Goal: Task Accomplishment & Management: Complete application form

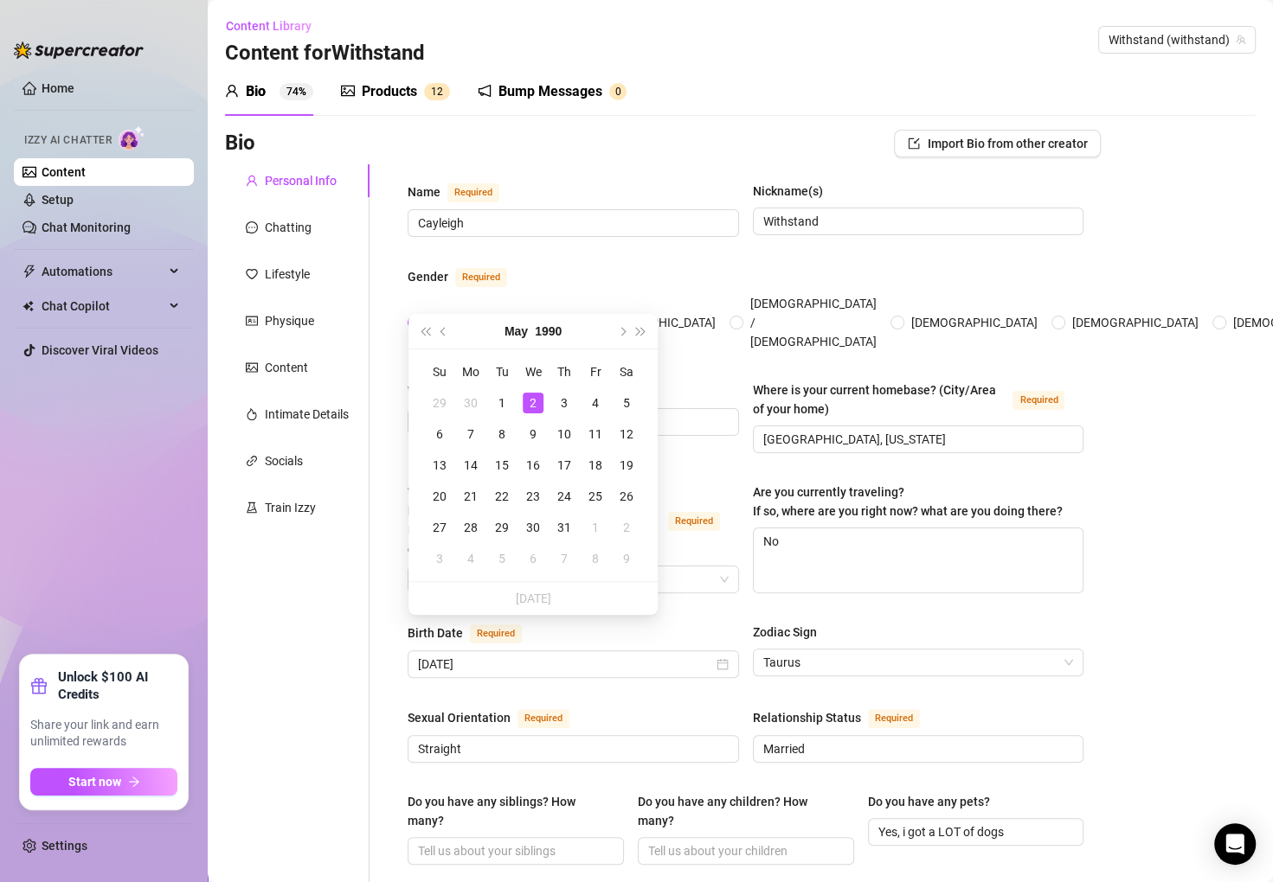
click at [634, 189] on div "Name Required" at bounding box center [572, 196] width 331 height 28
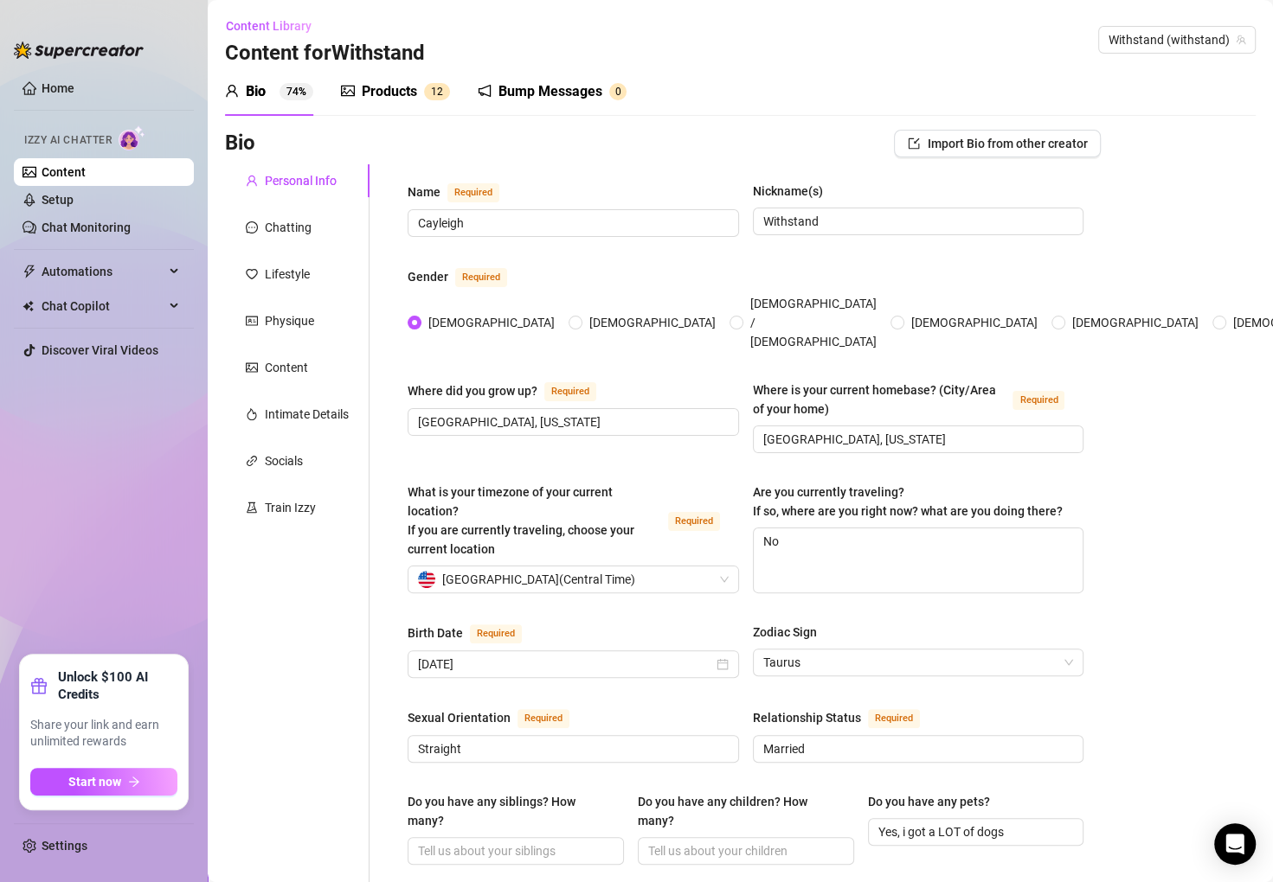
click at [344, 389] on div "Personal Info Chatting Lifestyle Physique Content Intimate Details Socials Trai…" at bounding box center [297, 898] width 144 height 1469
click at [337, 407] on div "Intimate Details" at bounding box center [307, 414] width 84 height 19
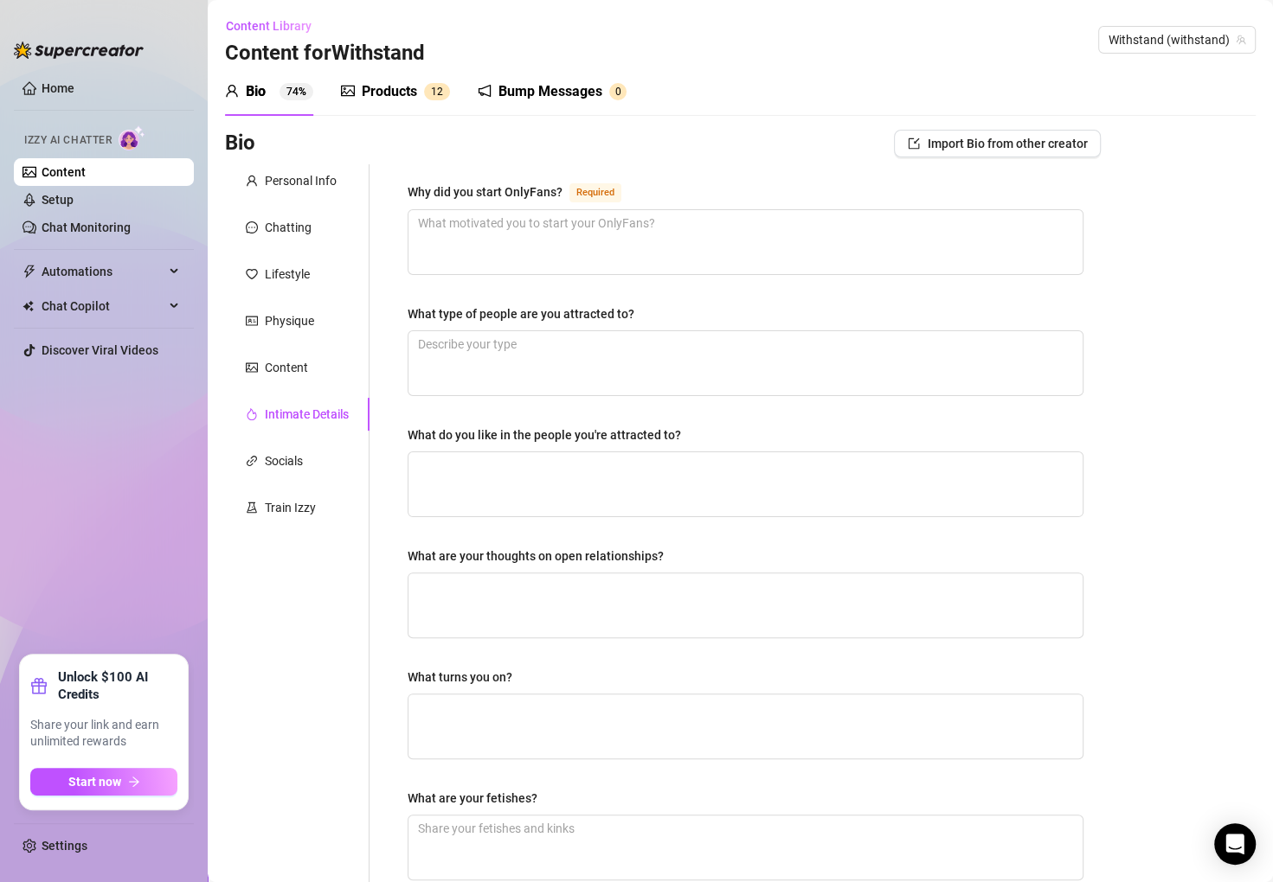
click at [306, 485] on div "Personal Info Chatting Lifestyle Physique Content Intimate Details Socials Trai…" at bounding box center [297, 599] width 144 height 870
click at [311, 471] on div "Socials" at bounding box center [297, 461] width 144 height 33
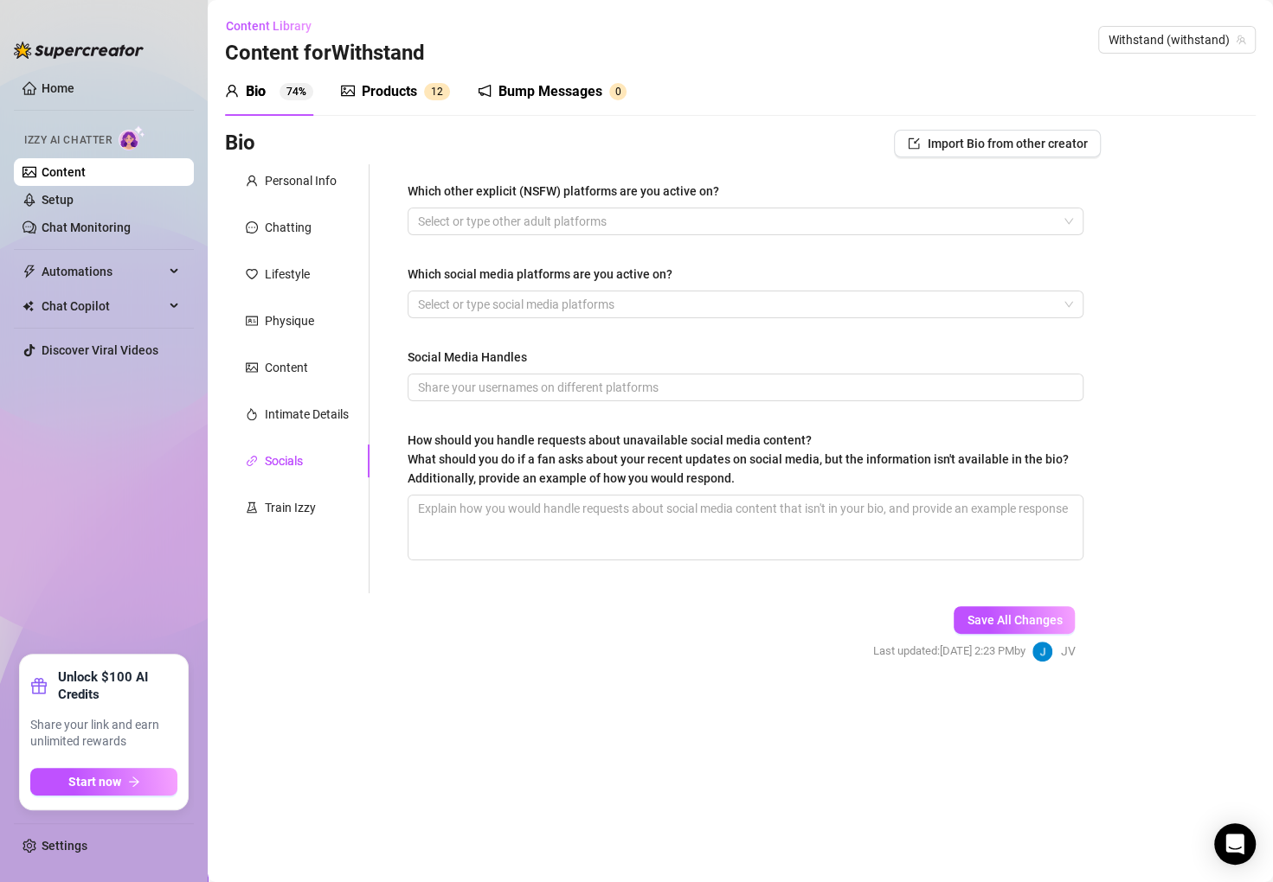
click at [324, 395] on div "Personal Info Chatting Lifestyle Physique Content Intimate Details Socials Trai…" at bounding box center [297, 378] width 144 height 429
click at [324, 367] on div "Content" at bounding box center [297, 367] width 144 height 33
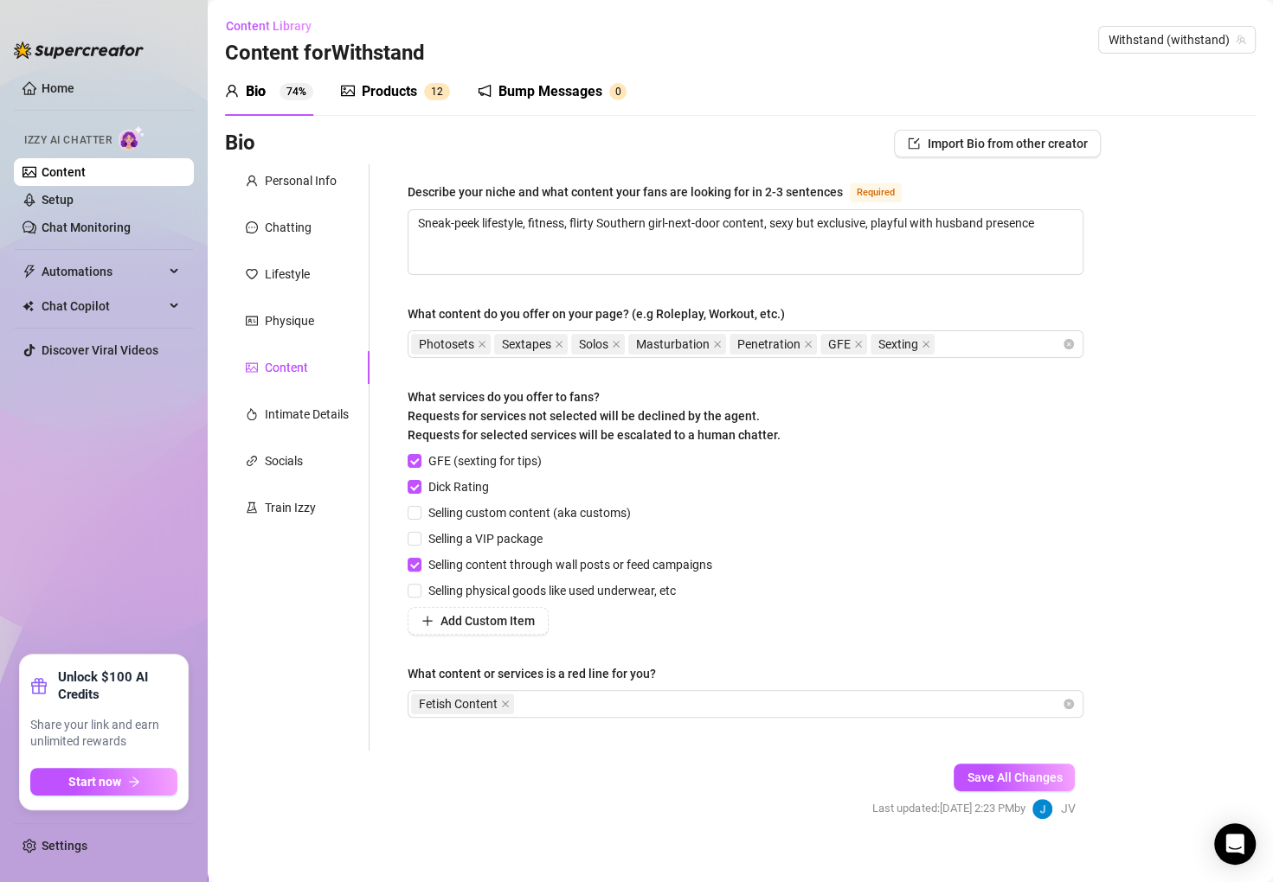
click at [337, 337] on div "Physique" at bounding box center [297, 321] width 144 height 33
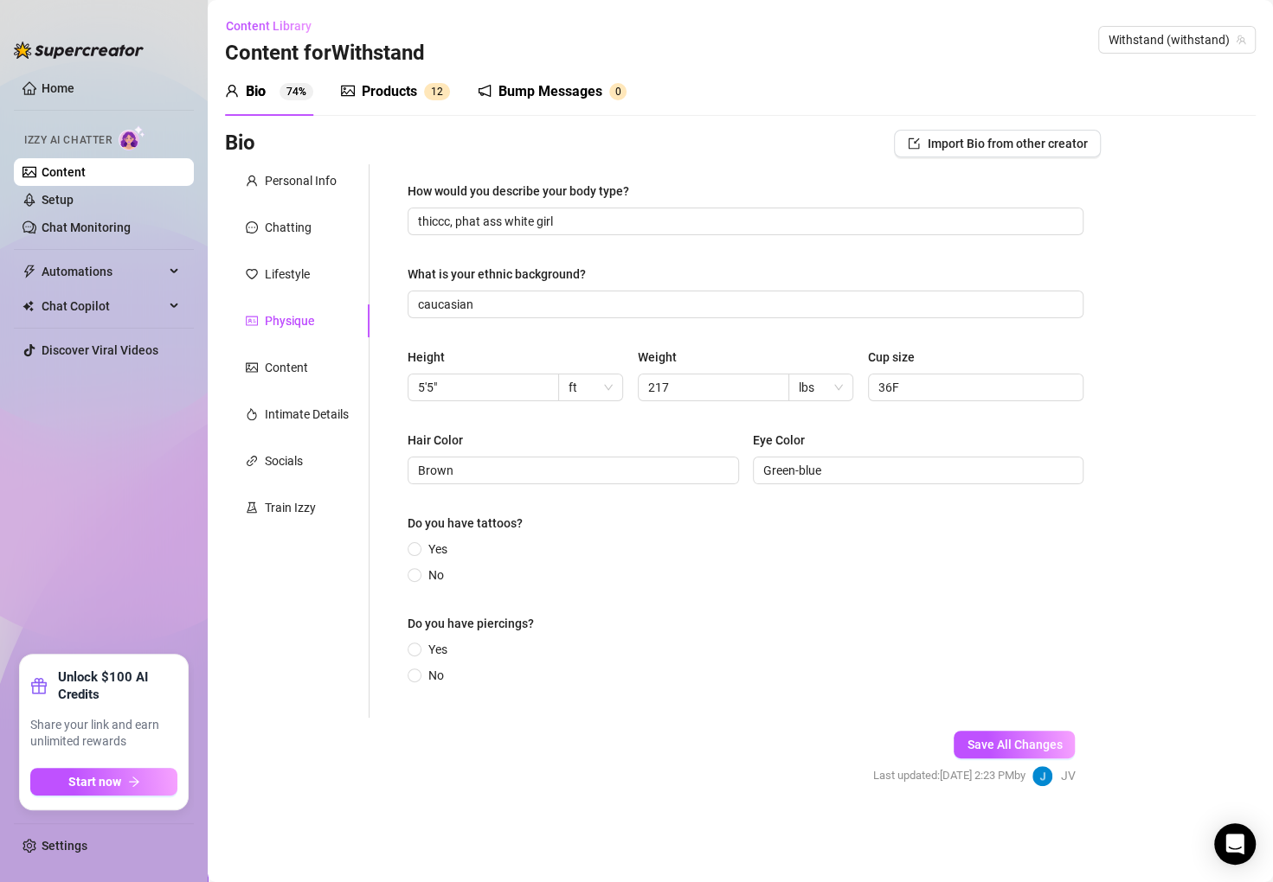
click at [328, 367] on div "Content" at bounding box center [297, 367] width 144 height 33
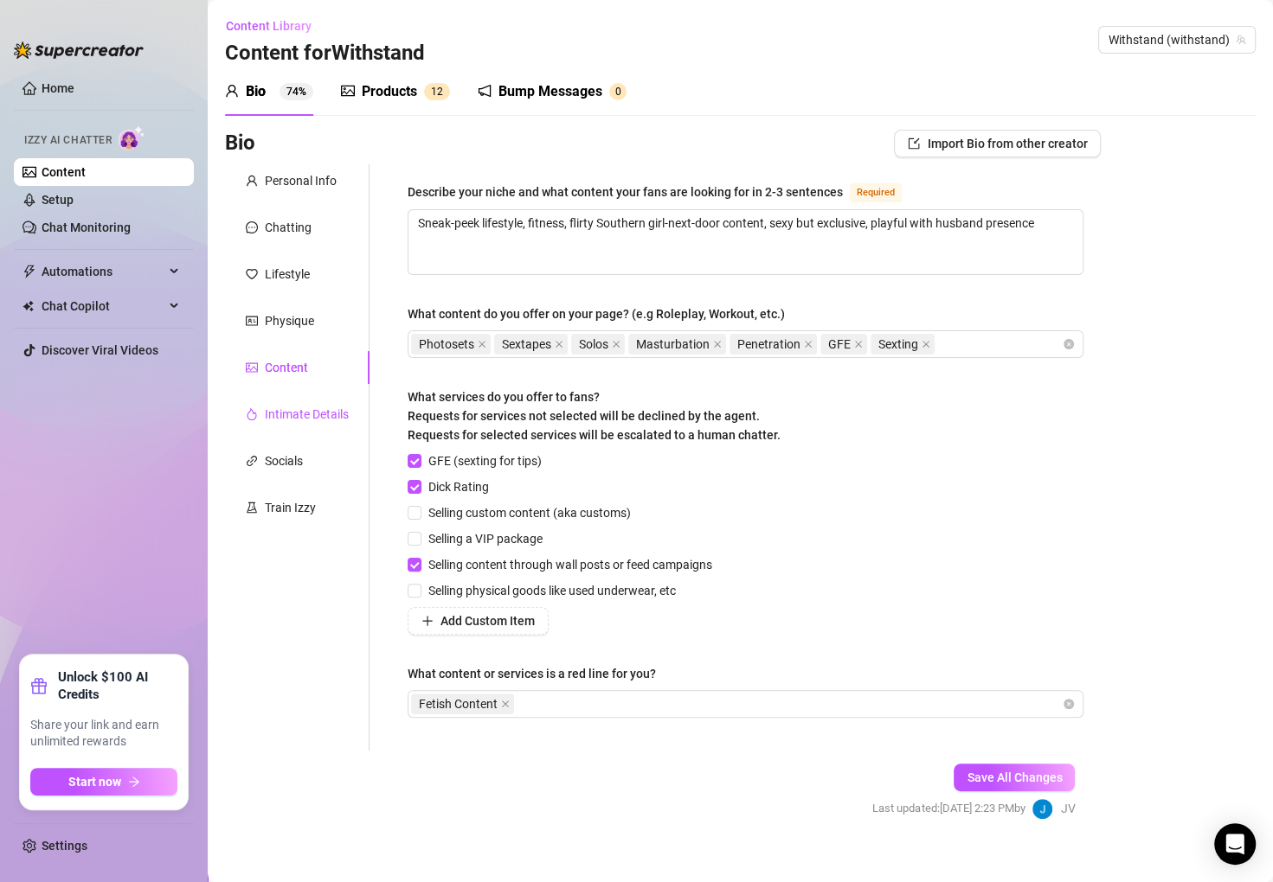
click at [331, 410] on div "Intimate Details" at bounding box center [307, 414] width 84 height 19
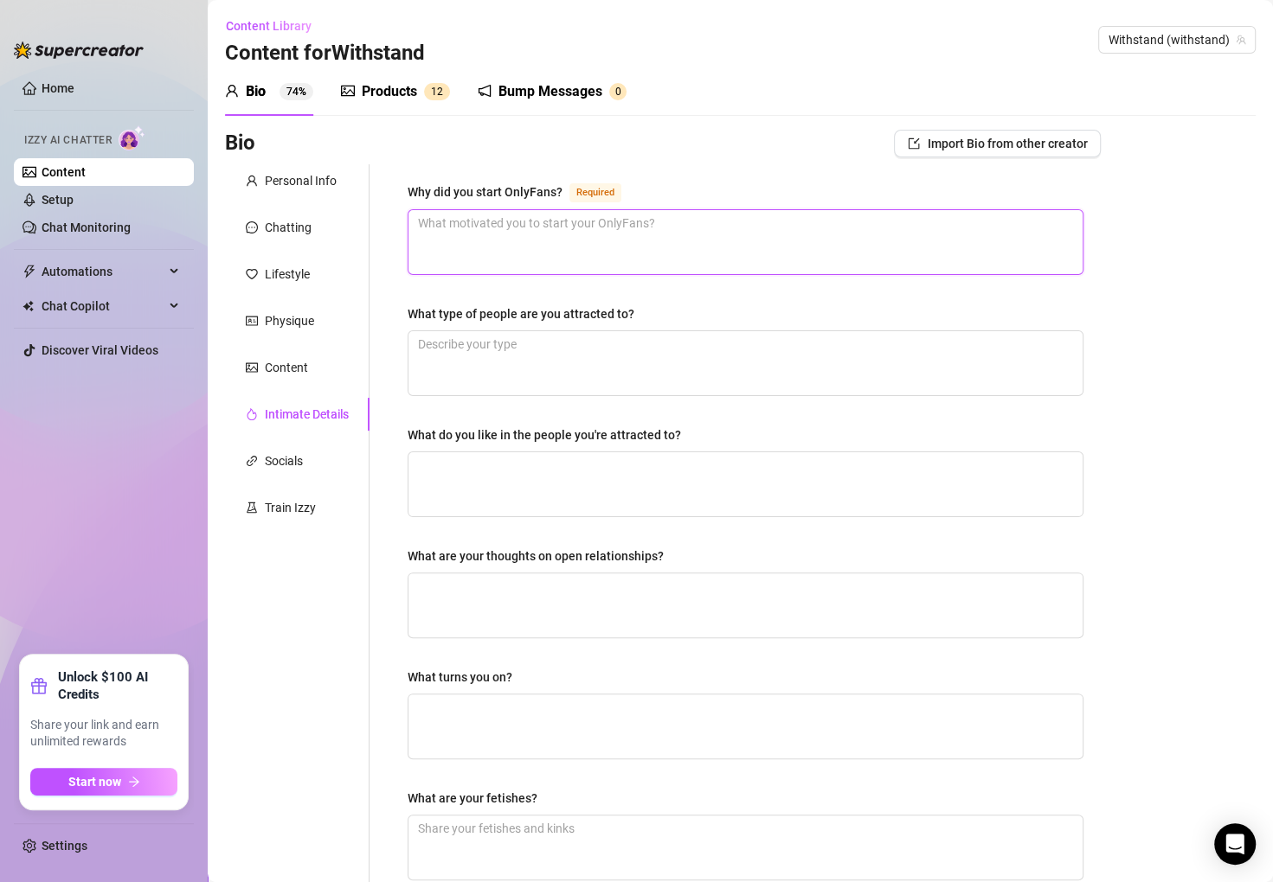
click at [478, 234] on textarea "Why did you start OnlyFans? Required" at bounding box center [745, 242] width 674 height 64
paste textarea "Share exclusive access to her lifestyle and body in a controlled, respectful wa…"
type textarea "Share exclusive access to her lifestyle and body in a controlled, respectful wa…"
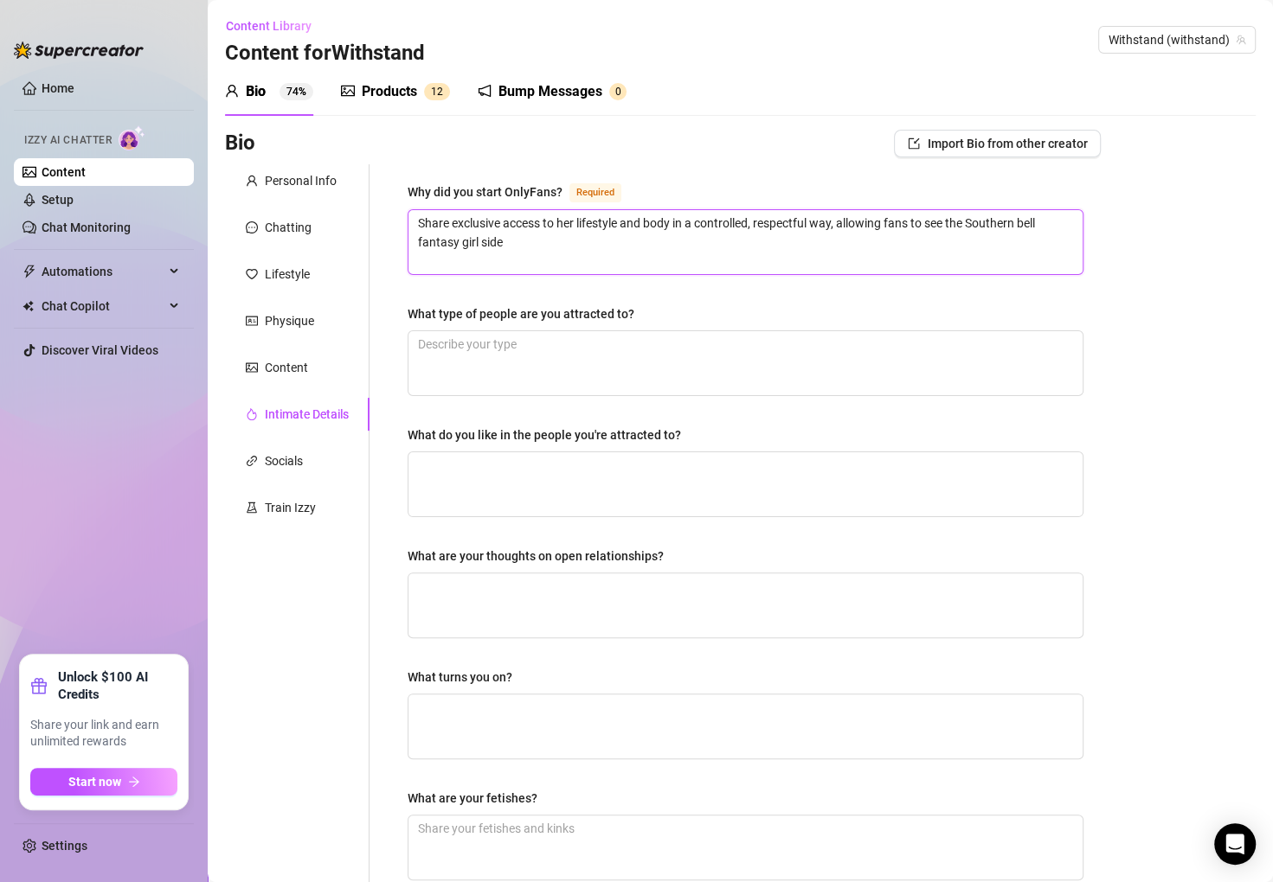
type textarea "Share exclusive access to her lifestyle and body in a controlled, respectful wa…"
click at [527, 358] on textarea "What type of people are you attracted to?" at bounding box center [745, 363] width 674 height 64
paste textarea "Confident, respectful, playful, adventurous, kind"
type textarea "Confident, respectful, playful, adventurous, kind"
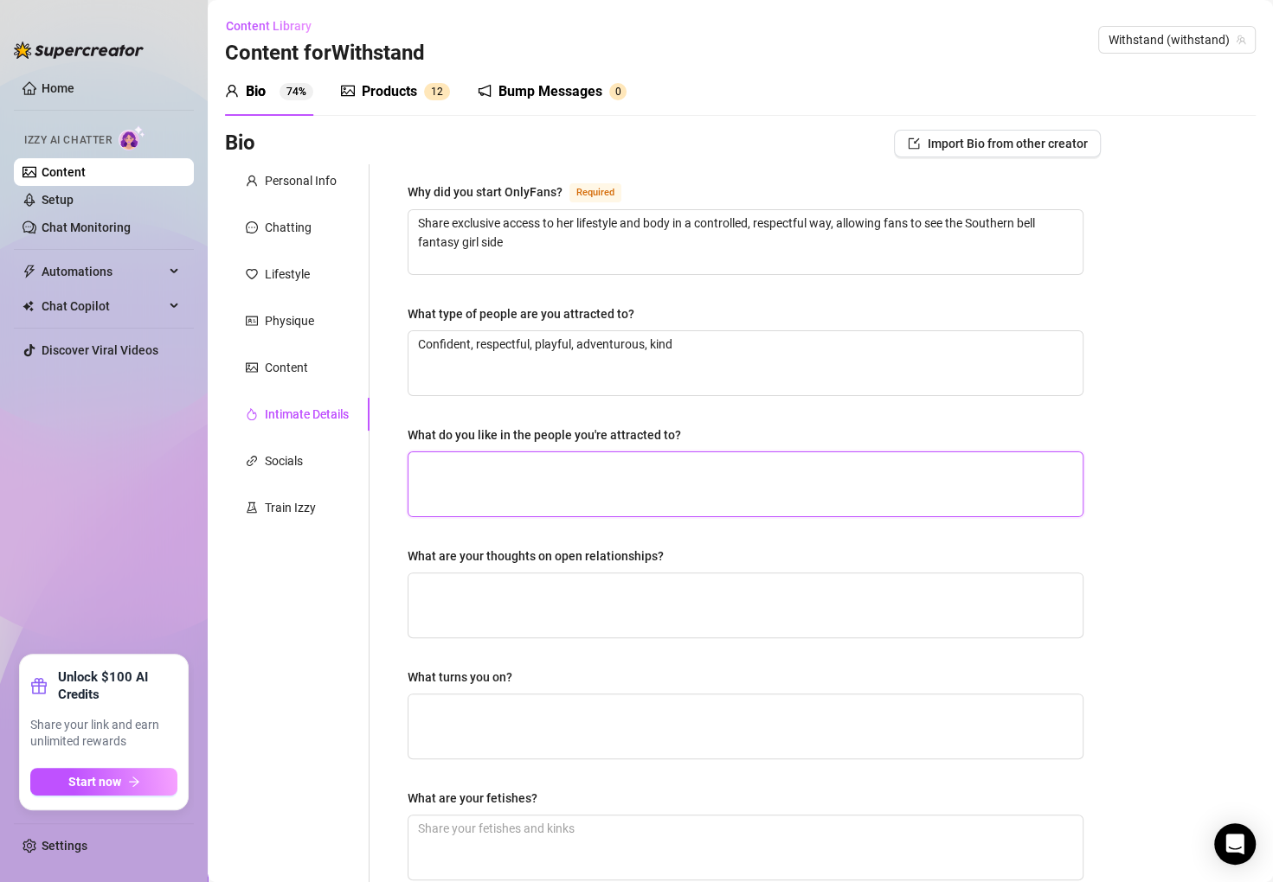
click at [523, 490] on textarea "What do you like in the people you're attracted to?" at bounding box center [745, 484] width 674 height 64
paste textarea "Fun, honest, humorous, active lifestyle, can hold a conversation"
type textarea "Fun, honest, humorous, active lifestyle, can hold a conversation"
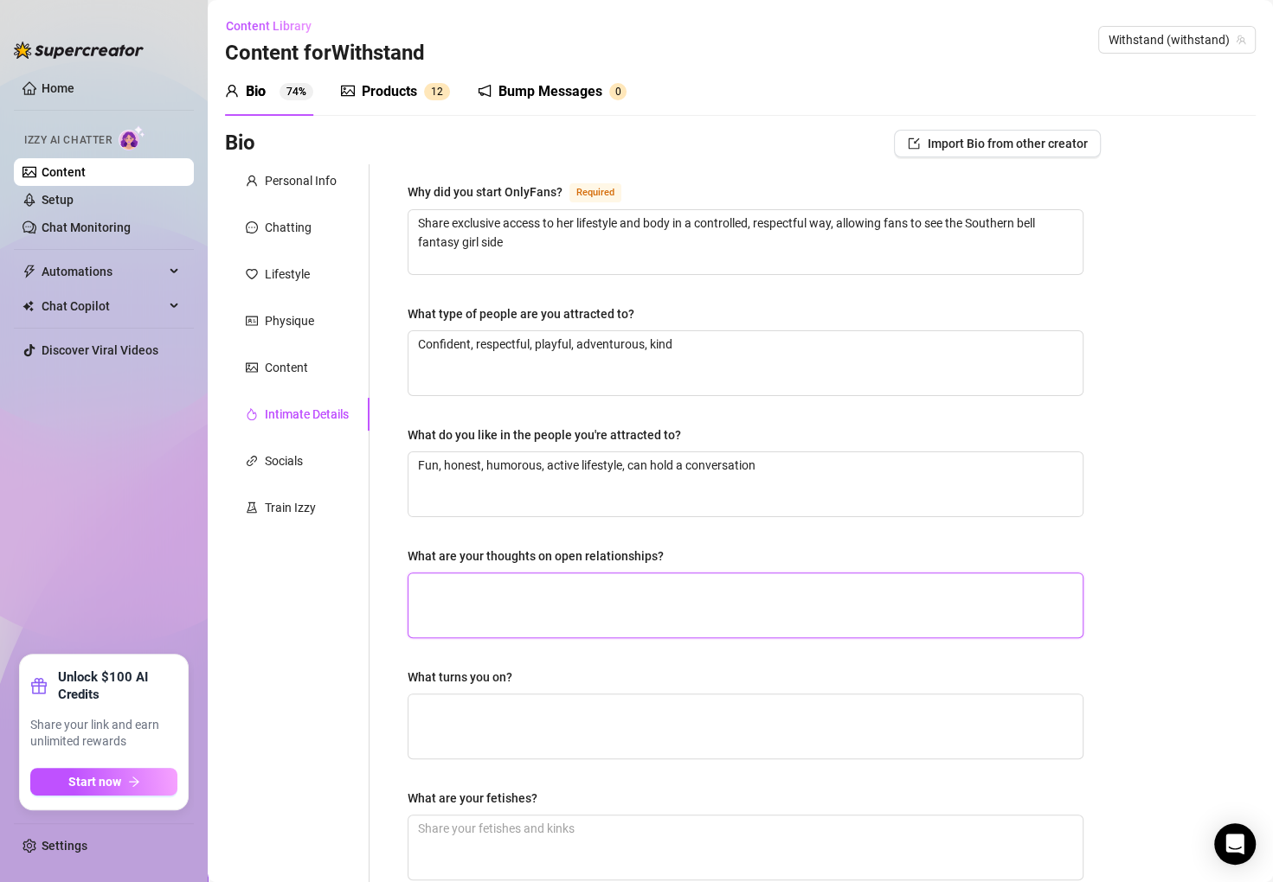
click at [420, 587] on textarea "What are your thoughts on open relationships?" at bounding box center [745, 606] width 674 height 64
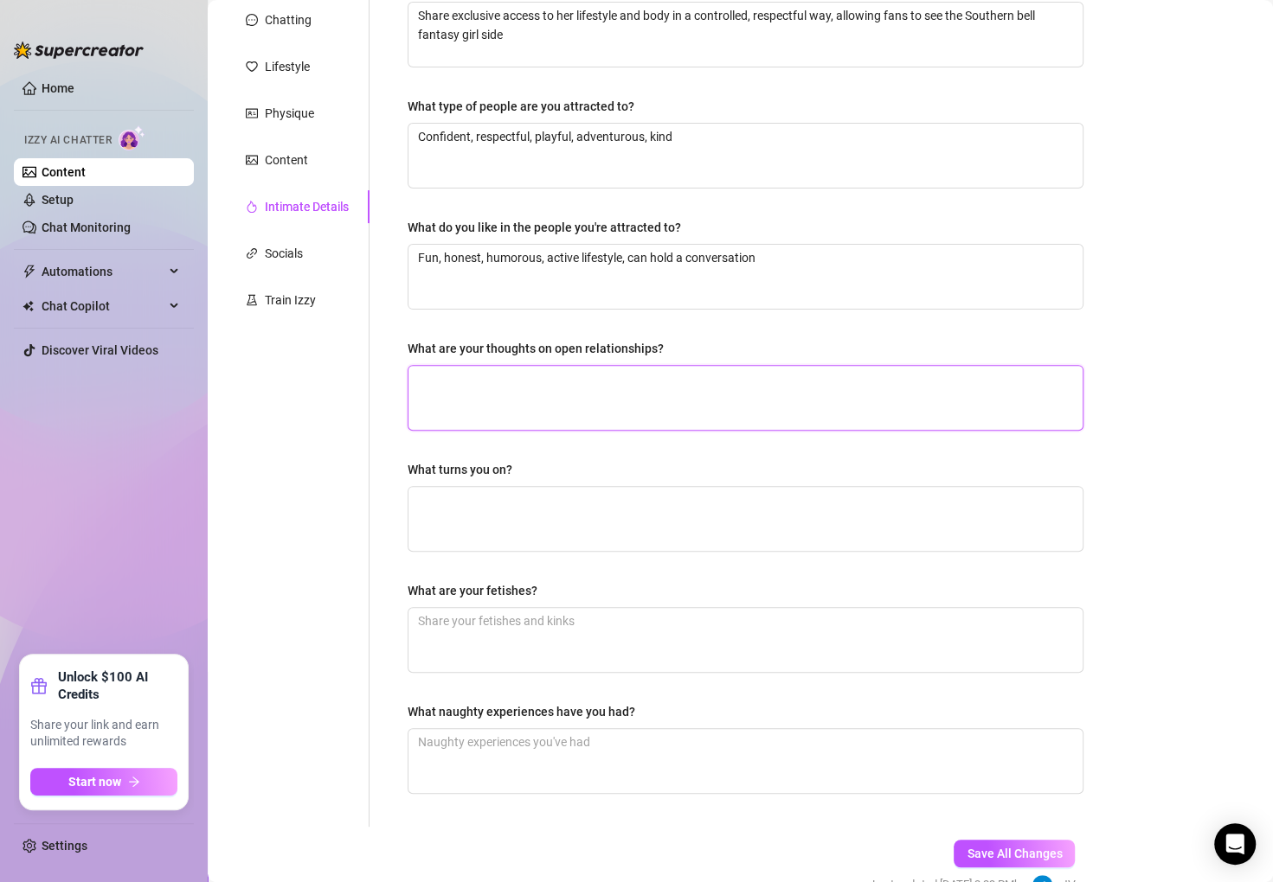
type textarea "i"
type textarea "if"
type textarea "if i"
type textarea "if it"
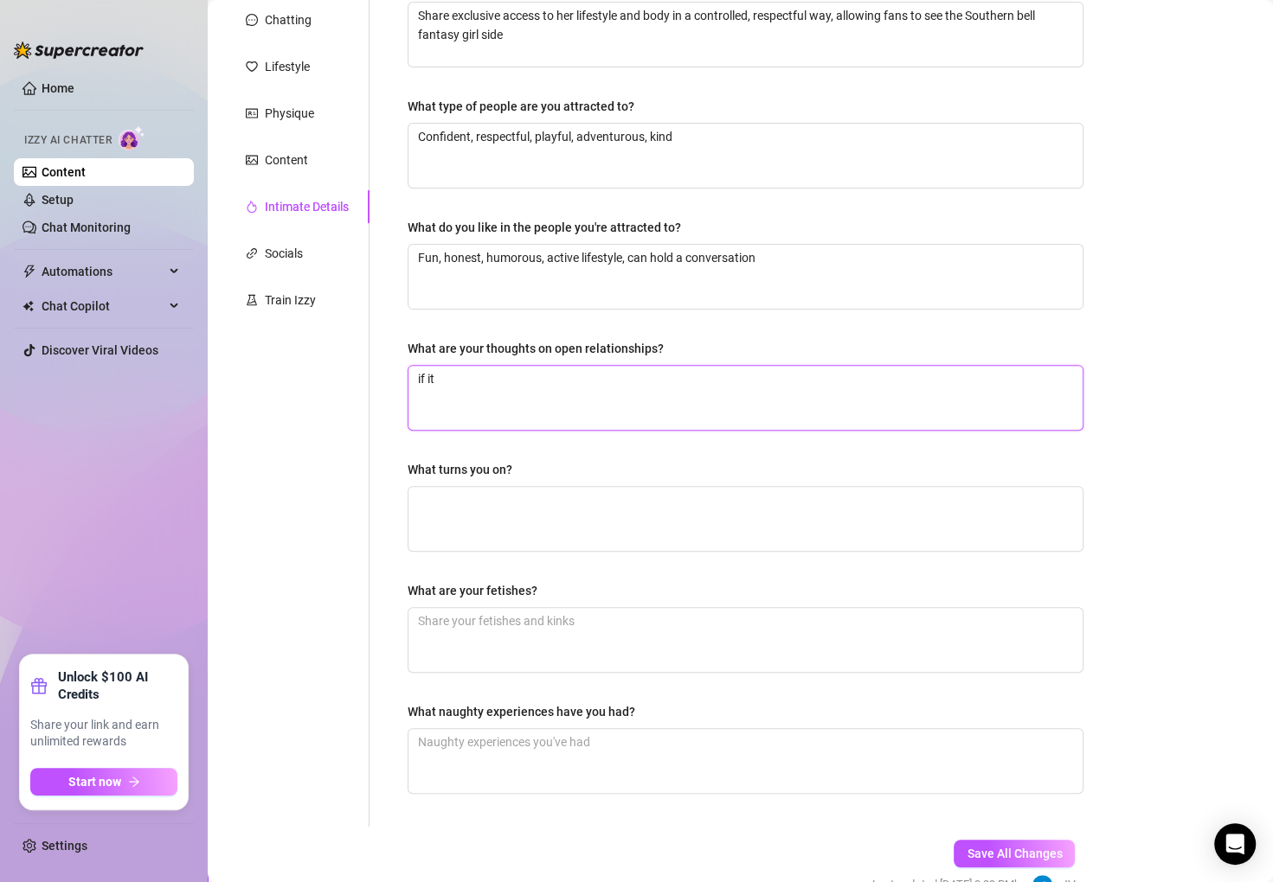
type textarea "if it"
type textarea "if it w"
type textarea "if it wo"
type textarea "if it wor"
type textarea "if it work"
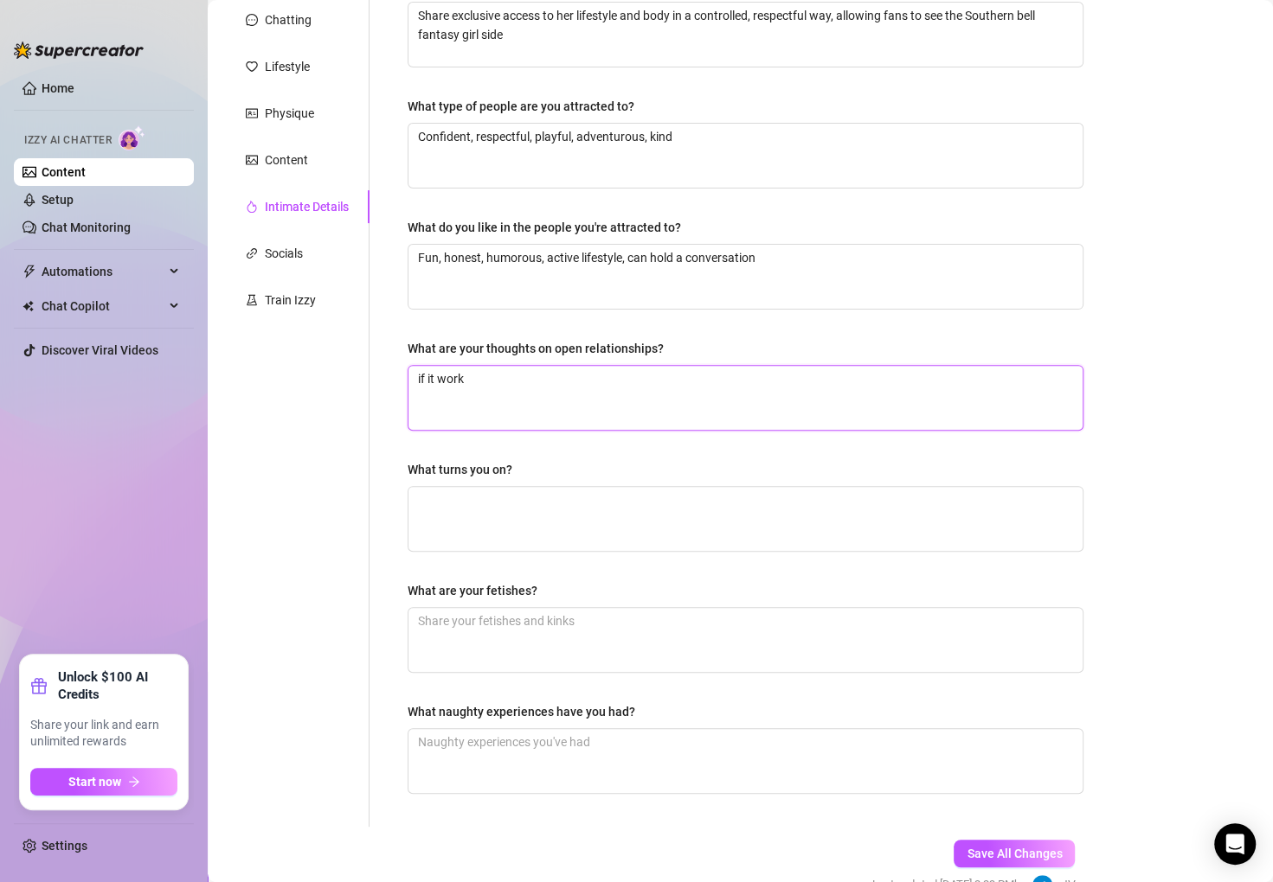
type textarea "if it works"
type textarea "if it works f"
type textarea "if it works fo"
type textarea "if it works for"
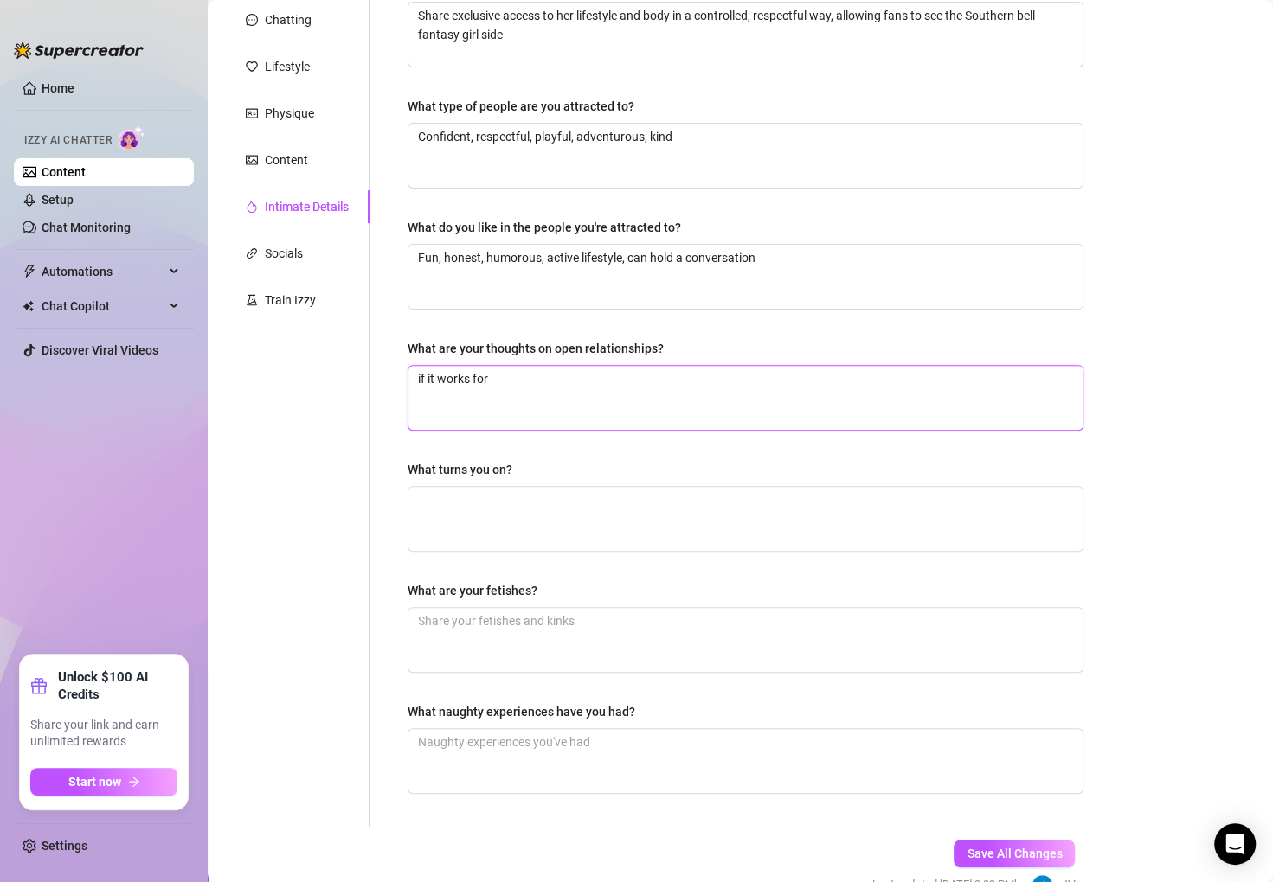
type textarea "if it works for"
type textarea "if it works for a"
type textarea "if it works for al"
type textarea "if it works for all"
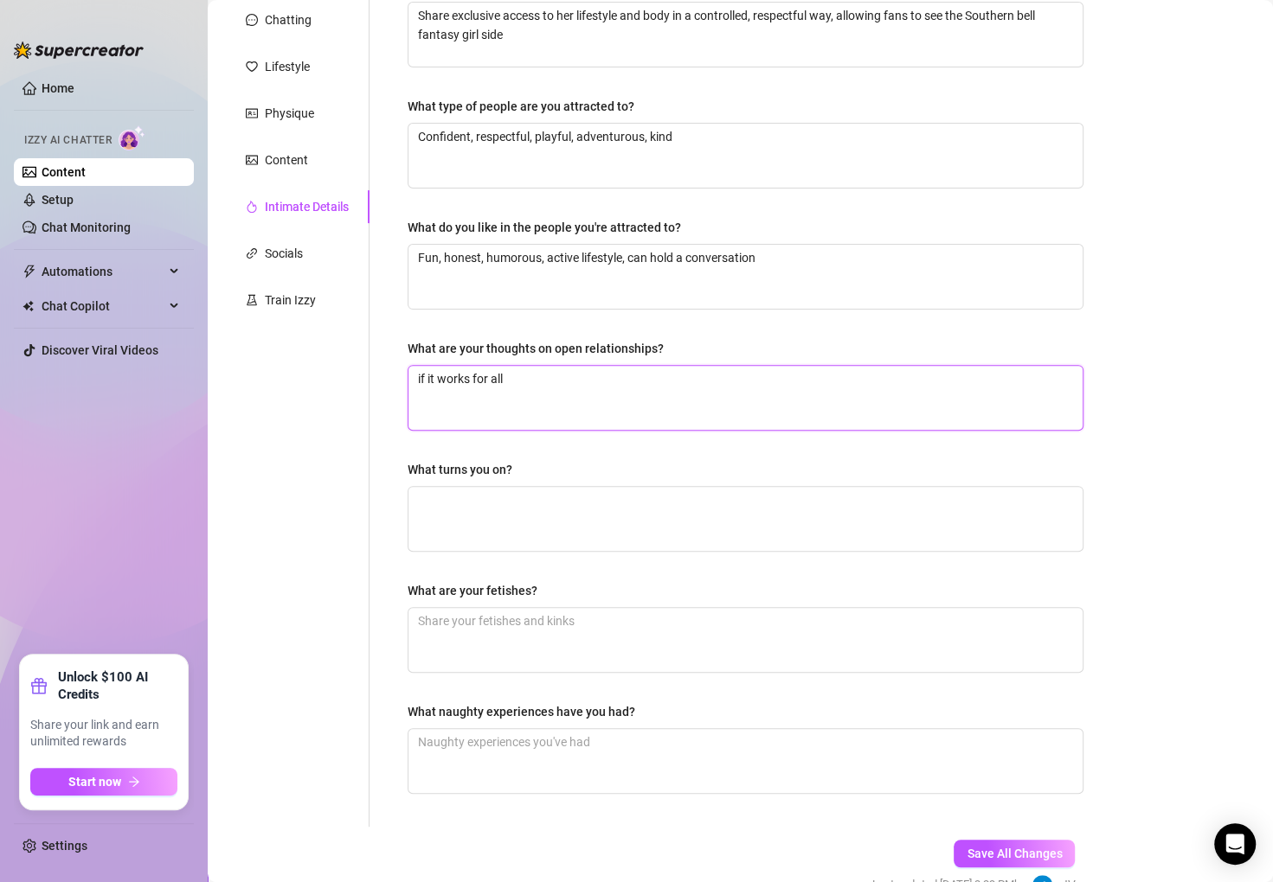
type textarea "if it works for all p"
type textarea "if it works for all pa"
type textarea "if it works for all par"
type textarea "if it works for all part"
type textarea "if it works for all parti"
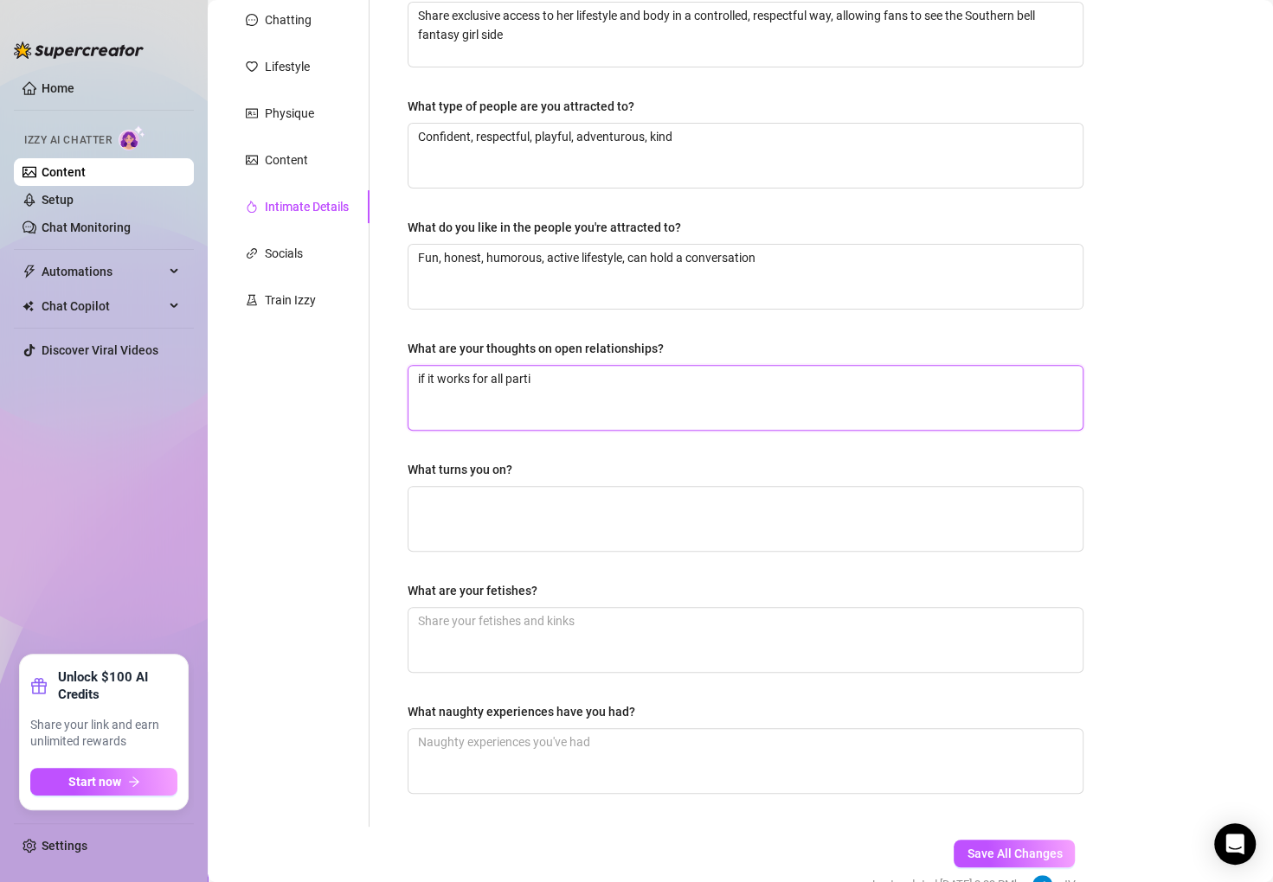
type textarea "if it works for all partie"
type textarea "if it works for all parties"
type textarea "if it works for all parties i"
type textarea "if it works for all parties in"
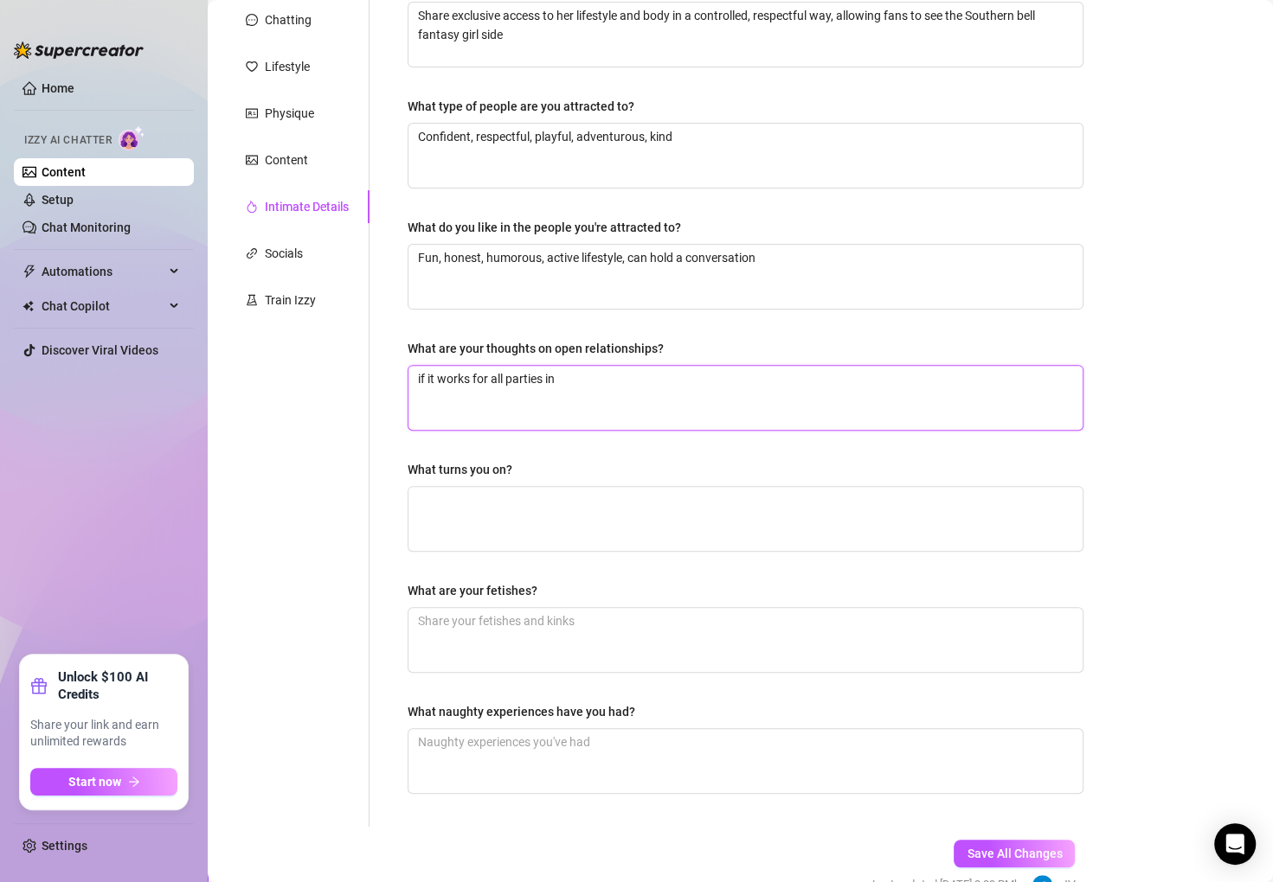
type textarea "if it works for all parties inv"
type textarea "if it works for all parties invo"
type textarea "if it works for all parties invol"
type textarea "if it works for all parties involv"
type textarea "if it works for all parties involve"
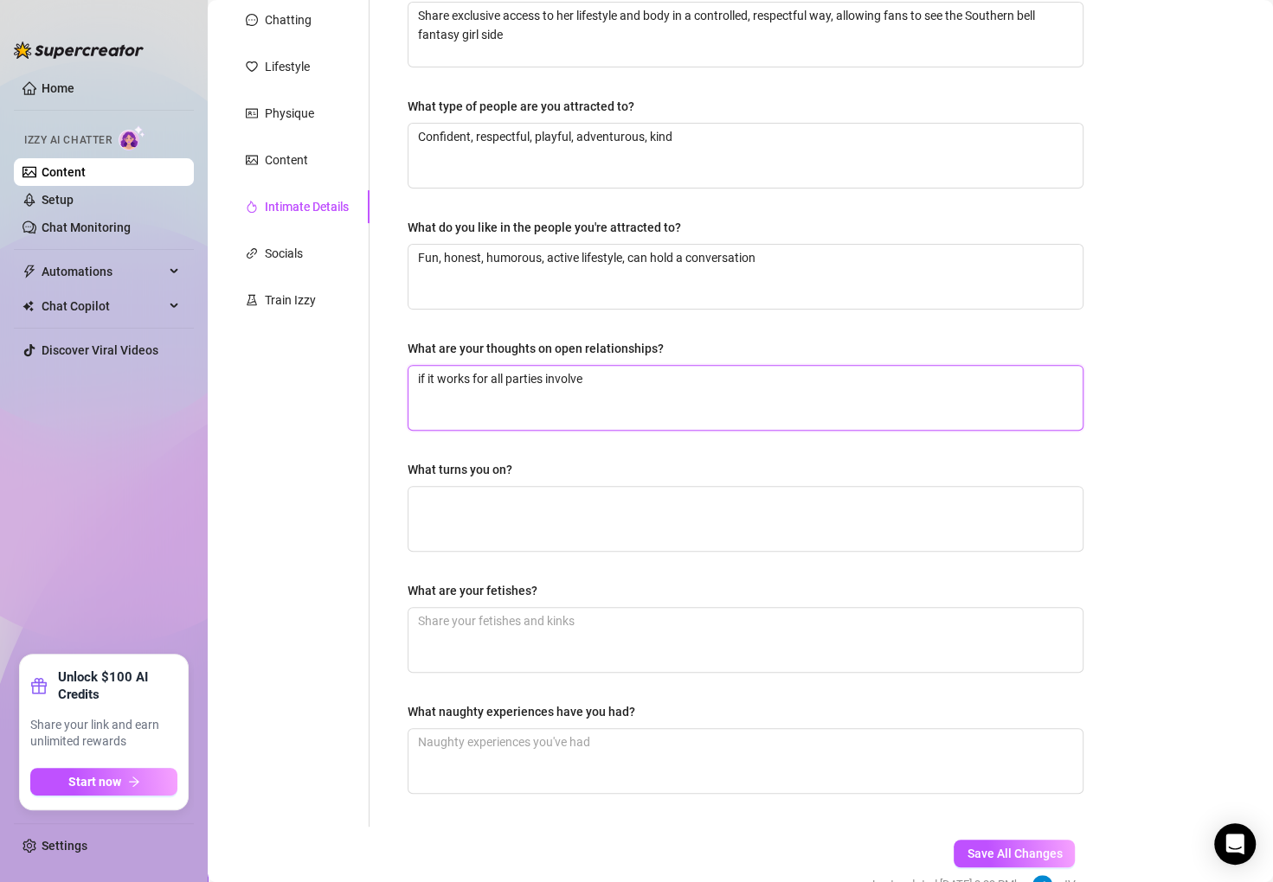
type textarea "if it works for all parties involved"
type textarea "if it works for all parties involved,"
type textarea "if it works for all parties involved, s"
type textarea "if it works for all parties involved, sr"
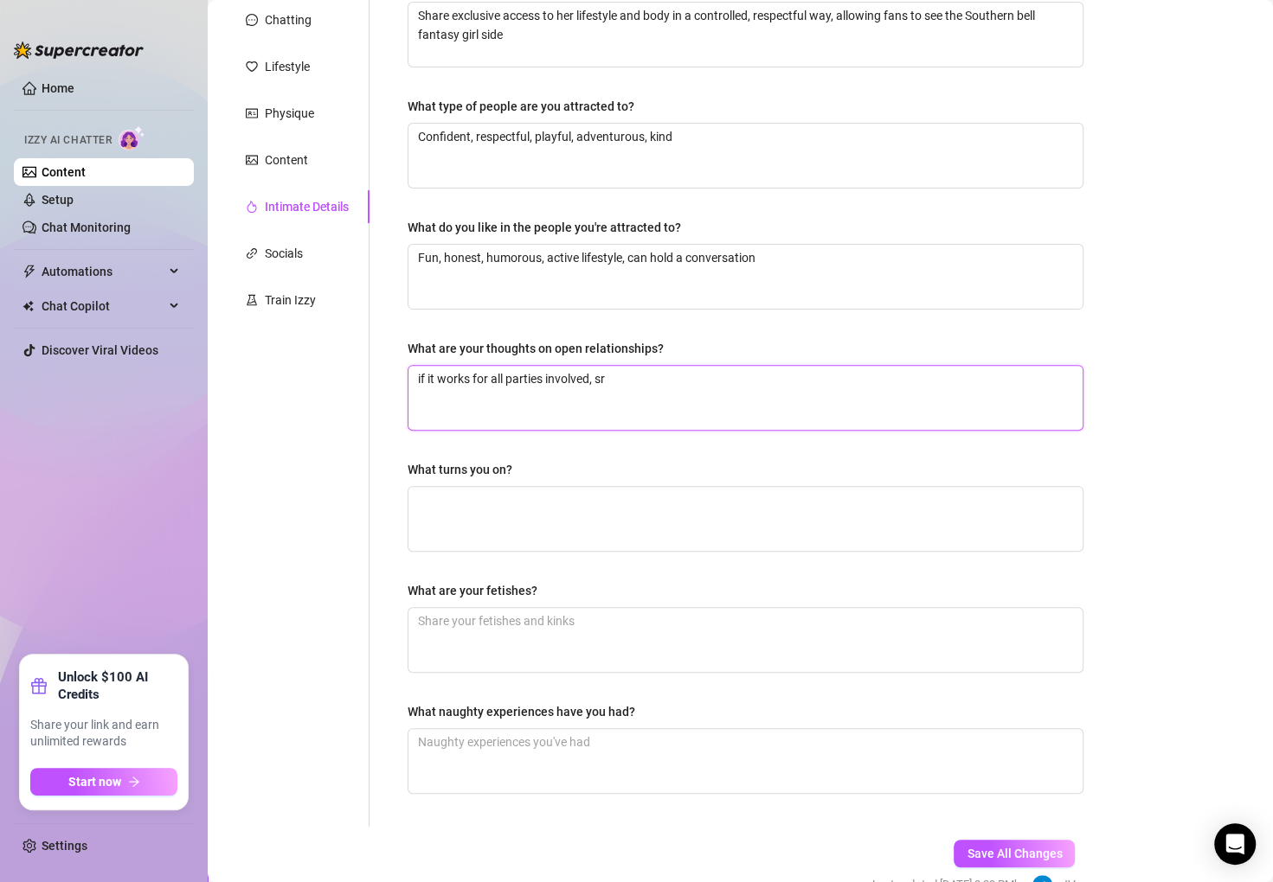
type textarea "if it works for all parties involved, sre"
type textarea "if it works for all parties involved, sr"
type textarea "if it works for all parties involved, s"
type textarea "if it works for all parties involved, su"
type textarea "if it works for all parties involved, sur"
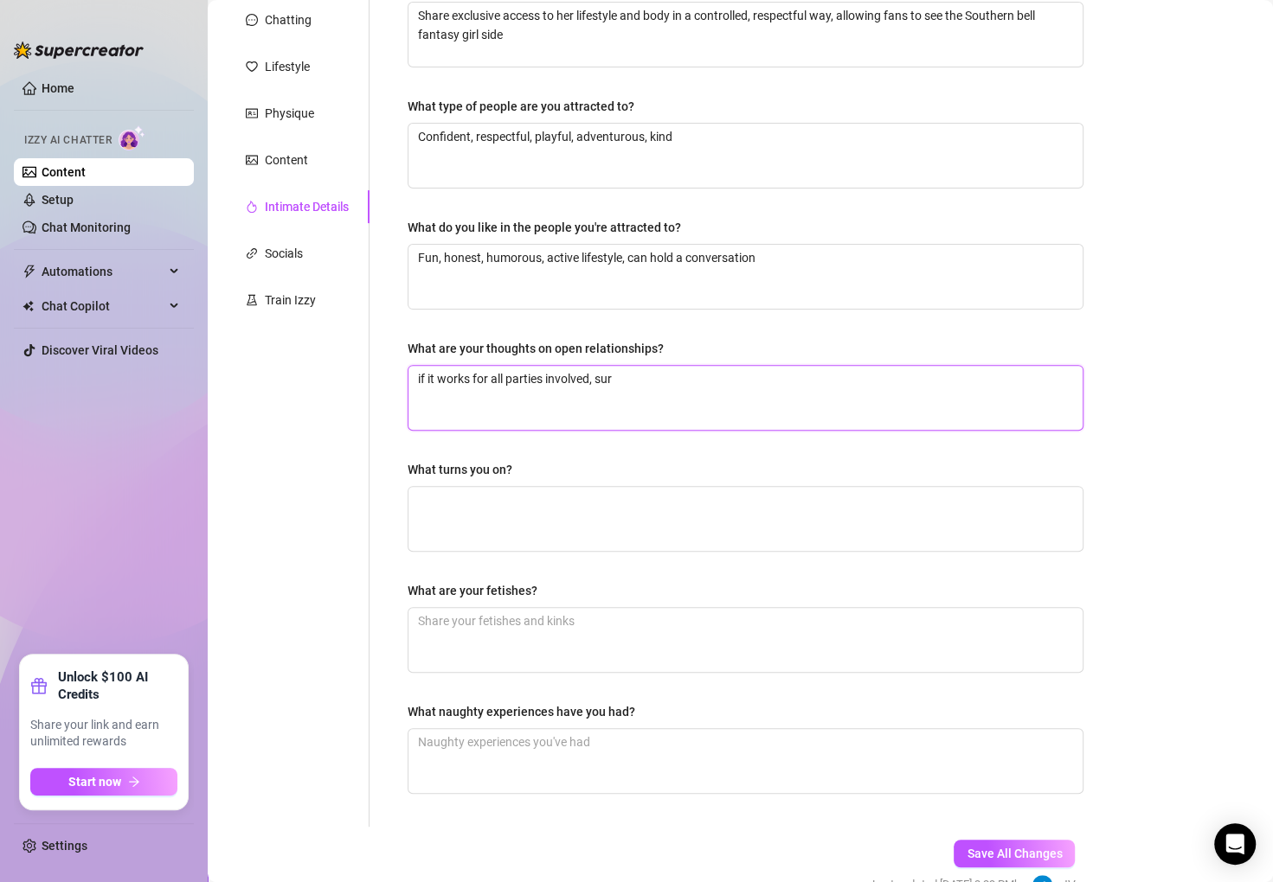
type textarea "if it works for all parties involved, sure"
type textarea "if it works for all parties involved, sure."
type textarea "if it works for all parties involved, sure. w"
type textarea "if it works for all parties involved, sure. wh"
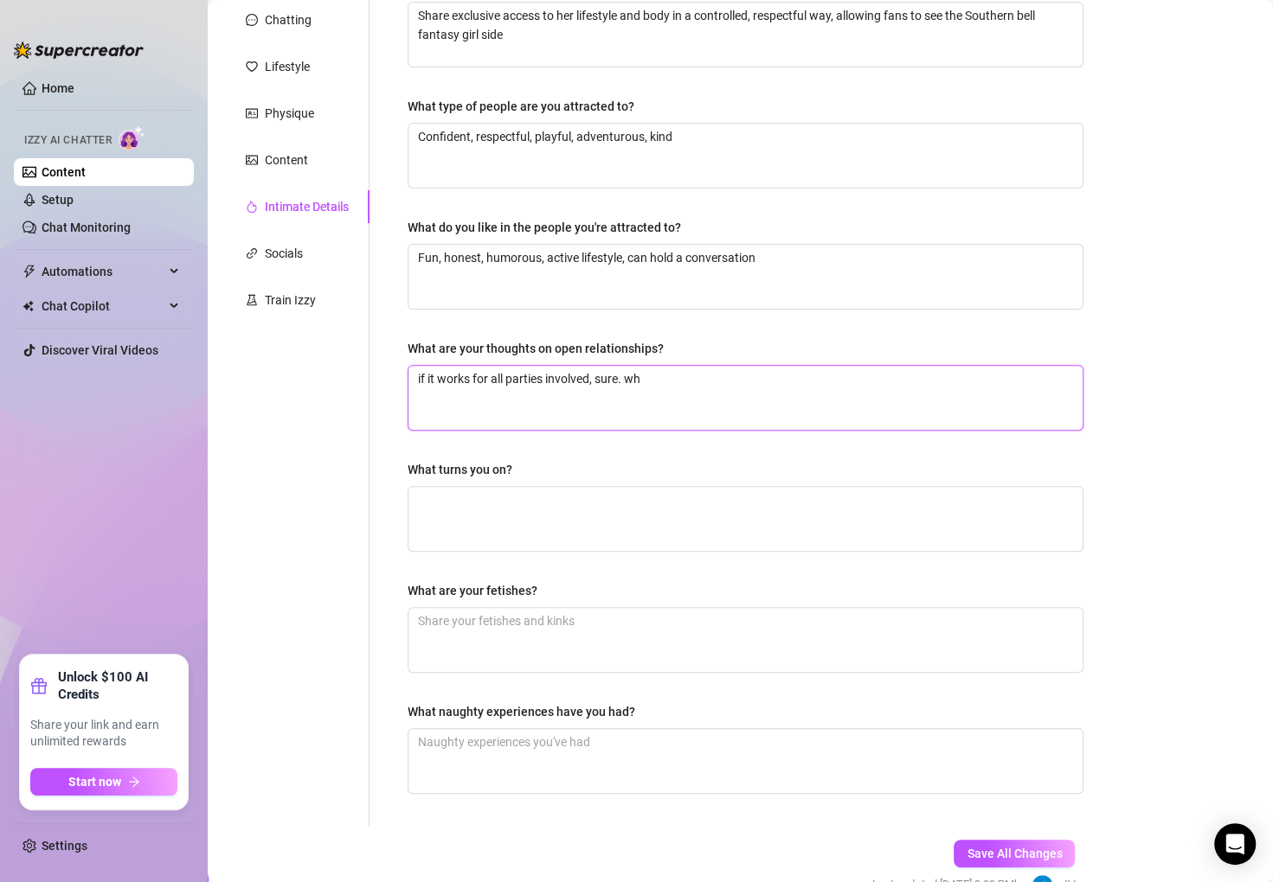
type textarea "if it works for all parties involved, sure. why"
type textarea "if it works for all parties involved, sure. why n"
type textarea "if it works for all parties involved, sure. why no"
type textarea "if it works for all parties involved, sure. why not"
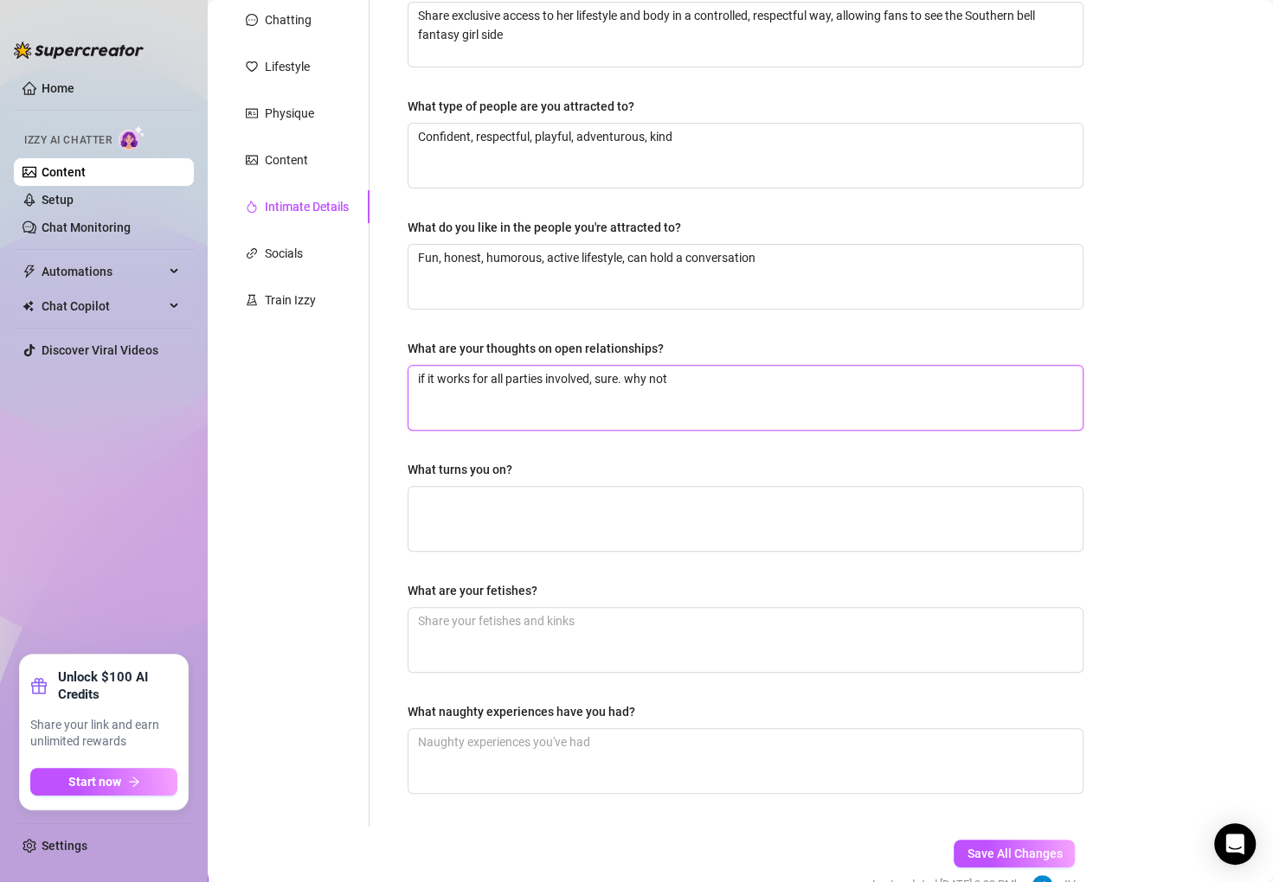
type textarea "if it works for all parties involved, sure. why not?"
click at [530, 516] on textarea "What turns you on?" at bounding box center [745, 519] width 674 height 64
paste textarea "Playfulness, confidence, teasing, appreciation of her body/fitness"
type textarea "Playfulness, confidence, teasing, appreciation of her body/fitness"
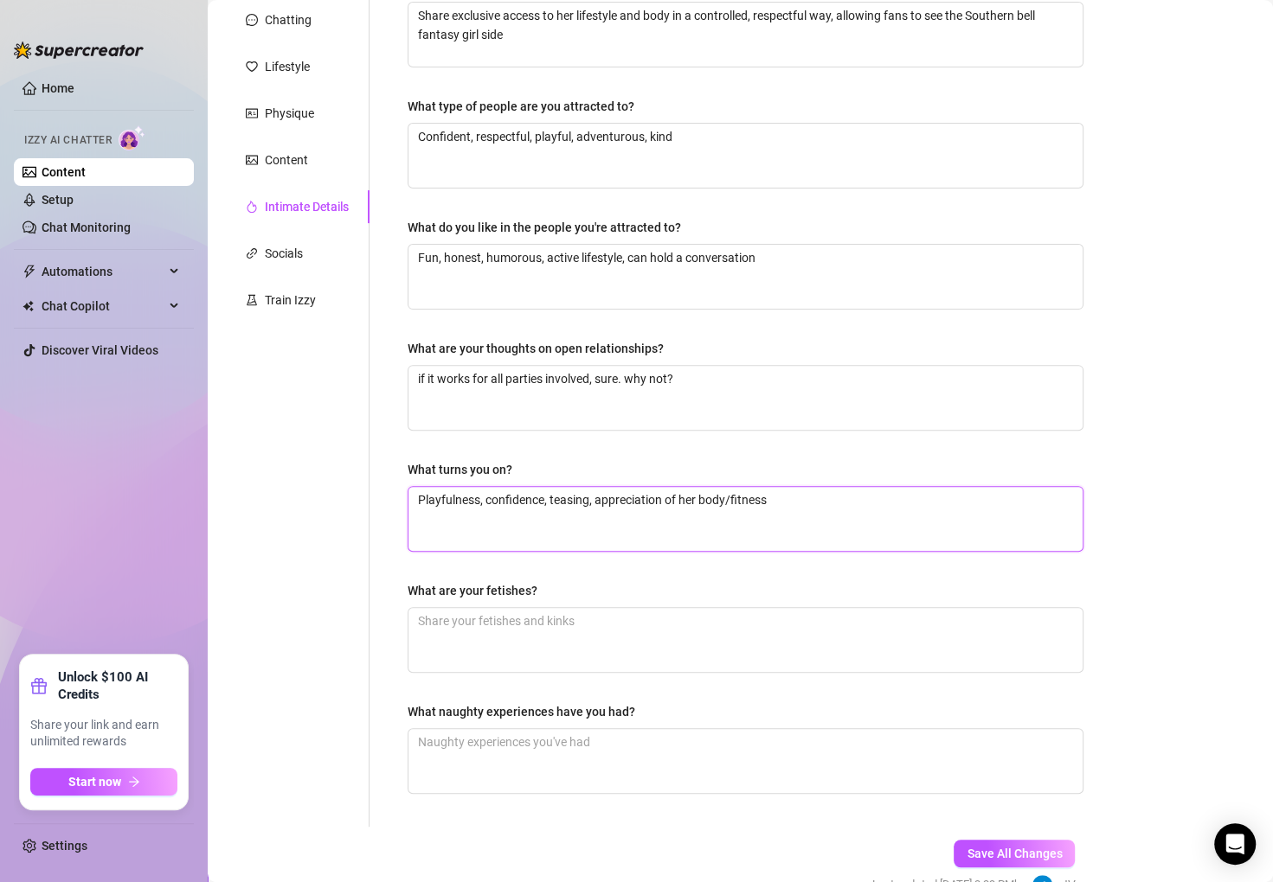
type textarea "Playfulness, confidence, teasing, appreciation of her body/fitness"
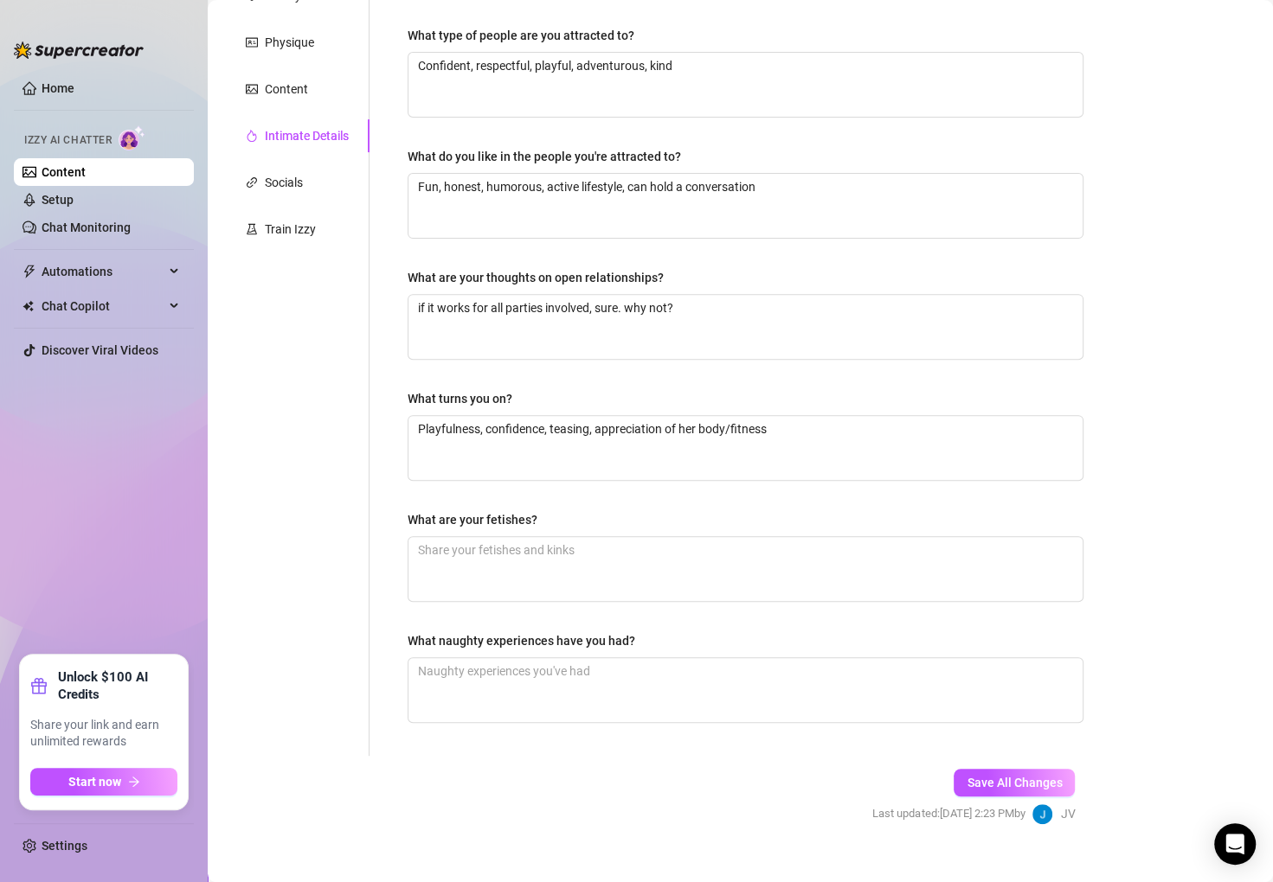
scroll to position [302, 0]
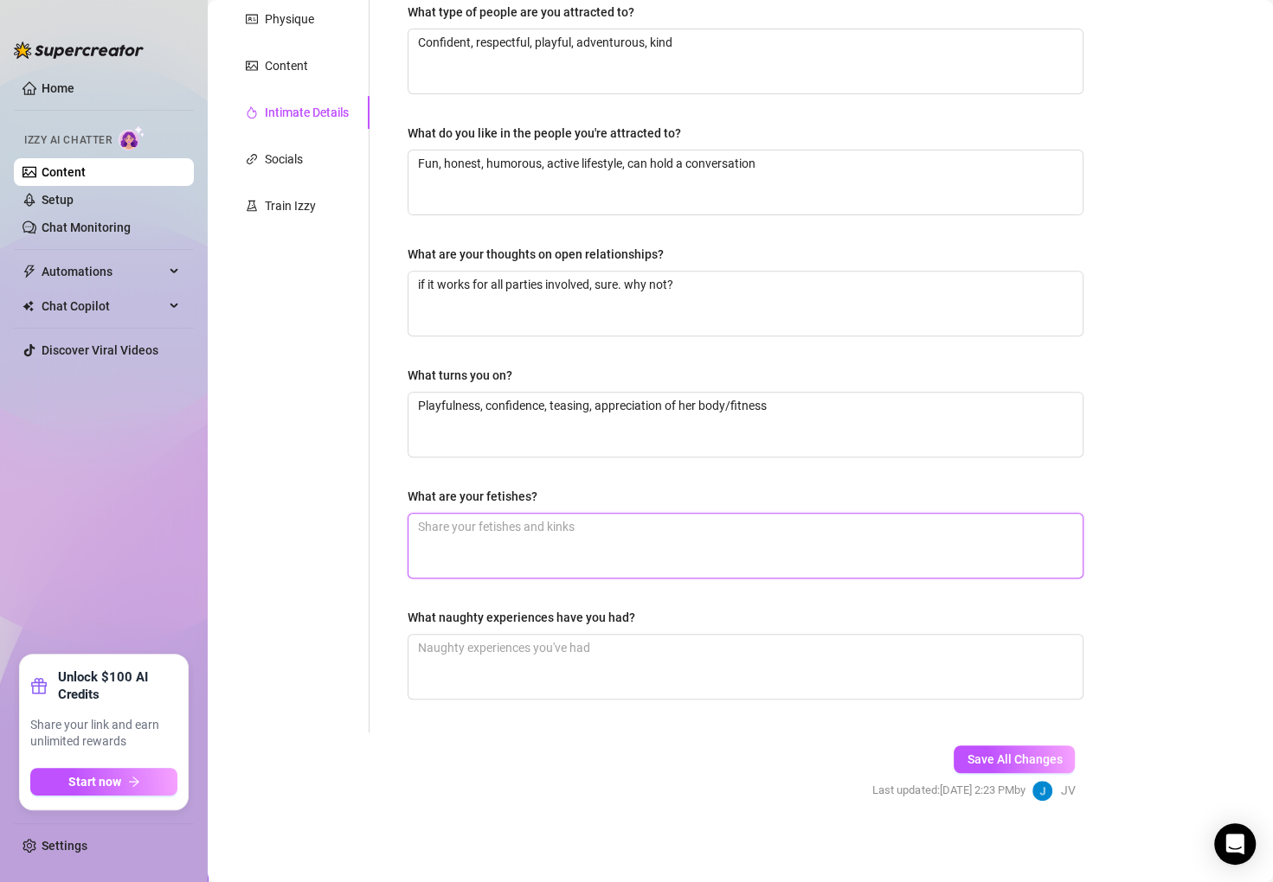
click at [497, 514] on textarea "What are your fetishes?" at bounding box center [745, 546] width 674 height 64
type textarea "p"
type textarea "pr"
type textarea "pra"
type textarea "prai"
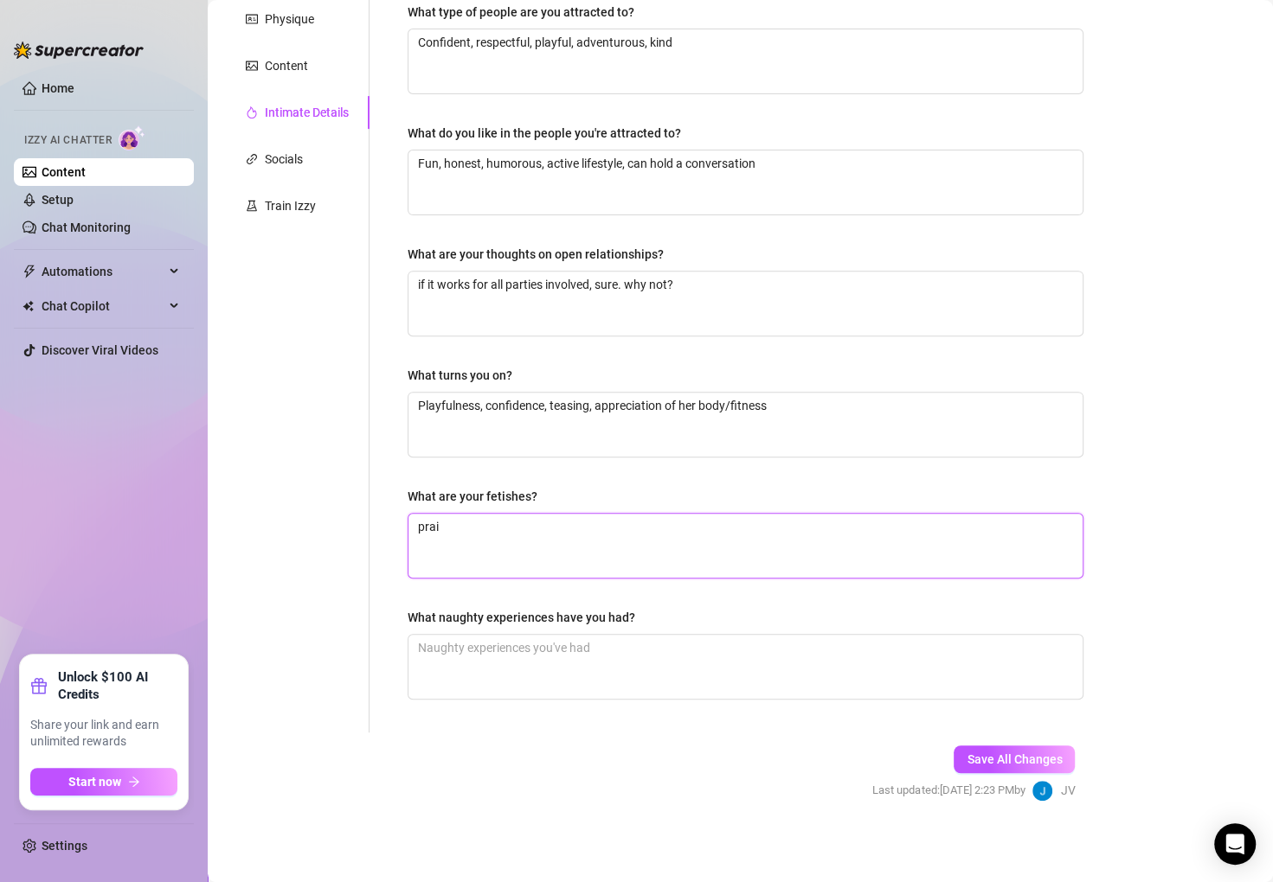
type textarea "prais"
type textarea "praise"
type textarea "praise k"
type textarea "praise ki"
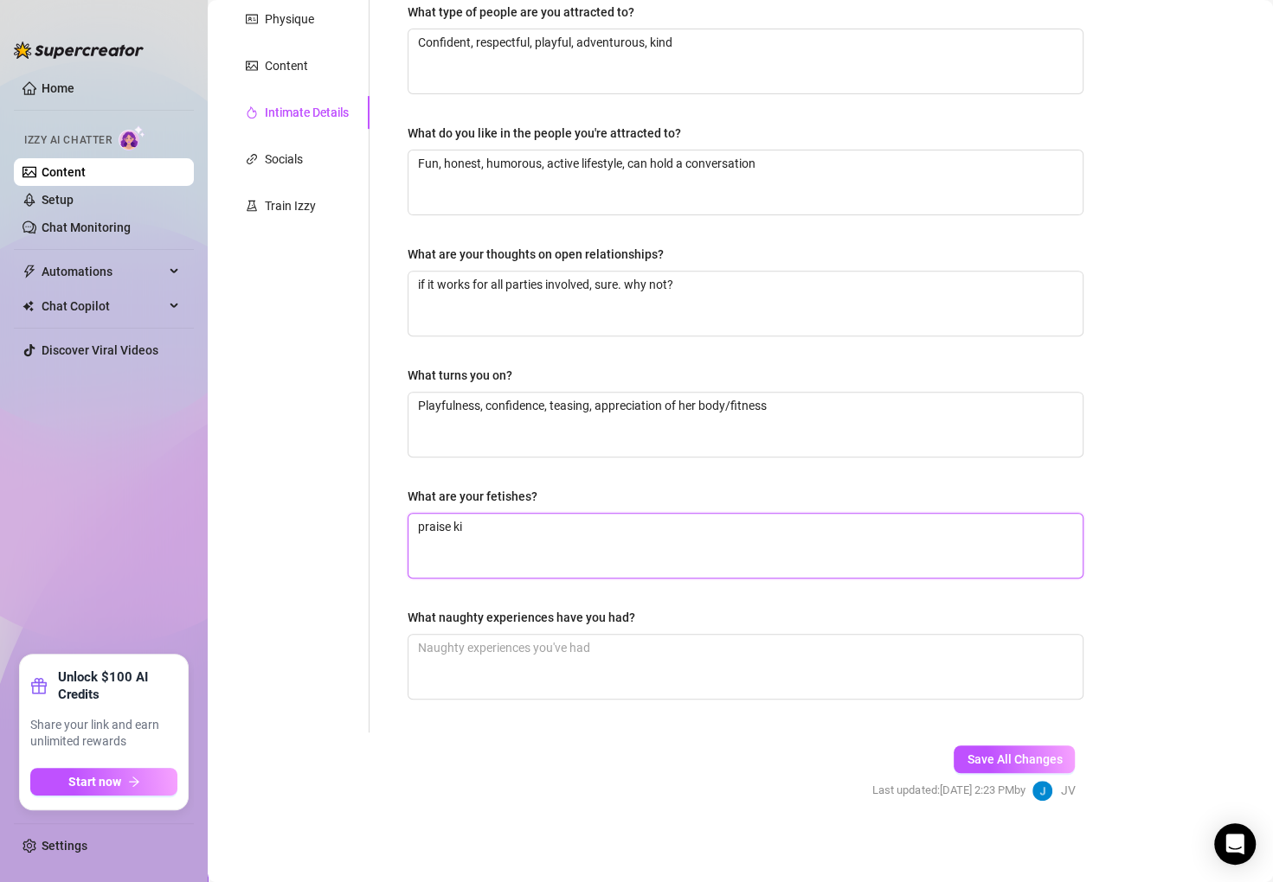
type textarea "praise kin"
type textarea "praise kink"
type textarea "praise kink."
type textarea "praise kink. l;"
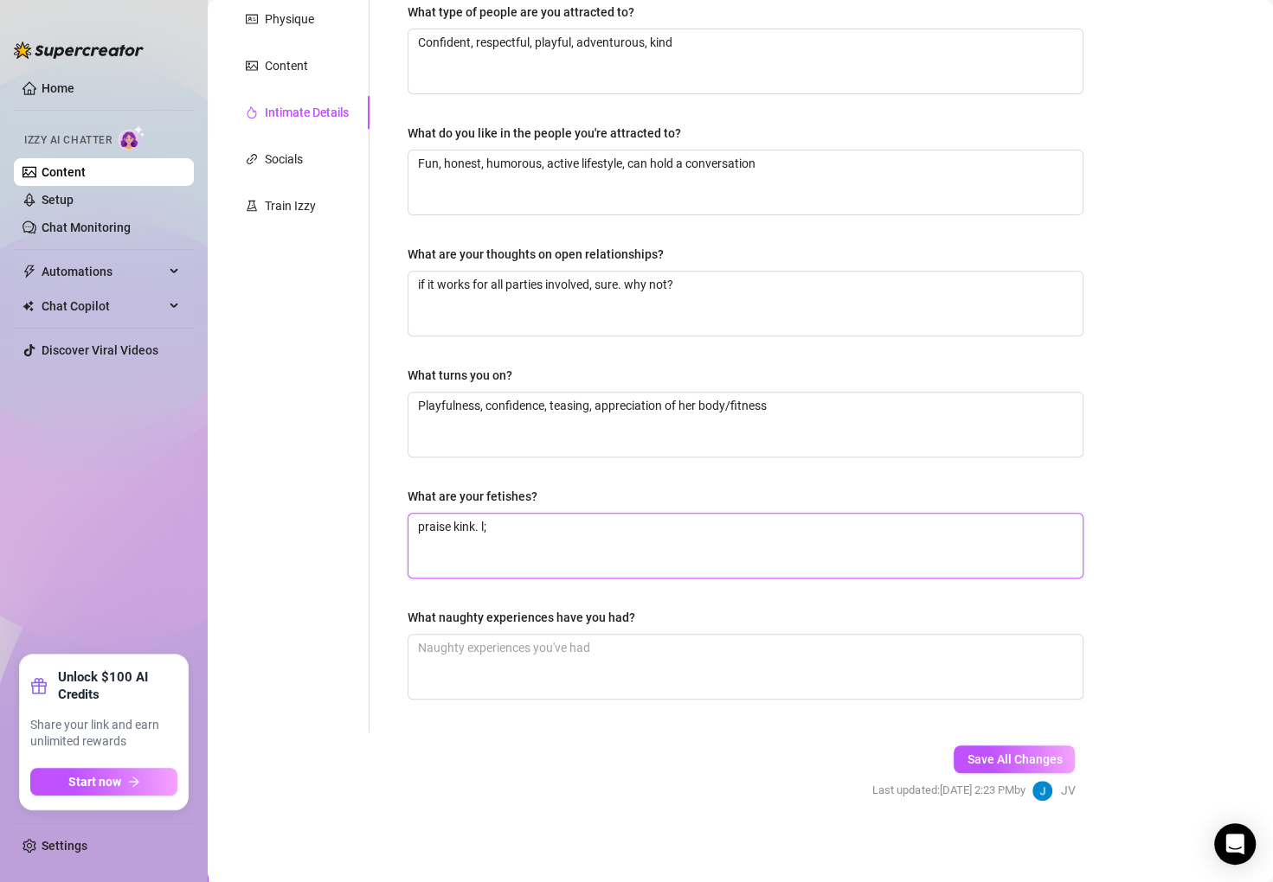
type textarea "praise kink. l;i"
type textarea "praise kink. l;ig"
type textarea "praise kink. l;i"
type textarea "praise kink. l;"
type textarea "praise kink. l;i"
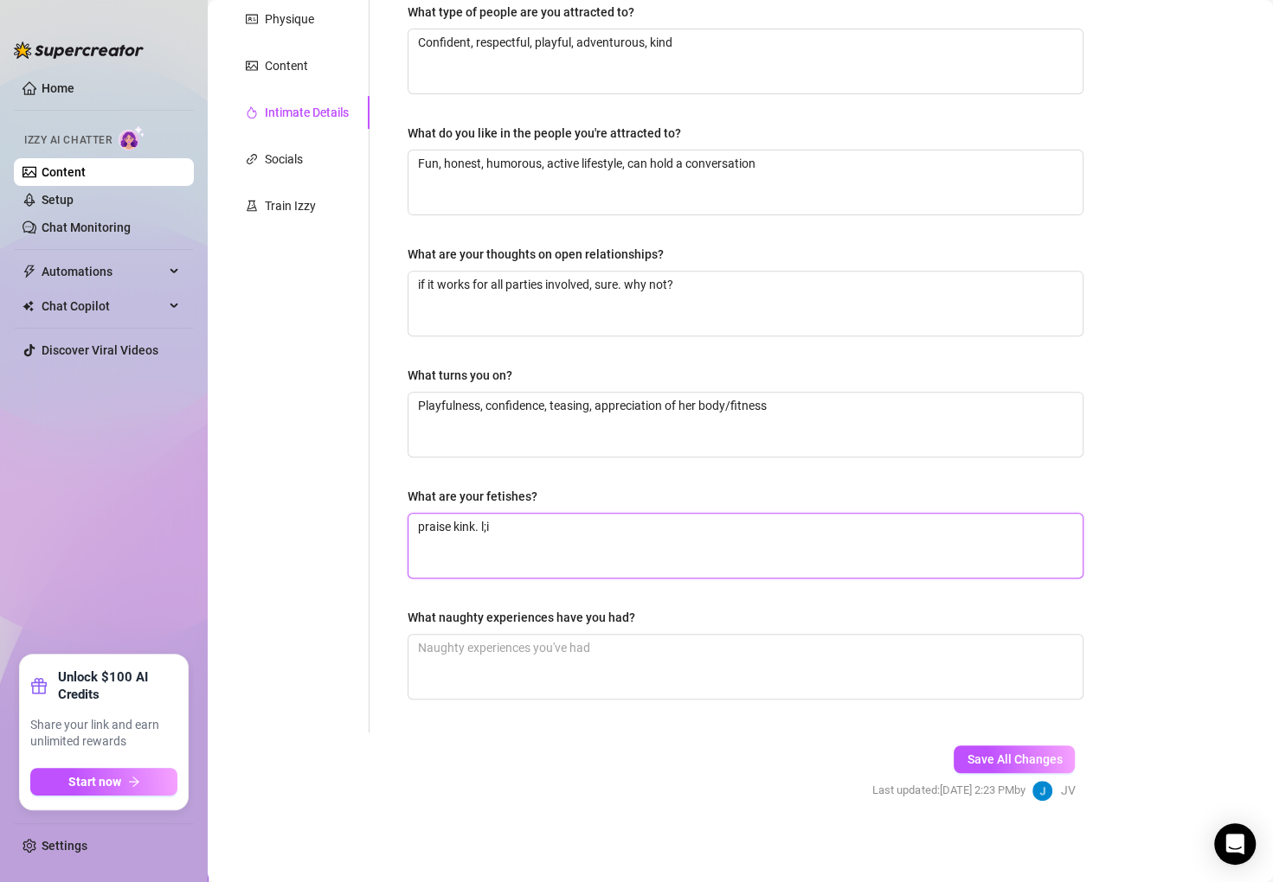
type textarea "praise kink. l;ig"
type textarea "praise kink. l;i"
type textarea "praise kink. l;"
type textarea "praise kink. l"
type textarea "praise kink. li"
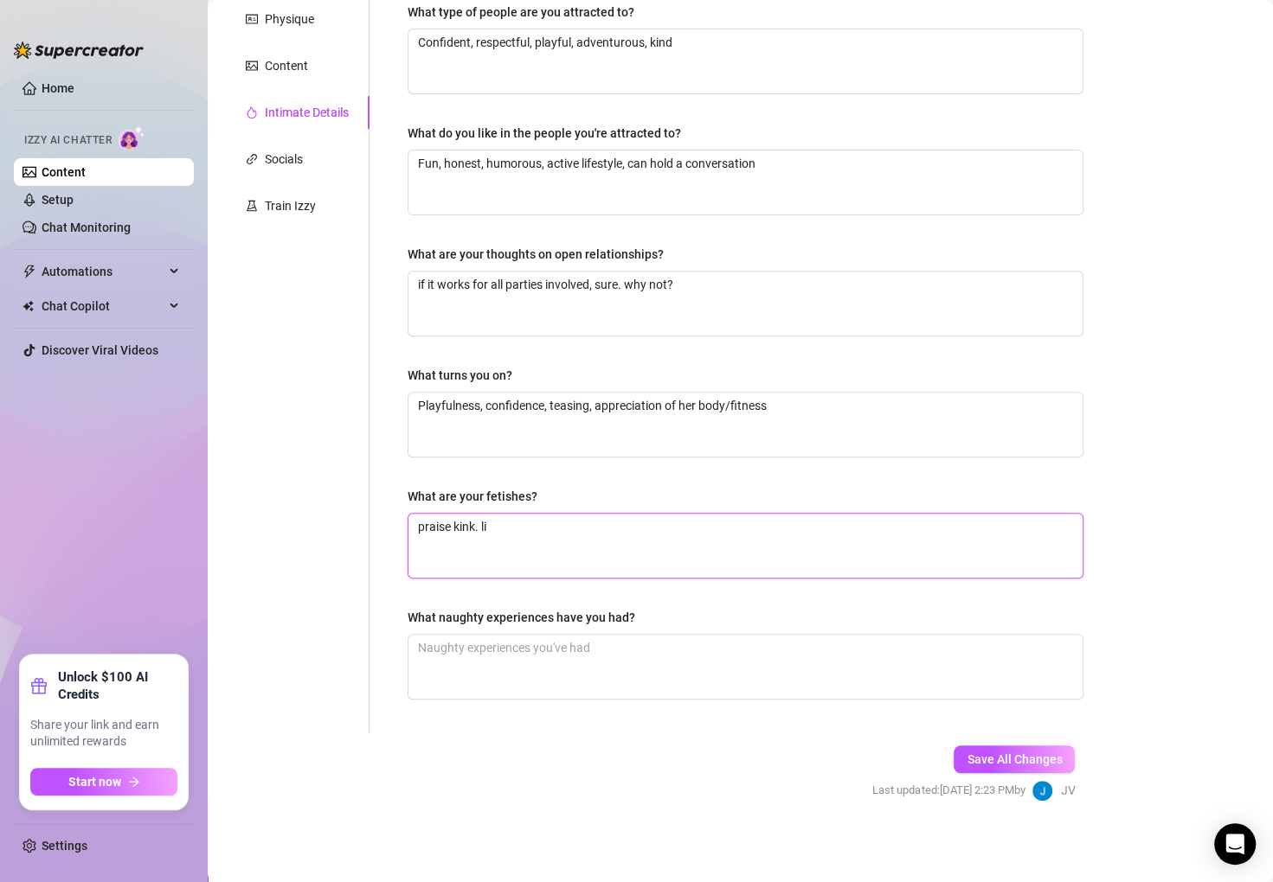
type textarea "praise kink. lig"
type textarea "praise kink. [GEOGRAPHIC_DATA]"
type textarea "praise kink. light"
type textarea "praise kink. light b"
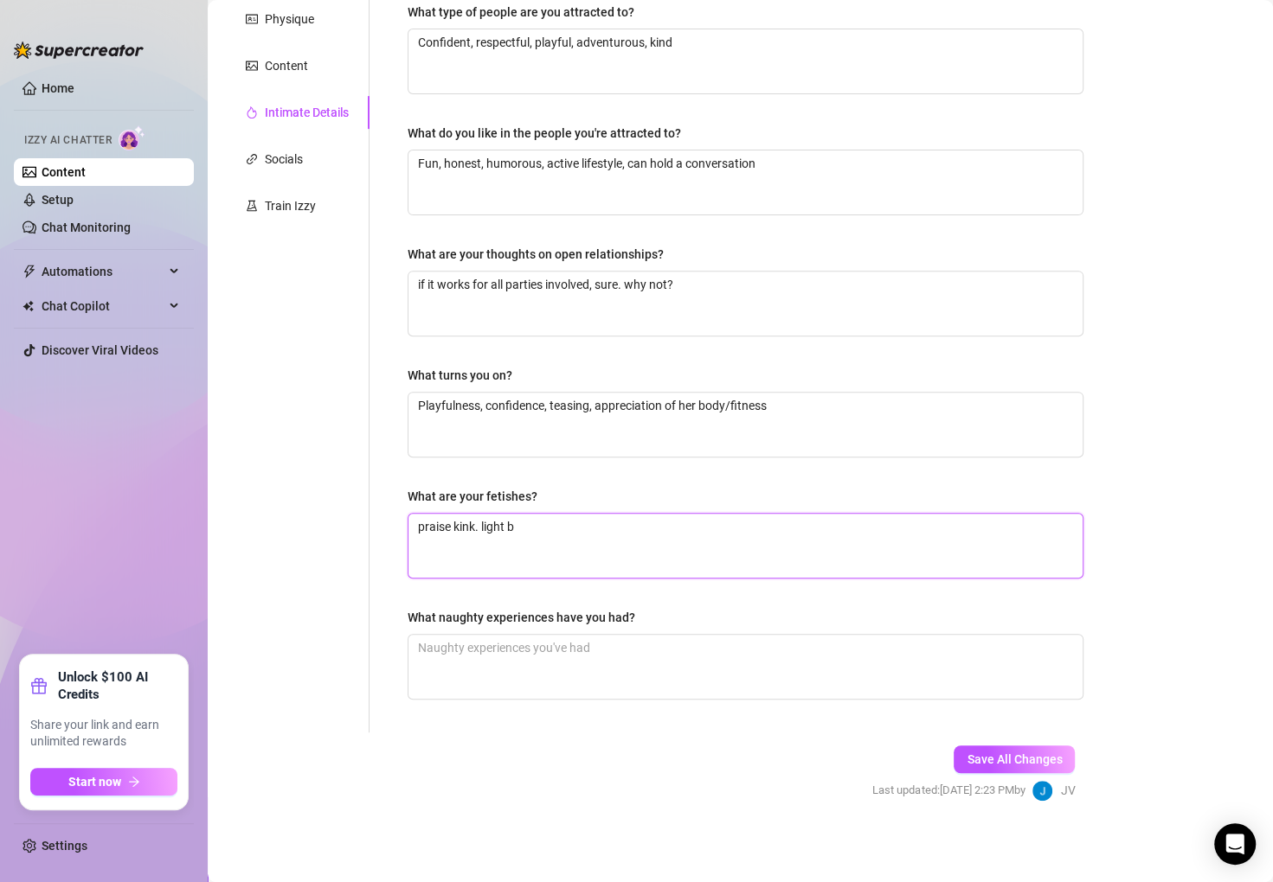
type textarea "praise kink. light bd"
type textarea "praise kink. light bds"
type textarea "praise kink. light bdsm"
click at [505, 676] on textarea "What naughty experiences have you had?" at bounding box center [745, 667] width 674 height 64
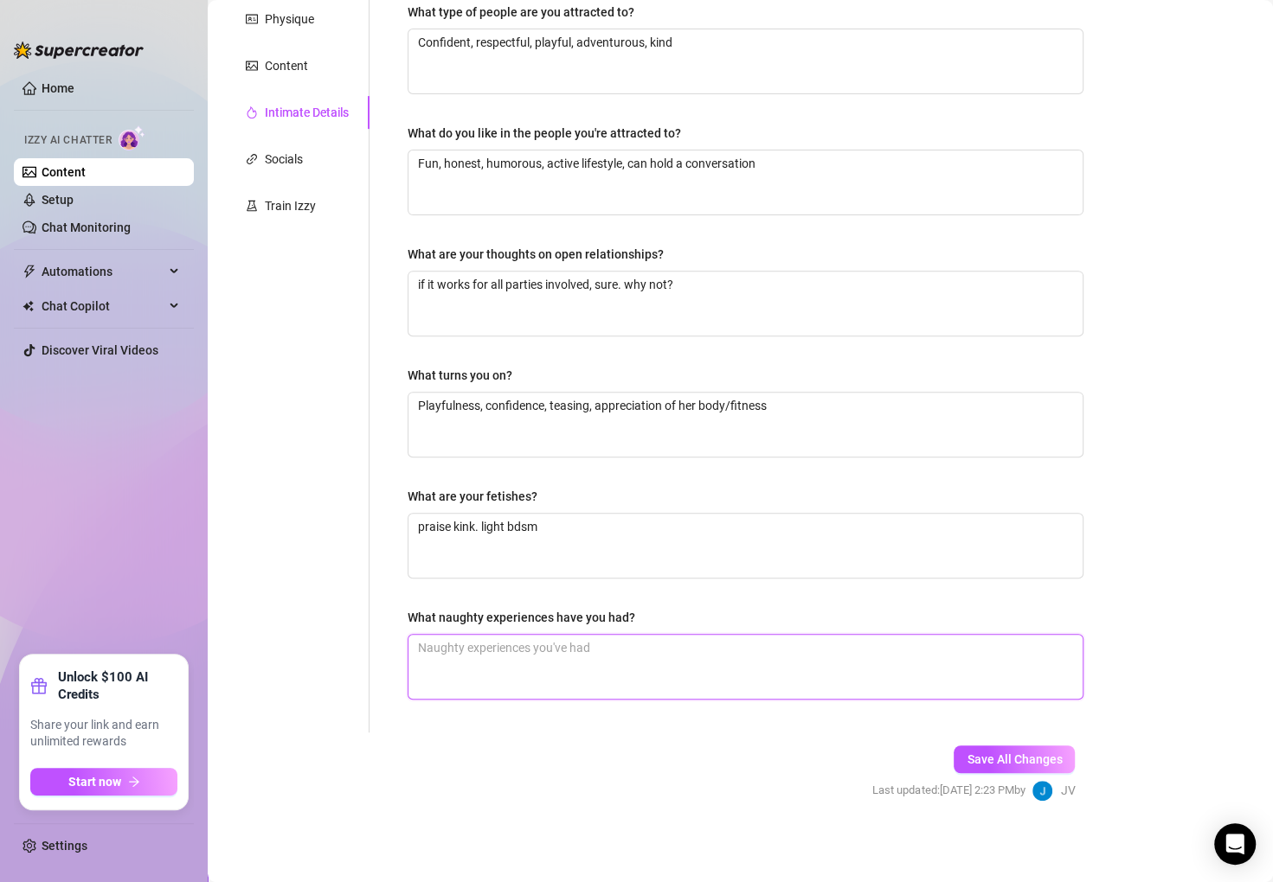
paste textarea "You’ll get the full details when I post, promise it’s worth the wait ;)"
type textarea "You’ll get the full details when I post, promise it’s worth the wait ;)"
click at [1027, 748] on button "Save All Changes" at bounding box center [1013, 760] width 121 height 28
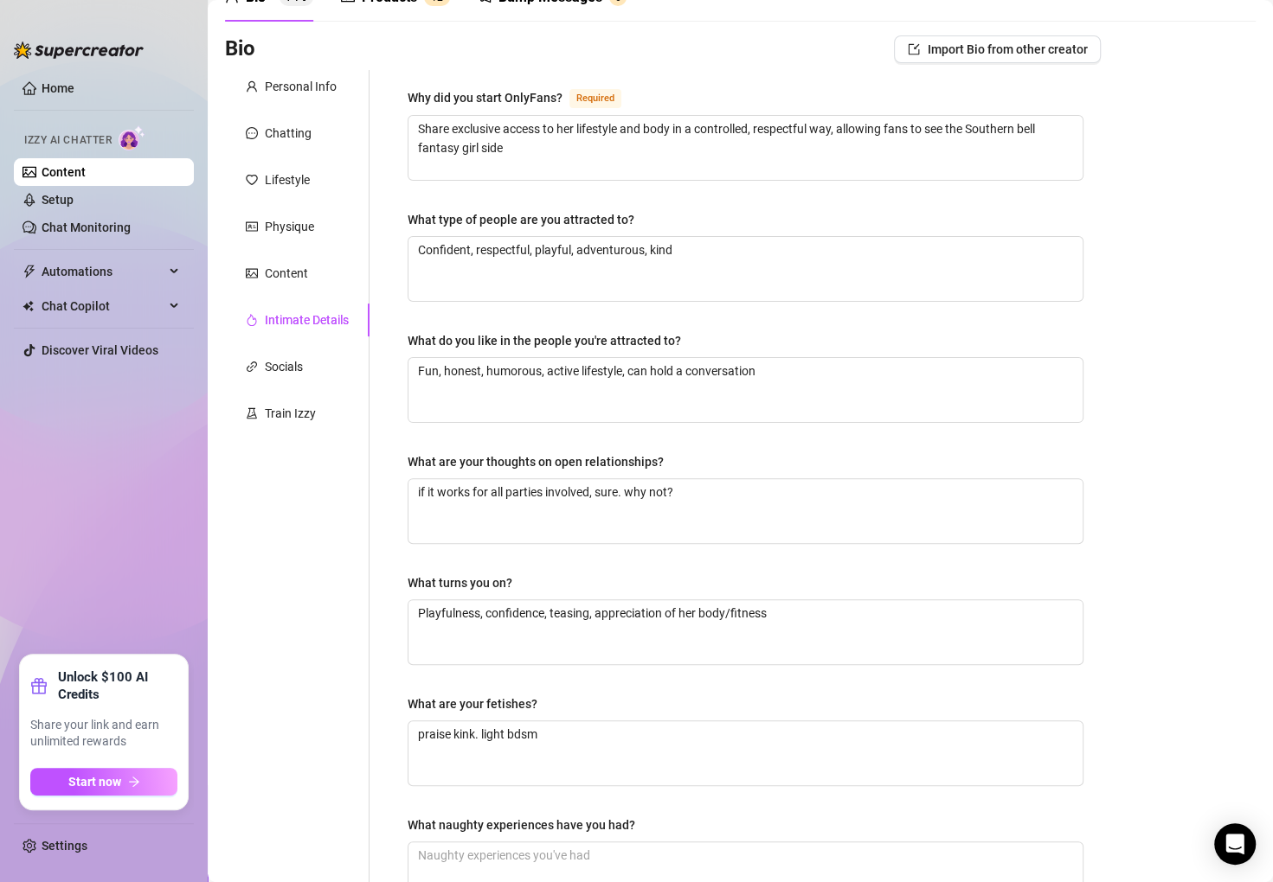
click at [296, 343] on div "Personal Info Chatting Lifestyle Physique Content Intimate Details Socials Trai…" at bounding box center [297, 505] width 144 height 870
click at [300, 374] on div "Socials" at bounding box center [284, 366] width 38 height 19
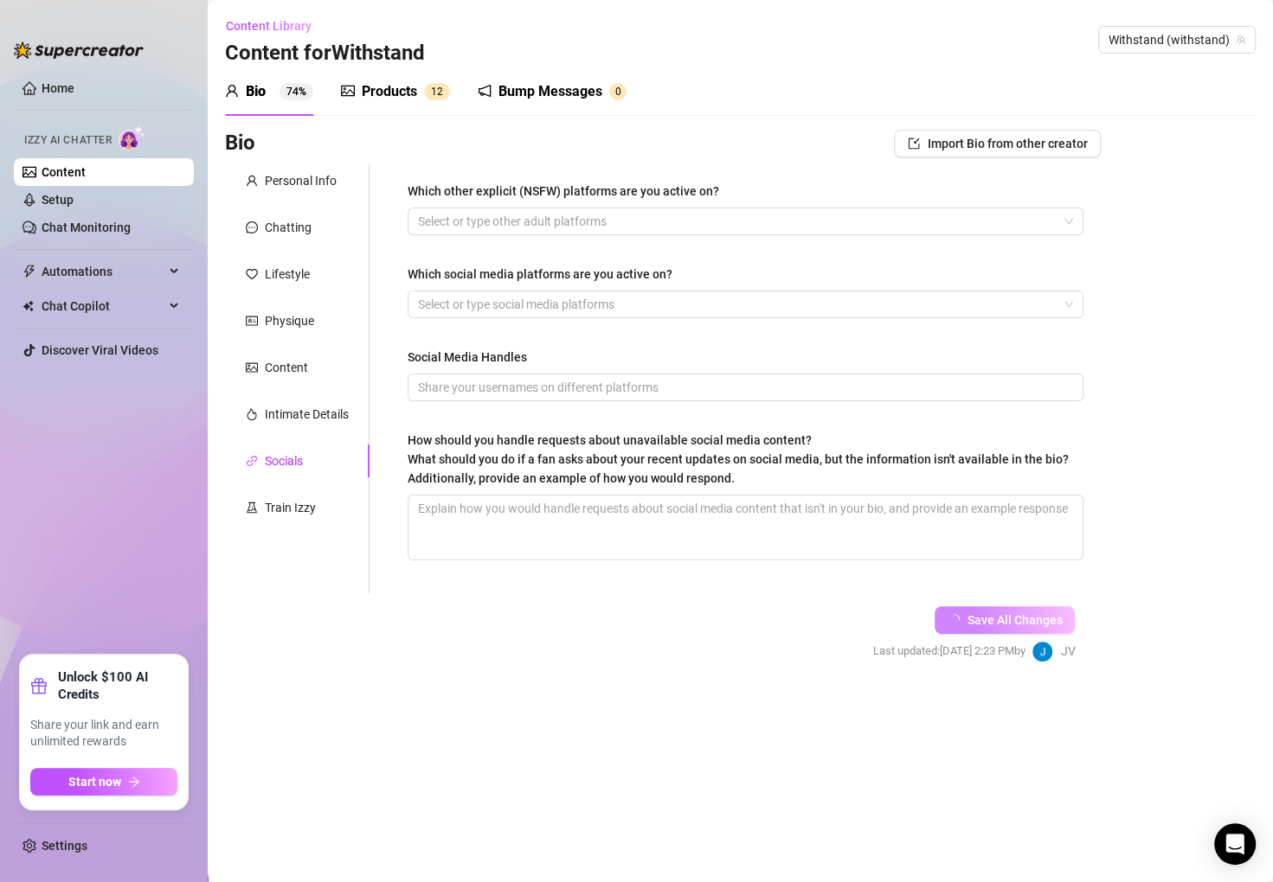
scroll to position [0, 0]
click at [659, 228] on div at bounding box center [736, 221] width 651 height 24
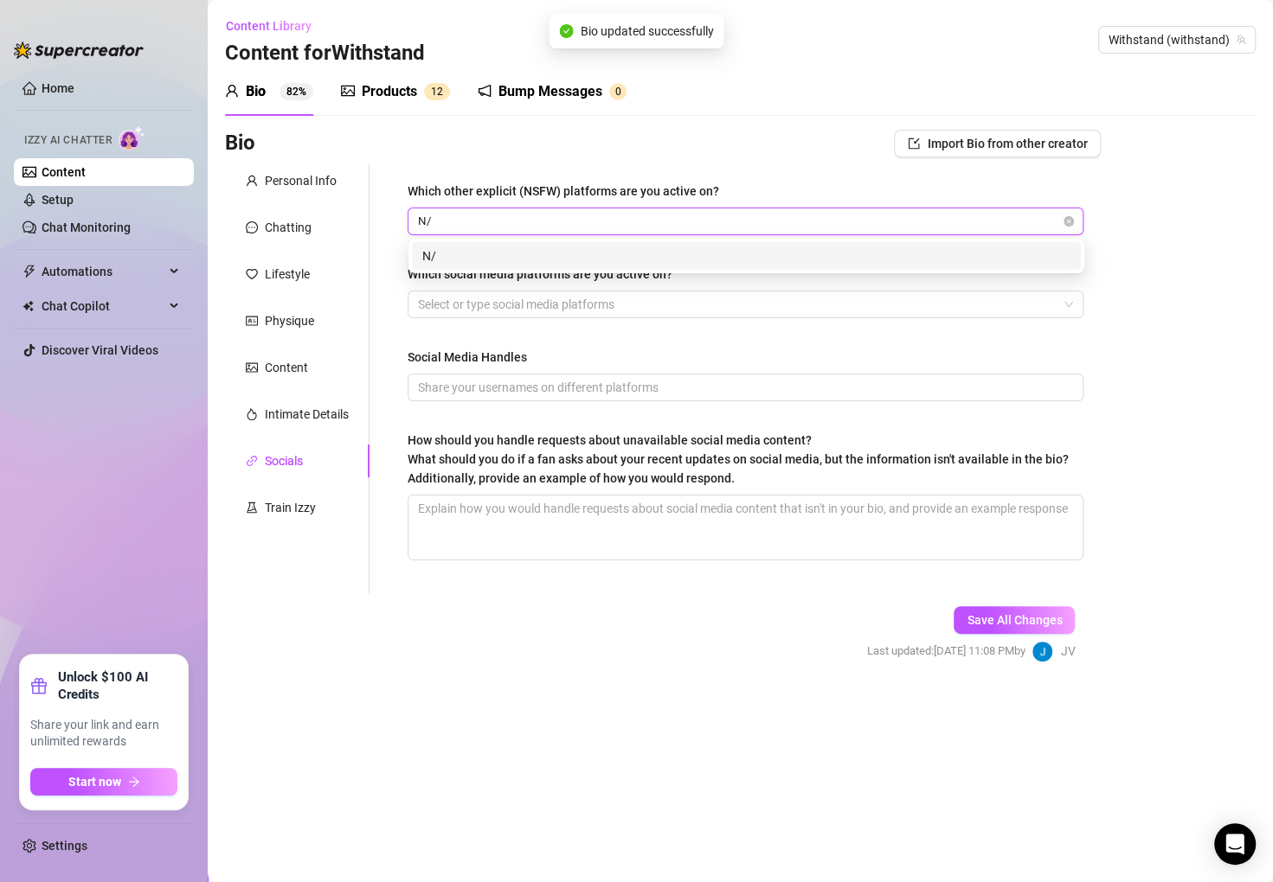
type input "N/A"
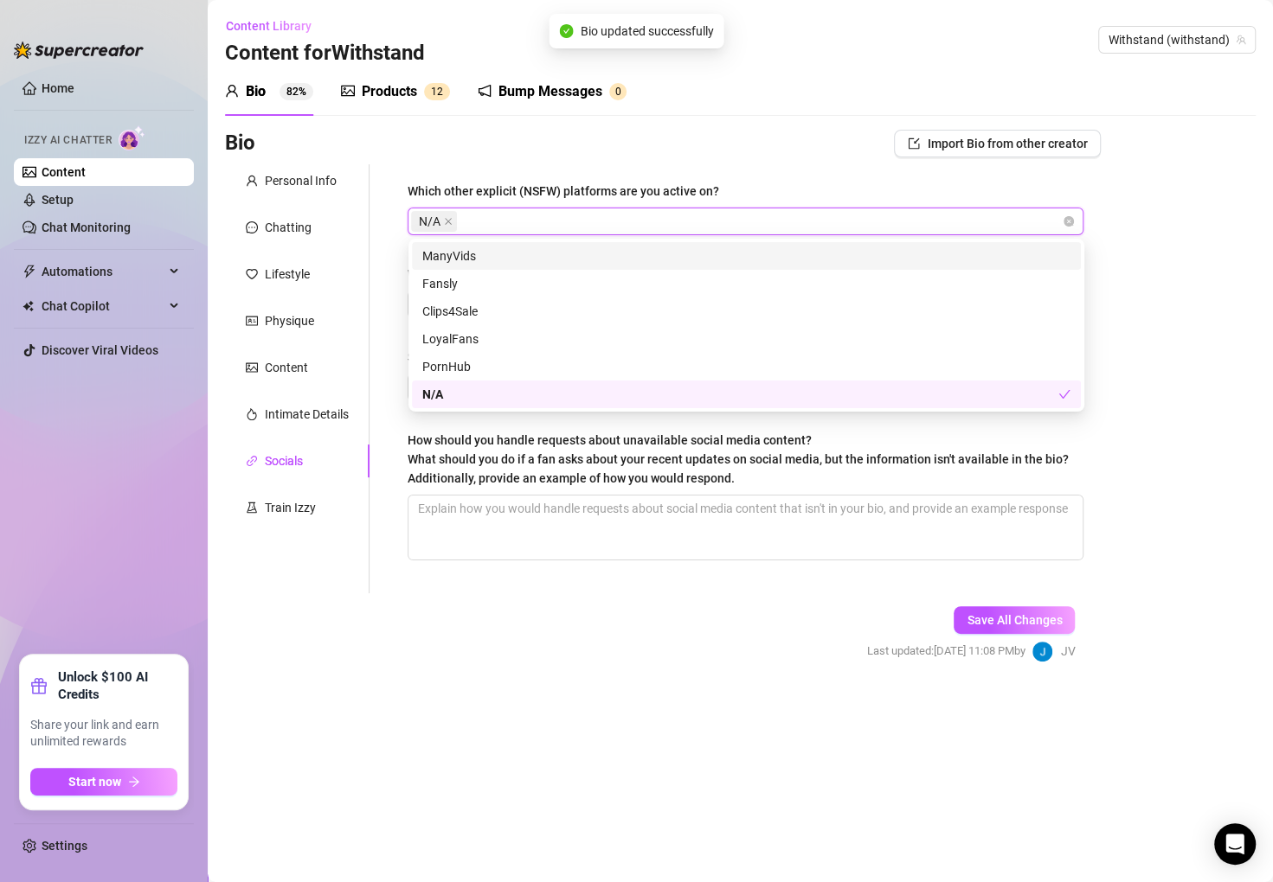
click at [686, 187] on div "Which other explicit (NSFW) platforms are you active on?" at bounding box center [562, 191] width 311 height 19
click at [464, 211] on input "Which other explicit (NSFW) platforms are you active on?" at bounding box center [461, 221] width 3 height 21
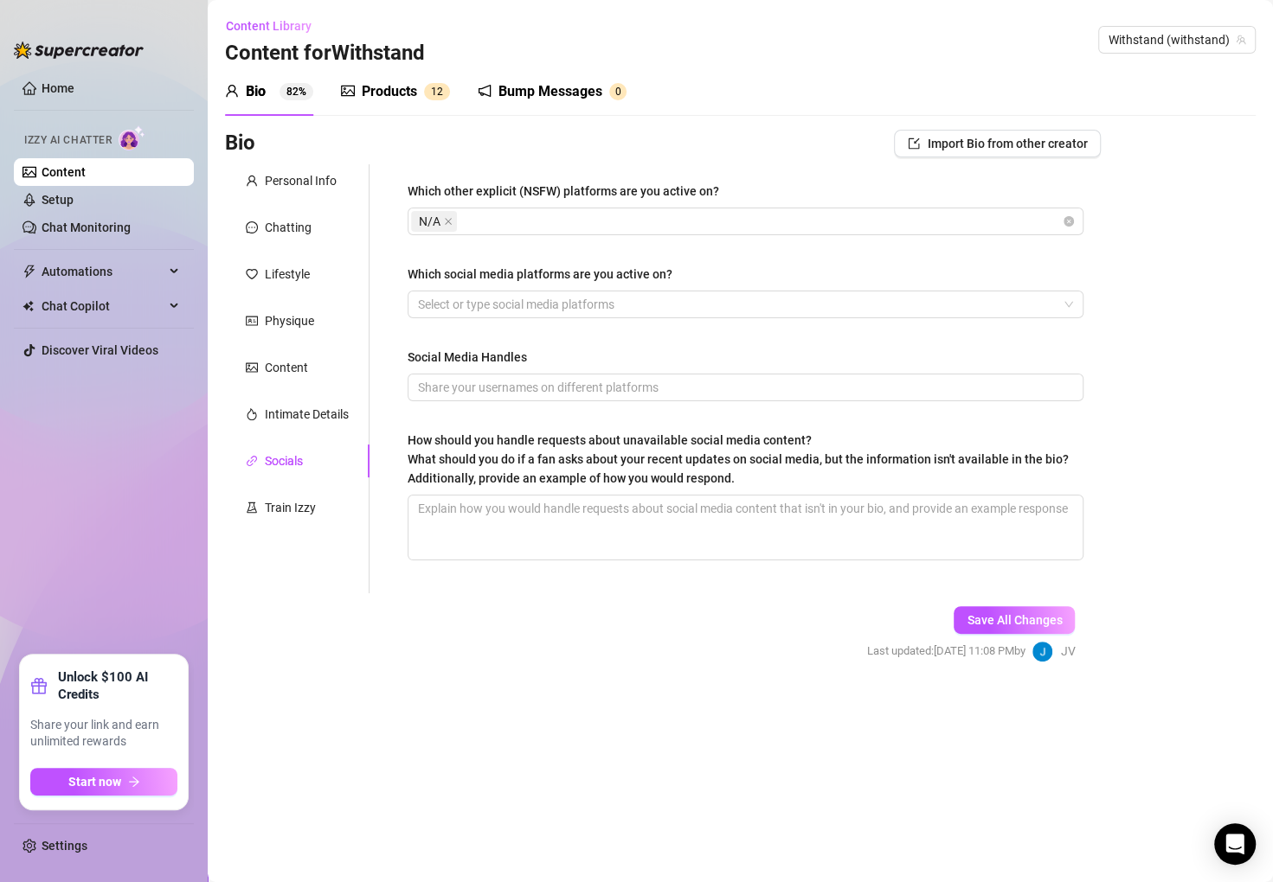
drag, startPoint x: 583, startPoint y: 286, endPoint x: 590, endPoint y: 294, distance: 10.4
click at [586, 287] on div "Which social media platforms are you active on?" at bounding box center [745, 278] width 676 height 26
click at [596, 311] on div at bounding box center [736, 304] width 651 height 24
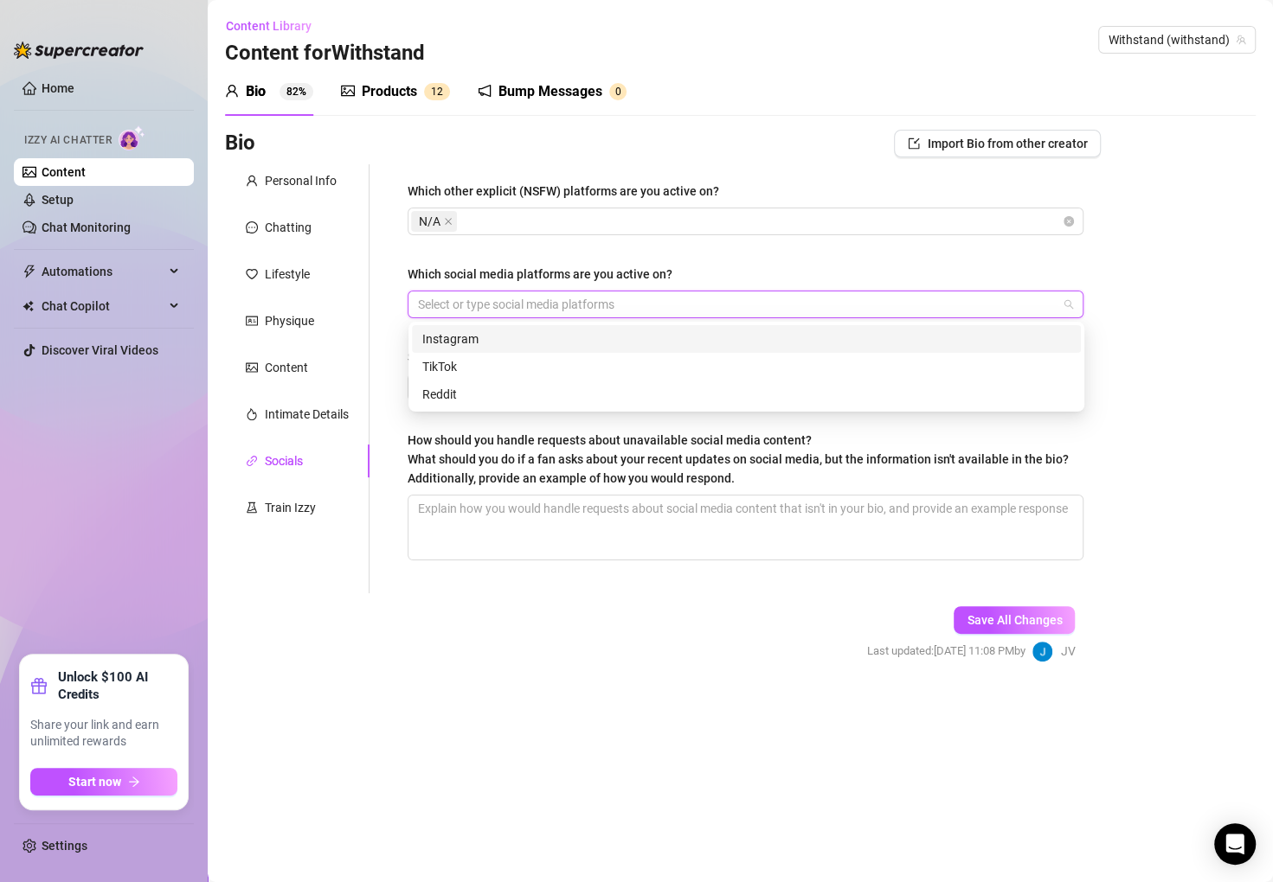
click at [551, 350] on div "Instagram" at bounding box center [746, 339] width 669 height 28
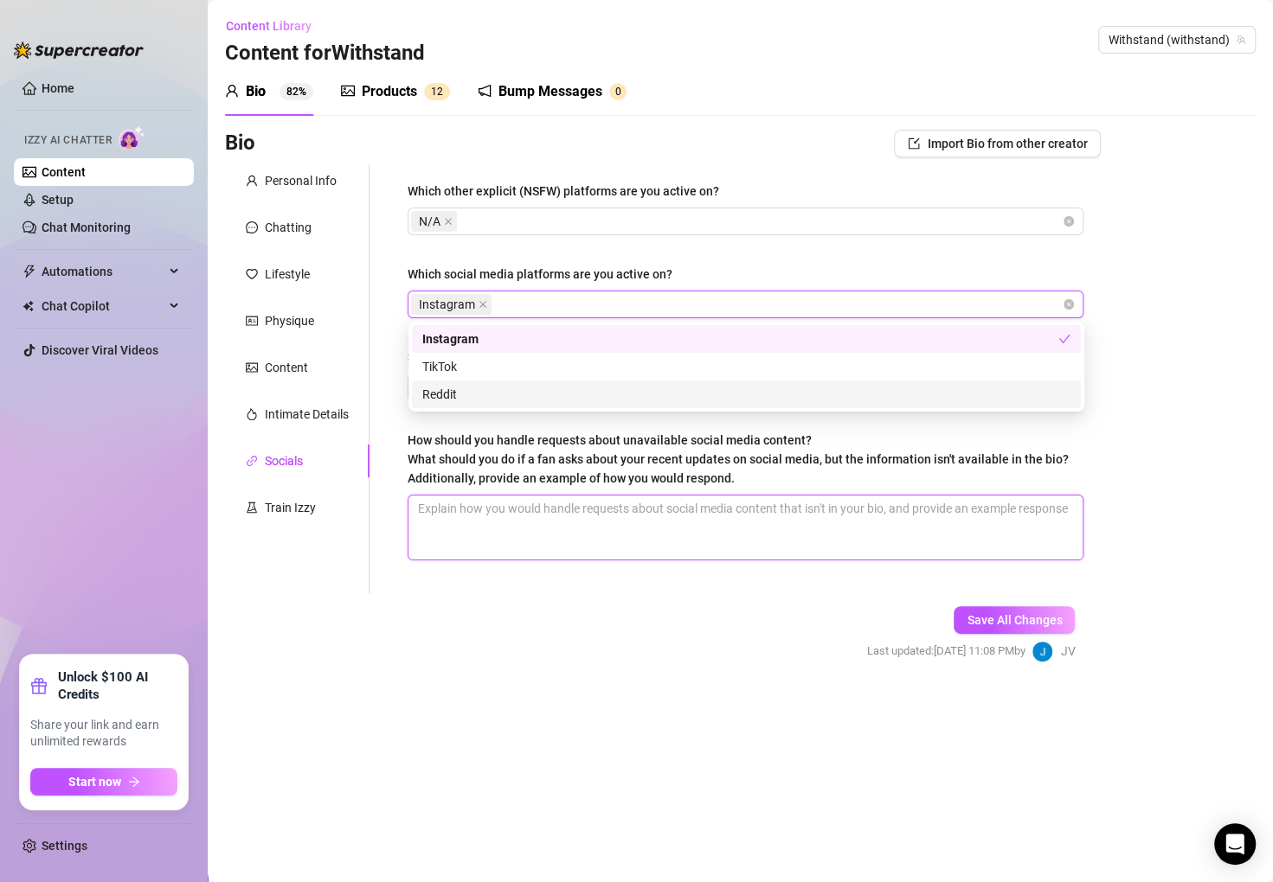
click at [476, 524] on textarea "How should you handle requests about unavailable social media content? What sho…" at bounding box center [745, 528] width 674 height 64
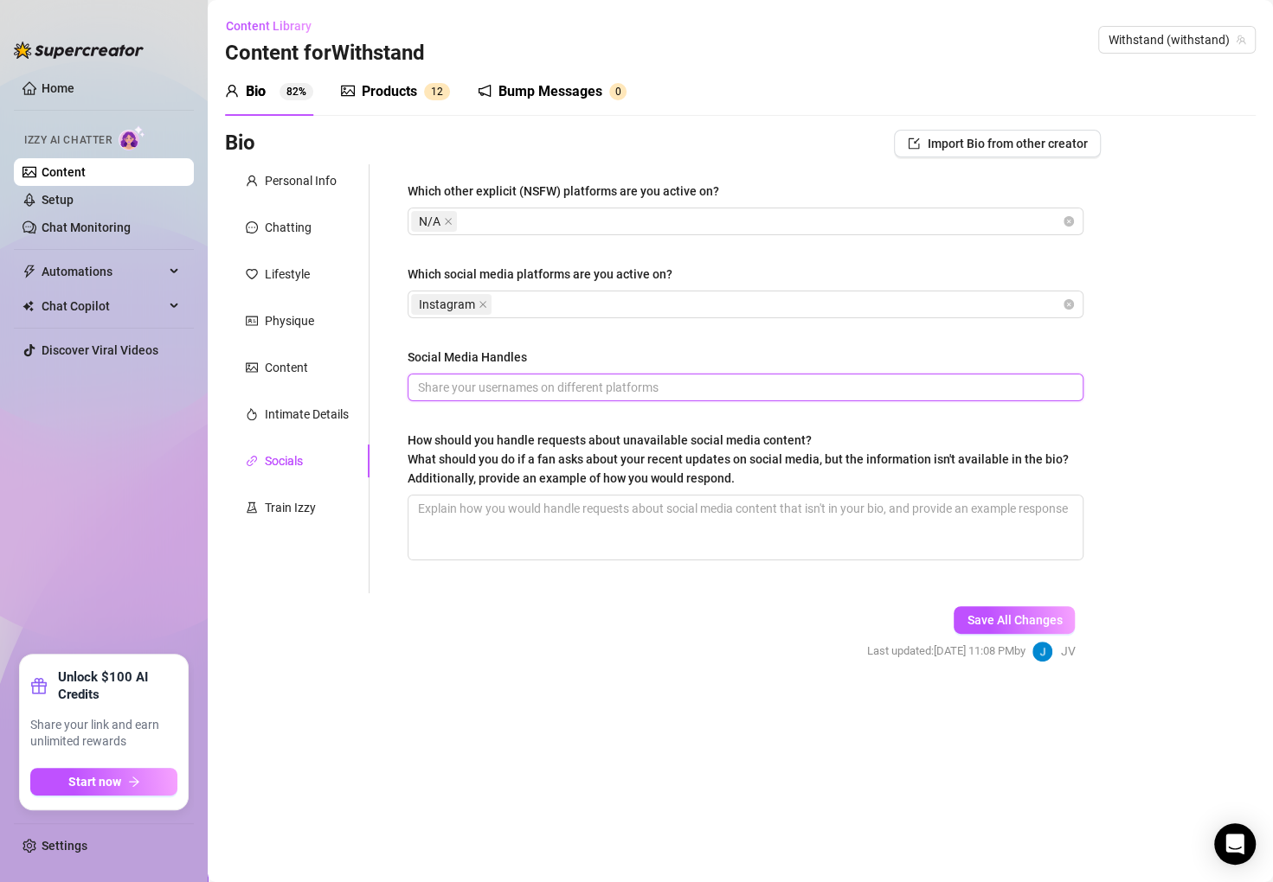
click at [567, 385] on input "Social Media Handles" at bounding box center [743, 387] width 651 height 19
paste input "You’ll get the full details when I post, promise it’s worth the wait ;)"
type input "You’ll get the full details when I post, promise it’s worth the wait ;)"
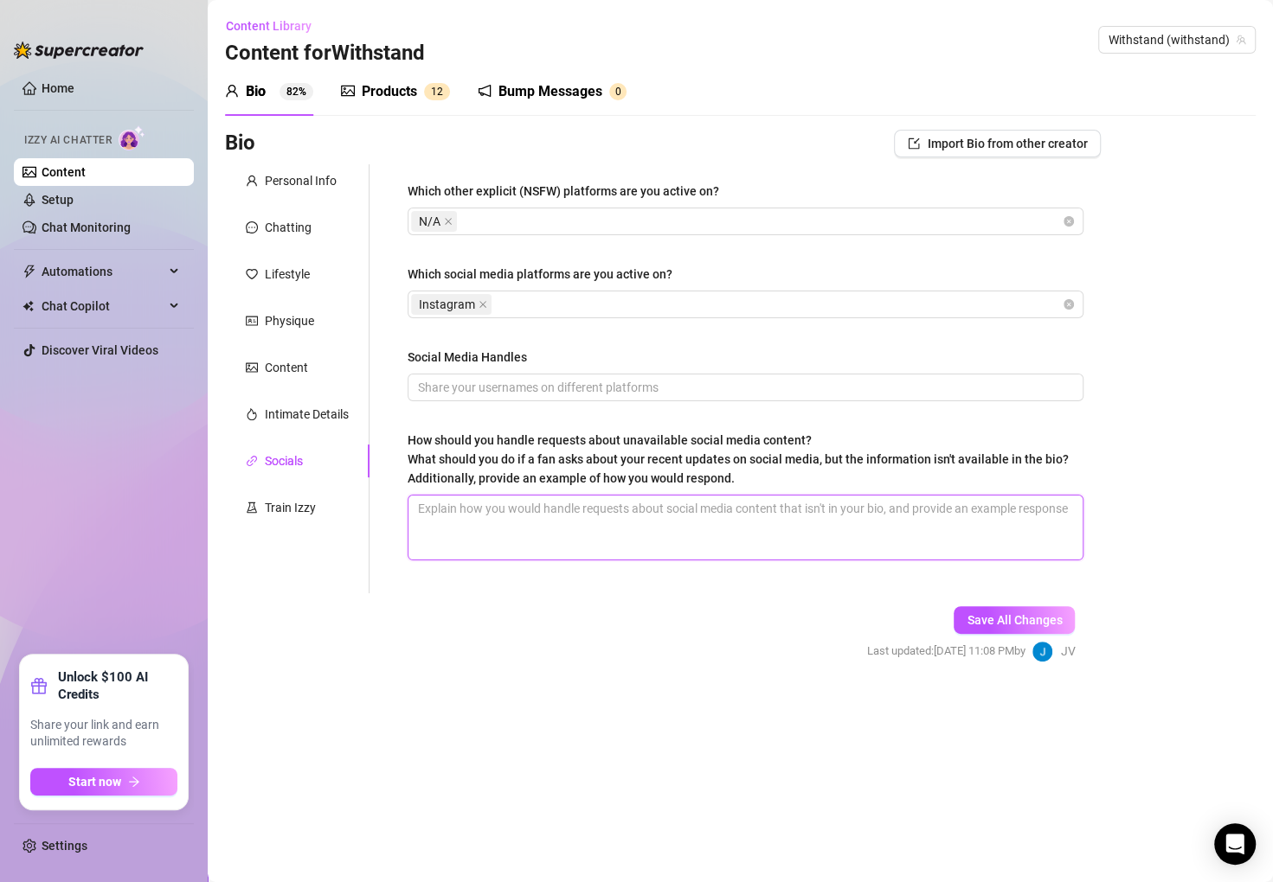
paste textarea "You’ll get the full details when I post, promise it’s worth the wait ;)"
click at [604, 530] on textarea "How should you handle requests about unavailable social media content? What sho…" at bounding box center [745, 528] width 674 height 64
type textarea "You’ll get the full details when I post, promise it’s worth the wait ;)"
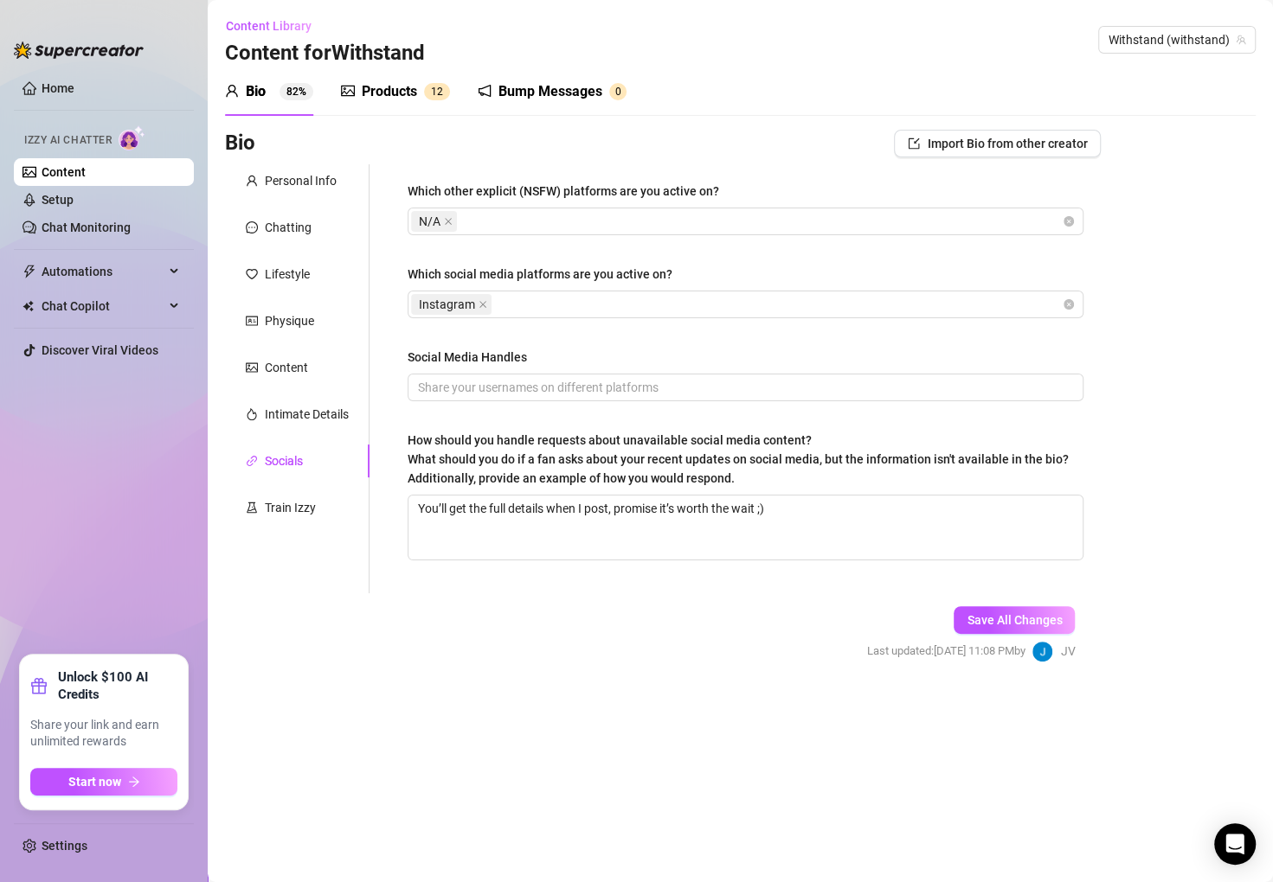
click at [969, 636] on div "Save All Changes Last updated: [DATE] 11:08 PM by JV" at bounding box center [970, 634] width 260 height 82
click at [978, 632] on button "Save All Changes" at bounding box center [1013, 620] width 121 height 28
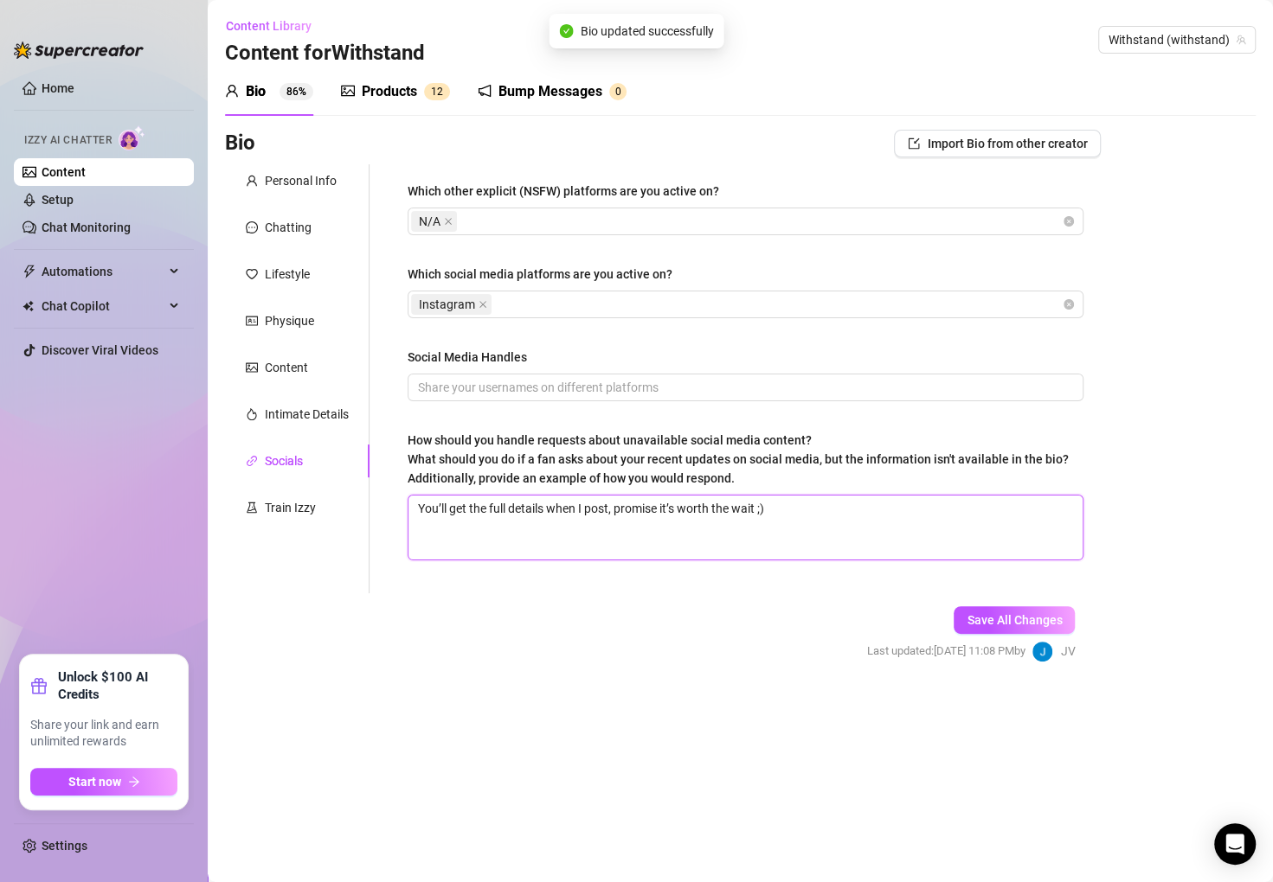
click at [715, 540] on textarea "You’ll get the full details when I post, promise it’s worth the wait ;)" at bounding box center [745, 528] width 674 height 64
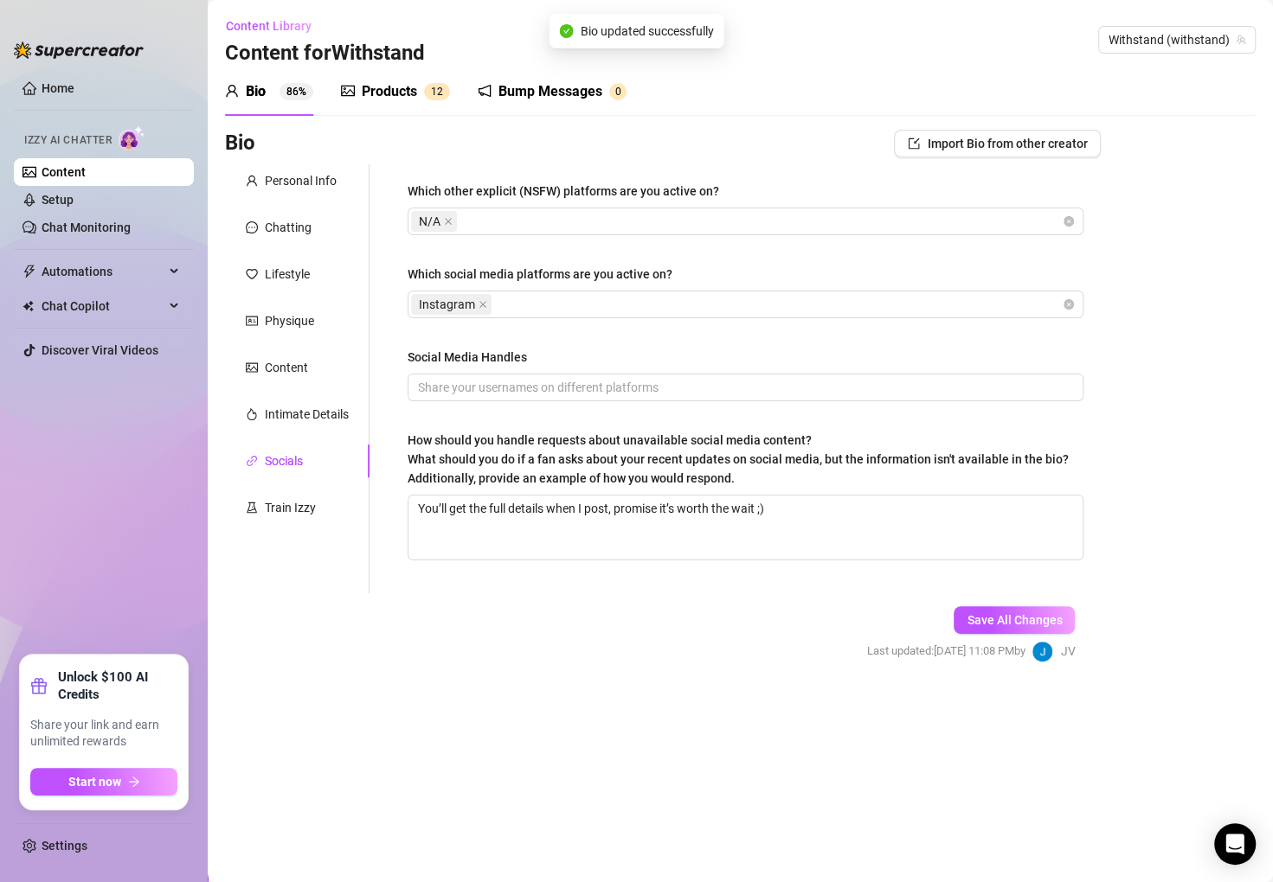
click at [323, 394] on div "Personal Info Chatting Lifestyle Physique Content Intimate Details Socials Trai…" at bounding box center [297, 378] width 144 height 429
click at [327, 419] on div "Intimate Details" at bounding box center [307, 414] width 84 height 19
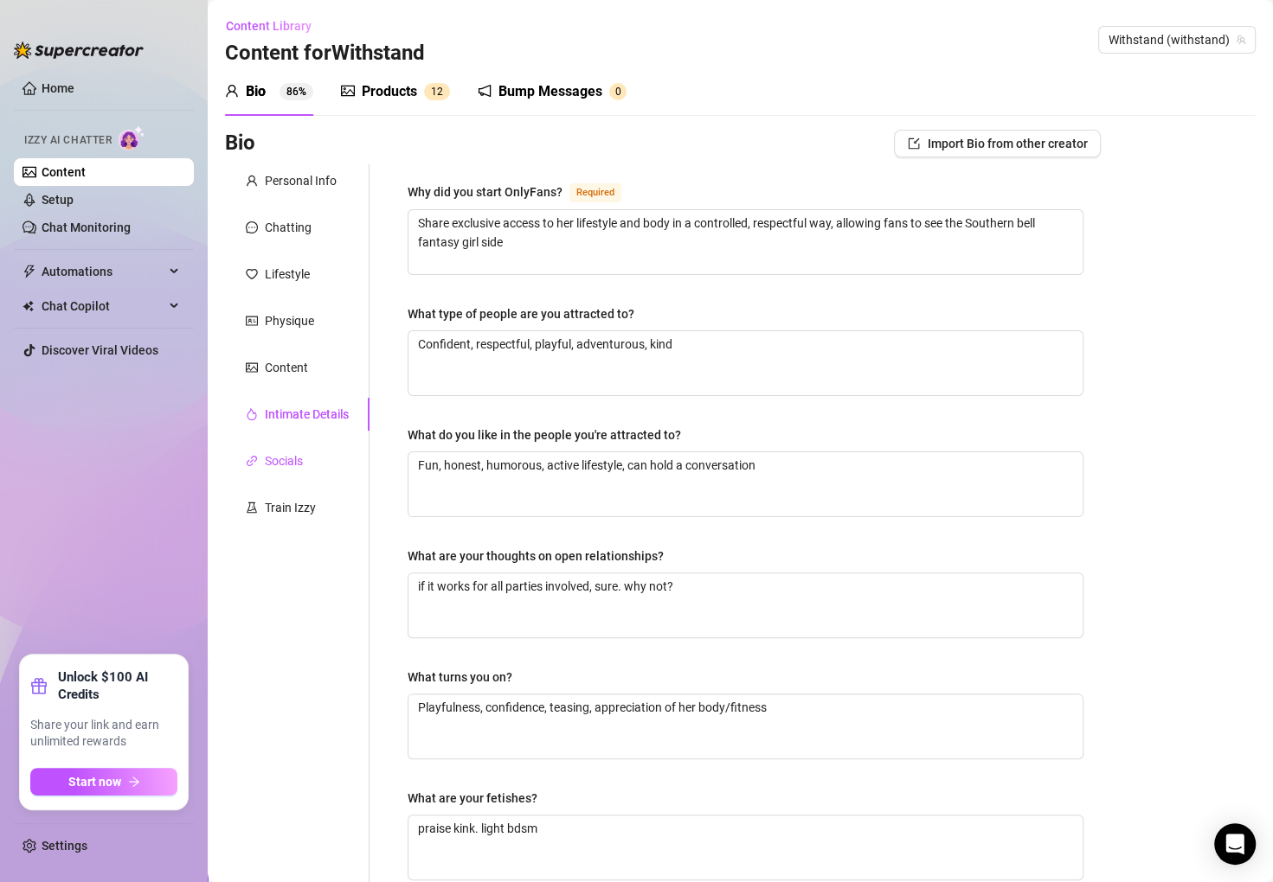
click at [300, 460] on div "Socials" at bounding box center [284, 461] width 38 height 19
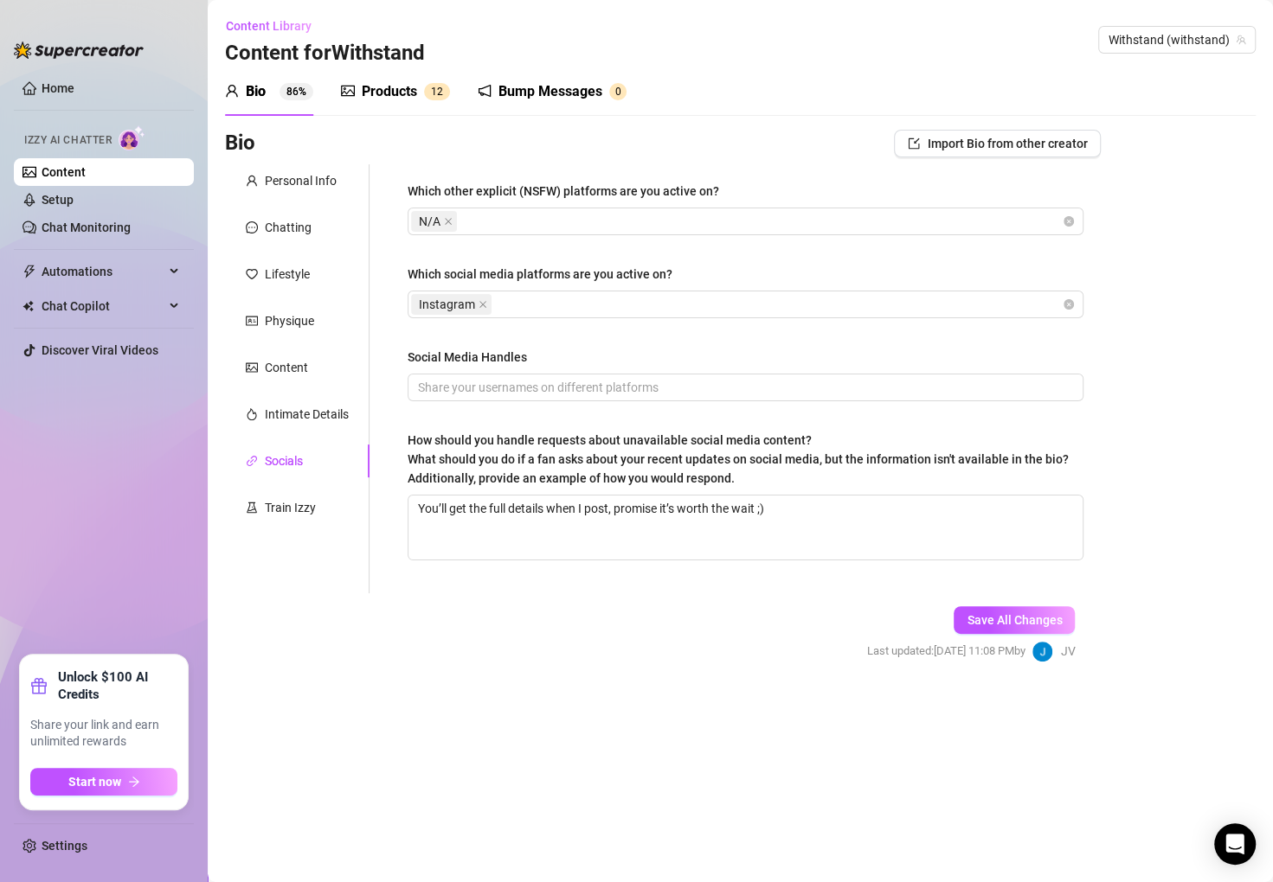
click at [324, 501] on div "Train Izzy" at bounding box center [297, 507] width 144 height 33
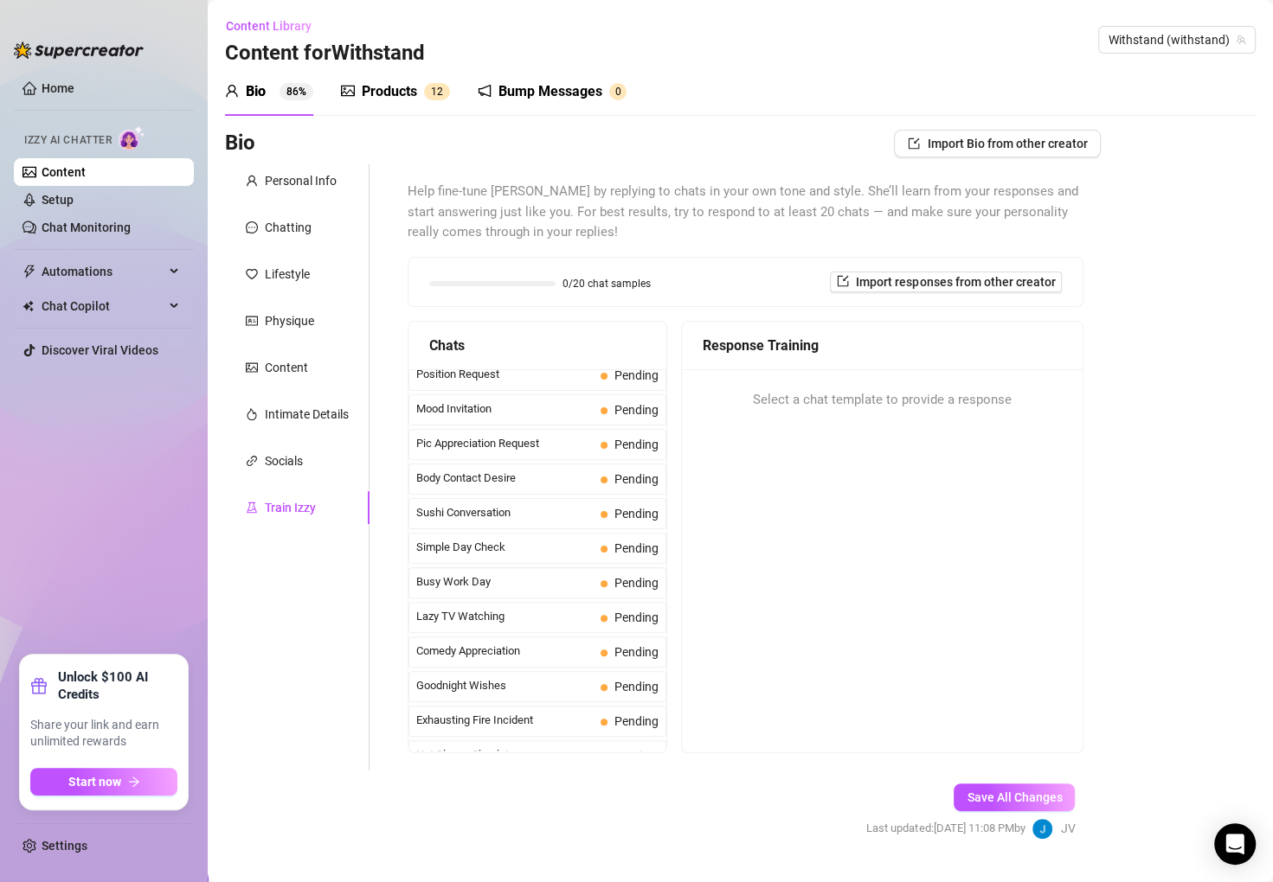
scroll to position [1142, 0]
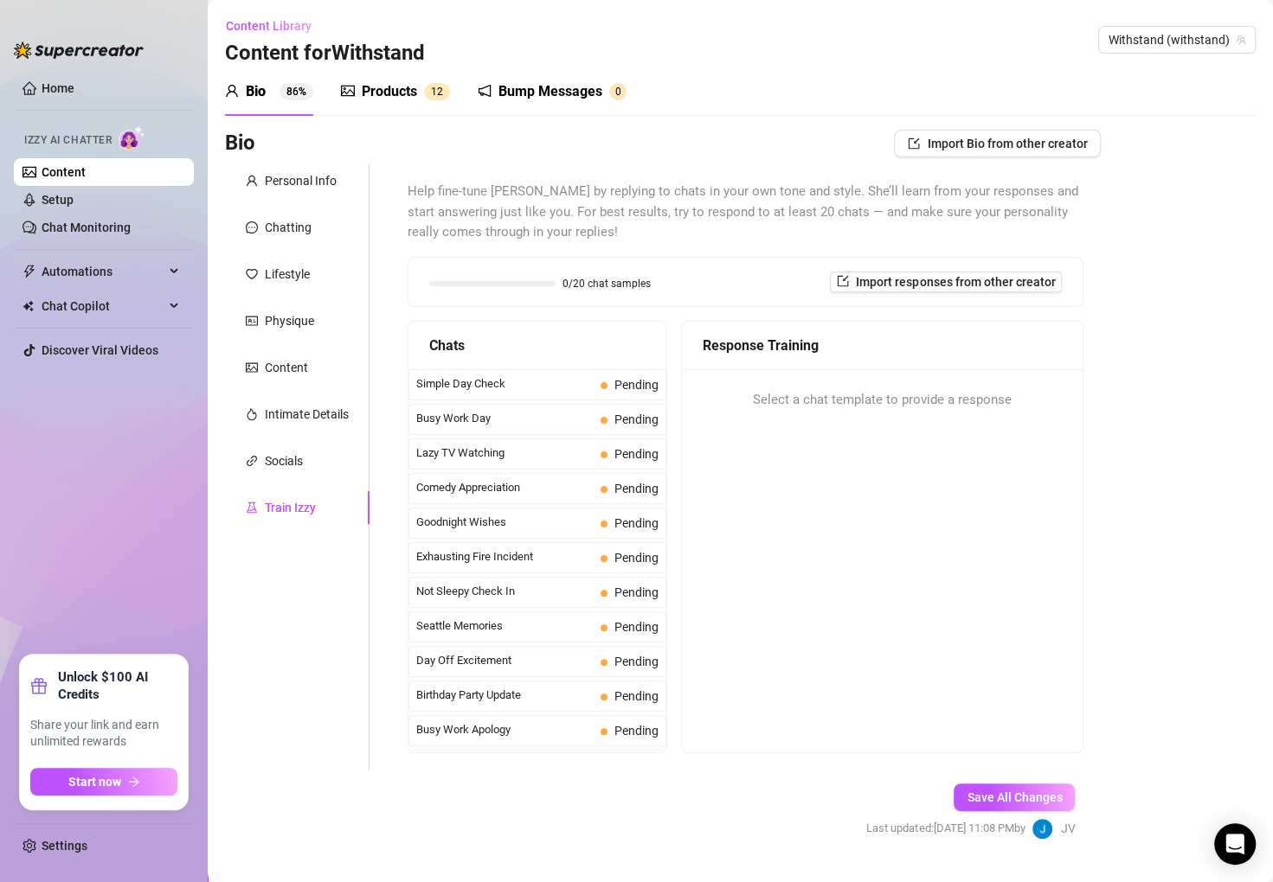
click at [74, 195] on link "Setup" at bounding box center [58, 200] width 32 height 14
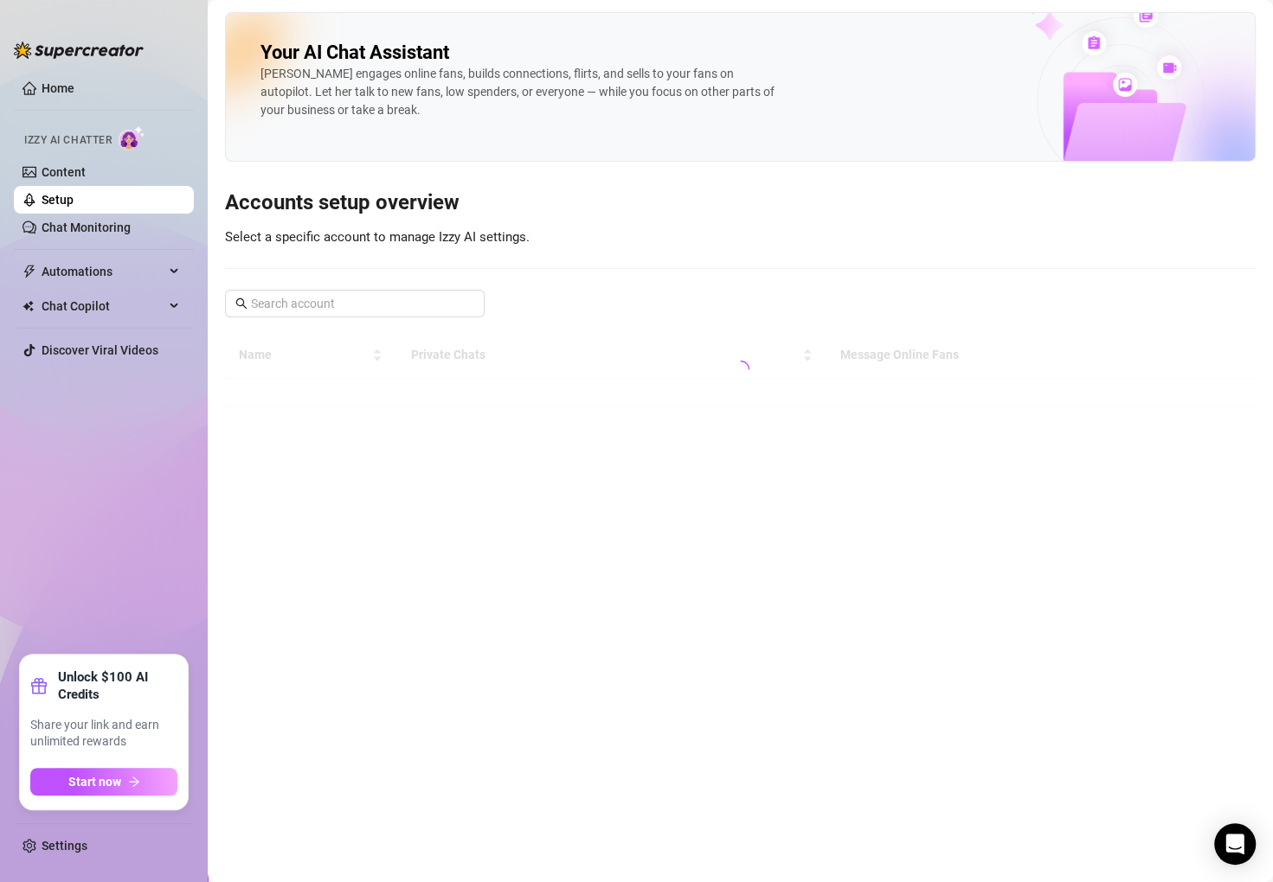
click at [86, 179] on link "Content" at bounding box center [64, 172] width 44 height 14
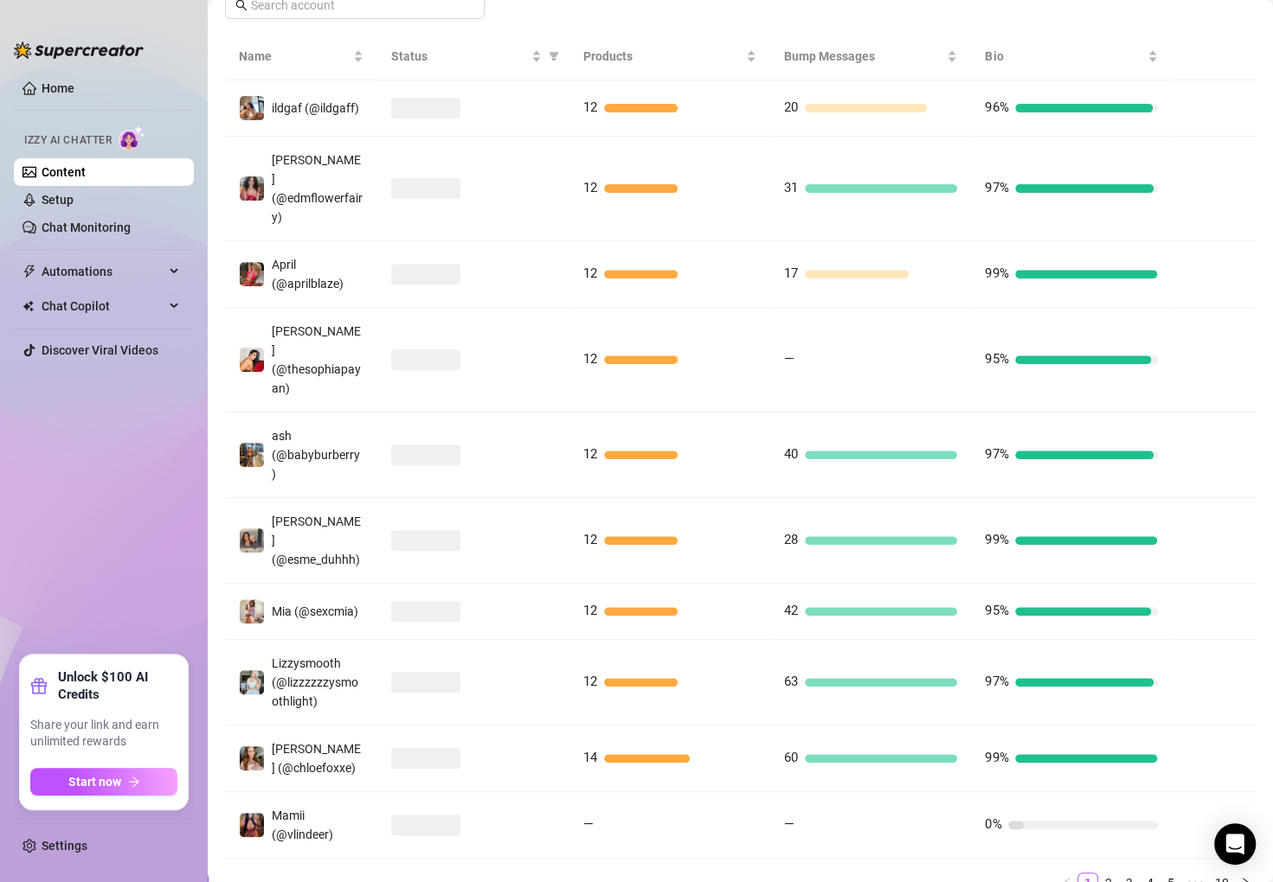
scroll to position [388, 0]
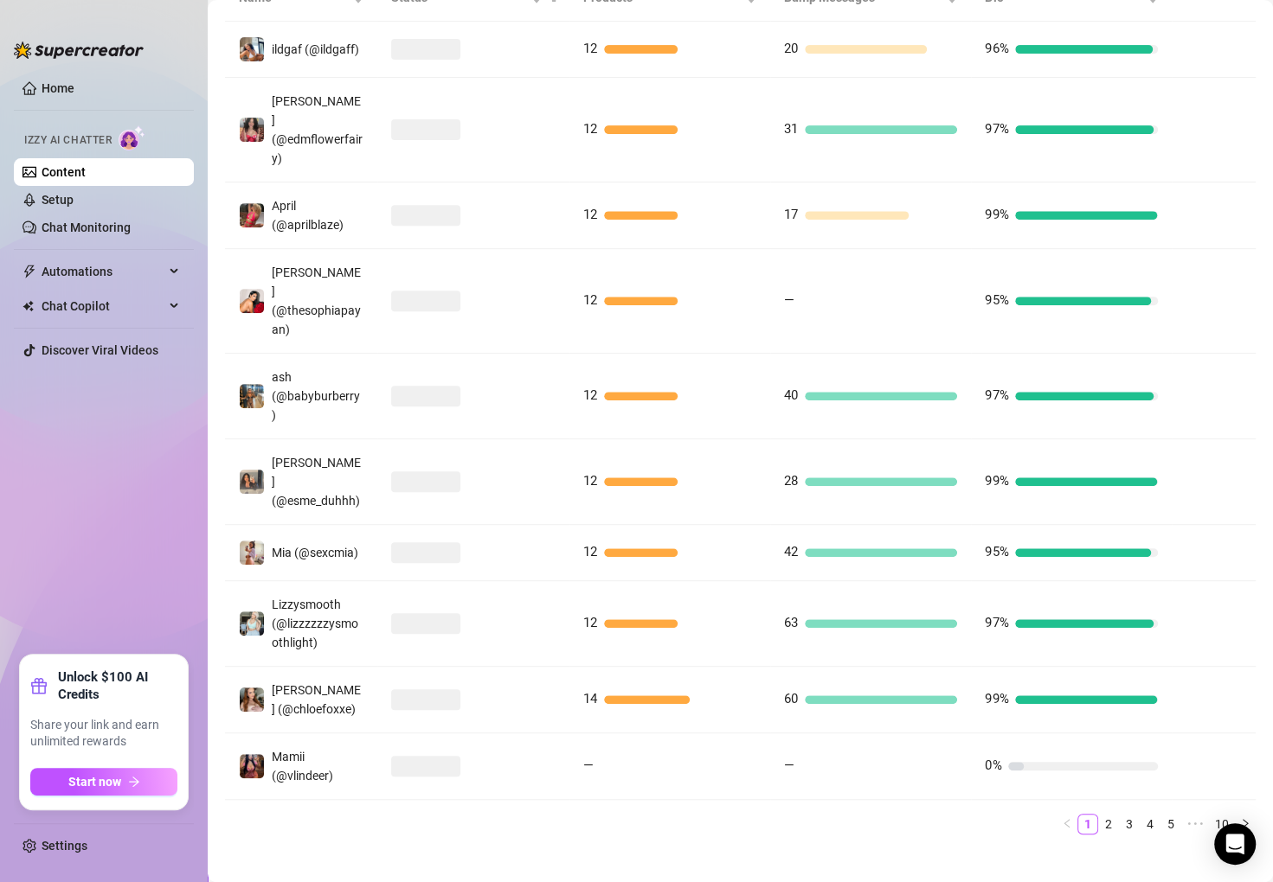
click at [1099, 815] on link "2" at bounding box center [1108, 824] width 19 height 19
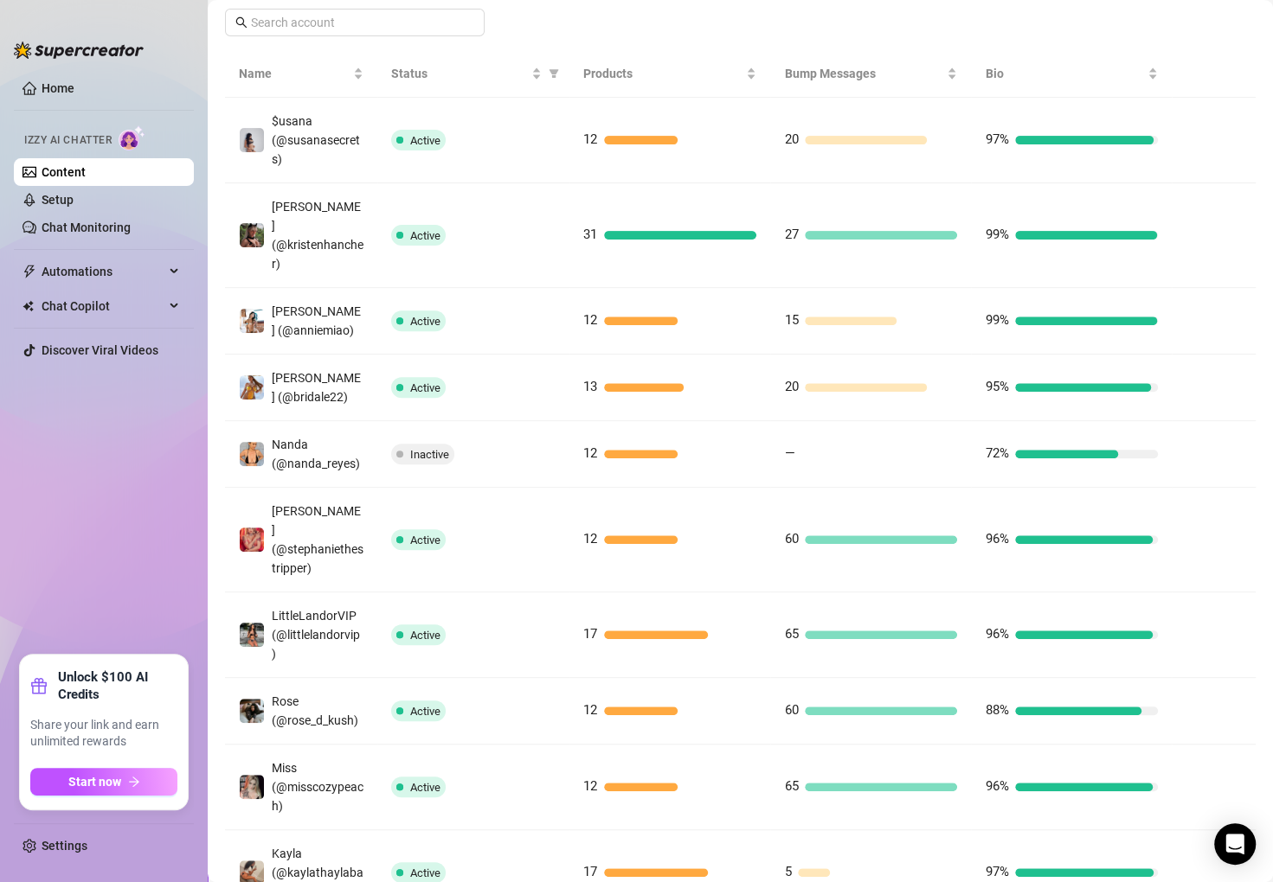
scroll to position [0, 0]
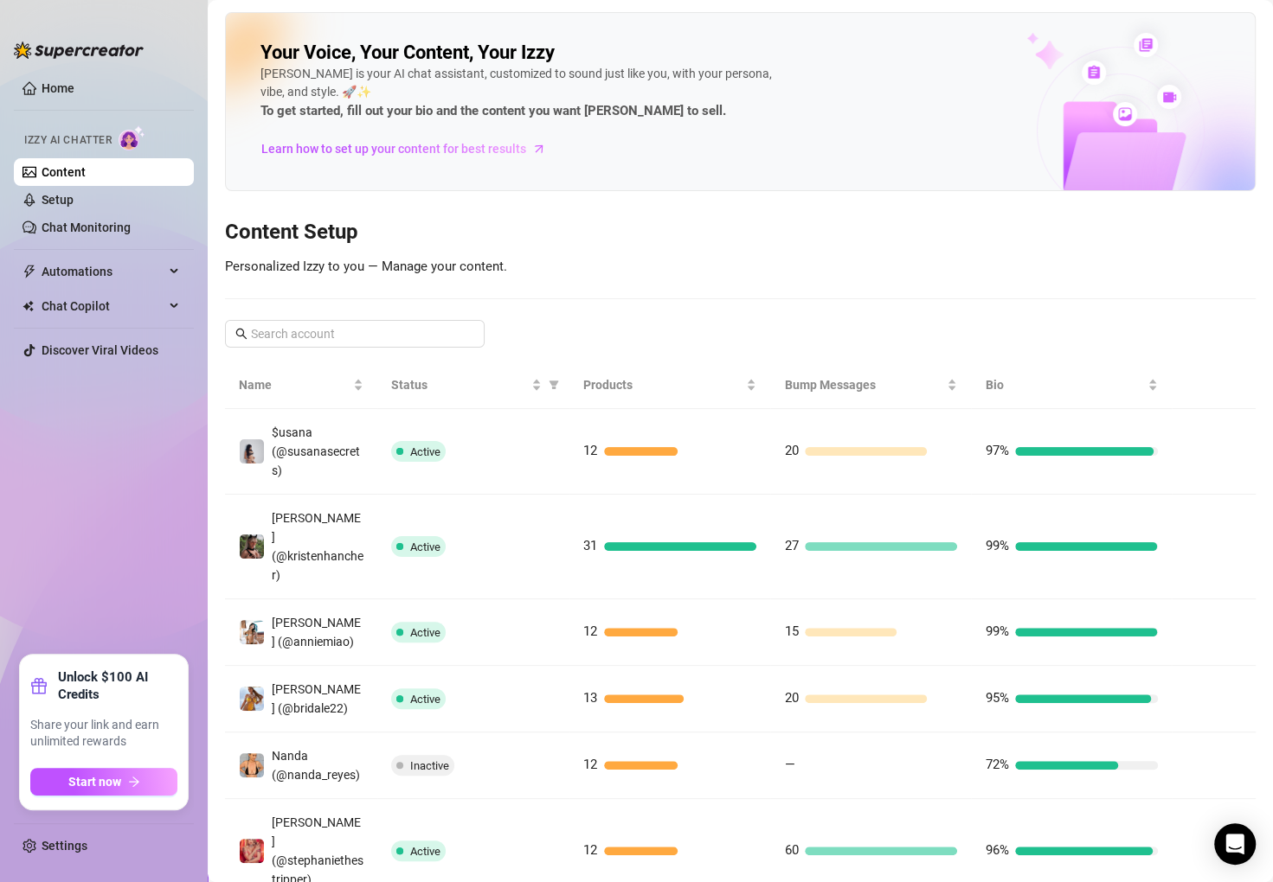
click at [461, 206] on div "Your Voice, Your Content, Your [PERSON_NAME] is your AI chat assistant, customi…" at bounding box center [740, 644] width 1030 height 1264
click at [382, 348] on div "Your Voice, Your Content, Your [PERSON_NAME] is your AI chat assistant, customi…" at bounding box center [740, 644] width 1030 height 1264
click at [74, 204] on link "Setup" at bounding box center [58, 200] width 32 height 14
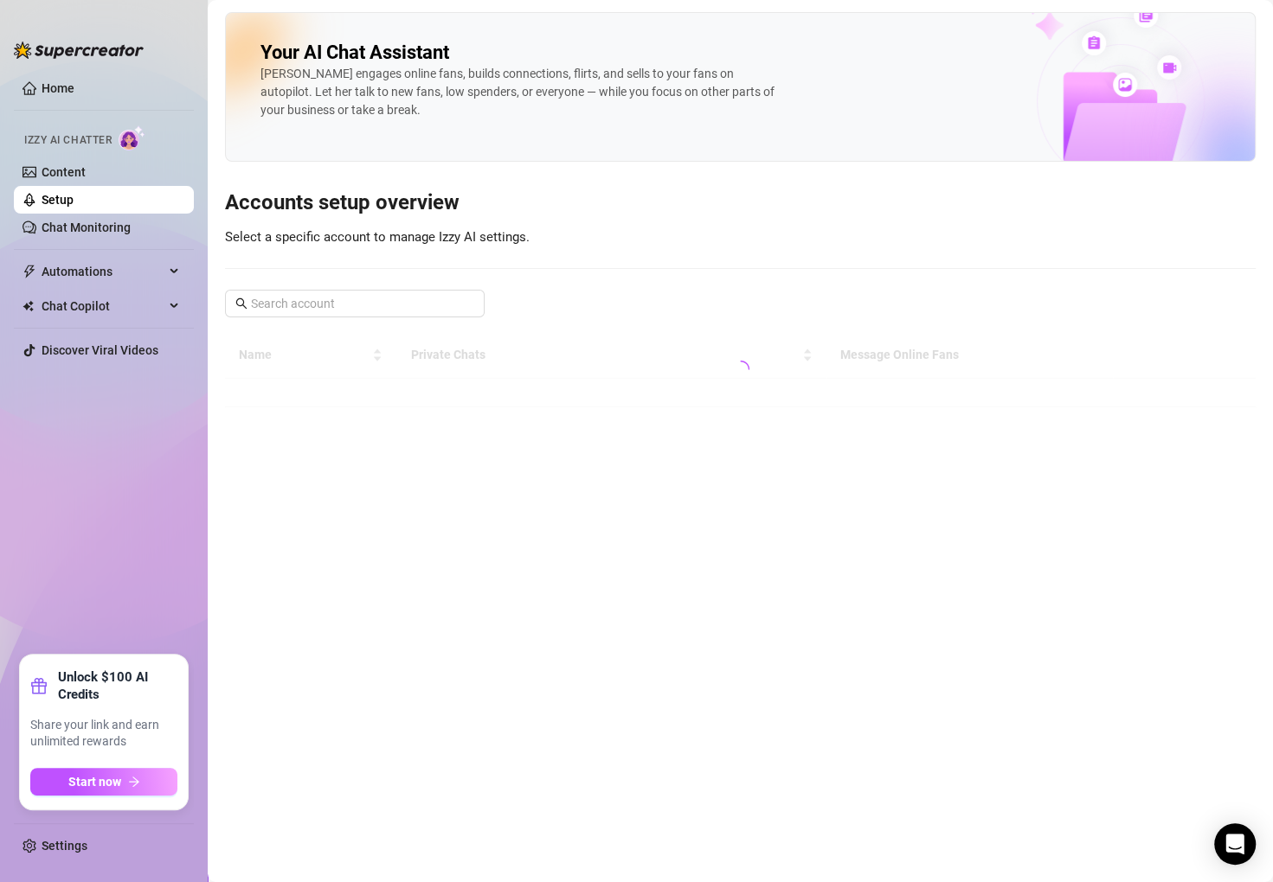
click at [466, 310] on span at bounding box center [469, 303] width 10 height 19
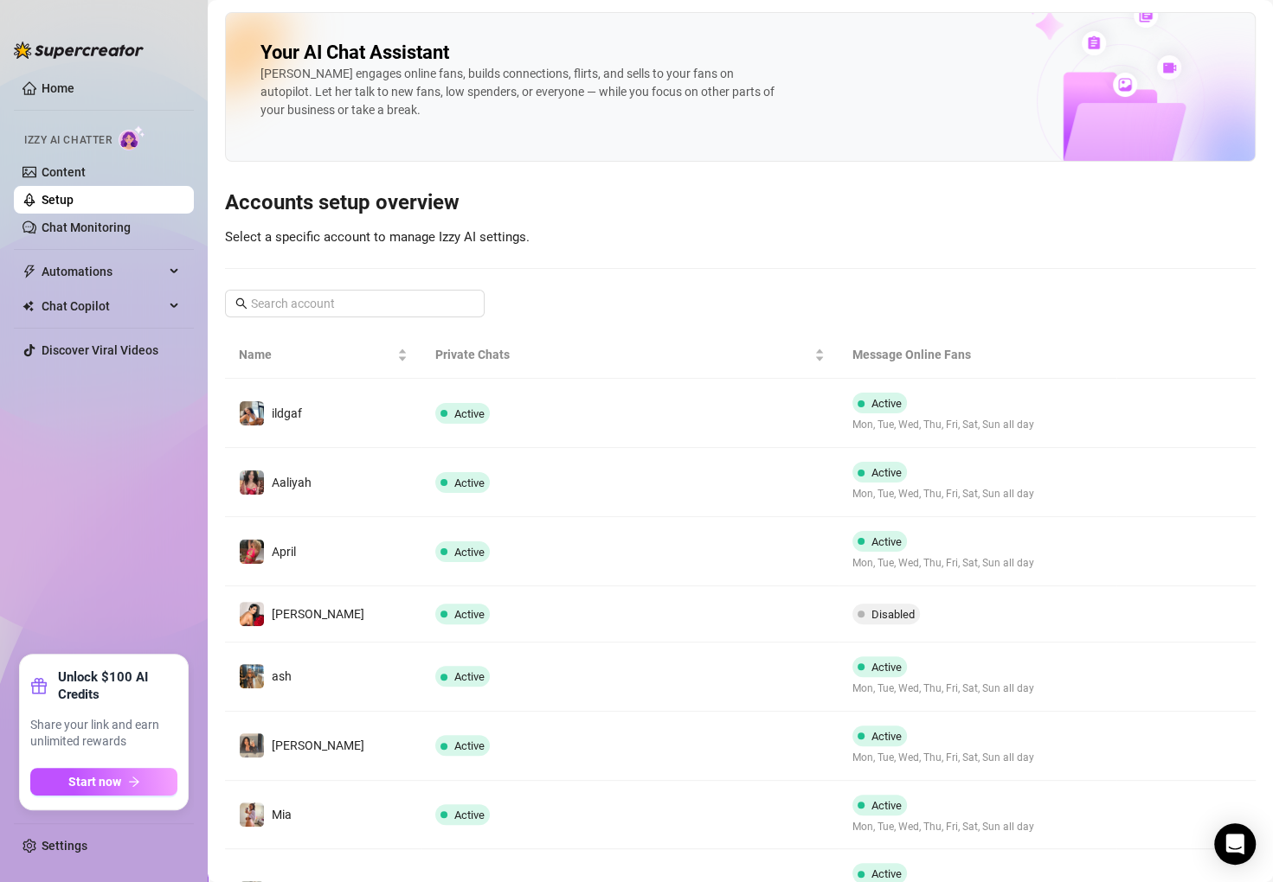
click at [320, 279] on div "Your AI Chat Assistant [PERSON_NAME] engages online fans, builds connections, f…" at bounding box center [740, 562] width 1030 height 1100
click at [311, 299] on input "text" at bounding box center [355, 303] width 209 height 19
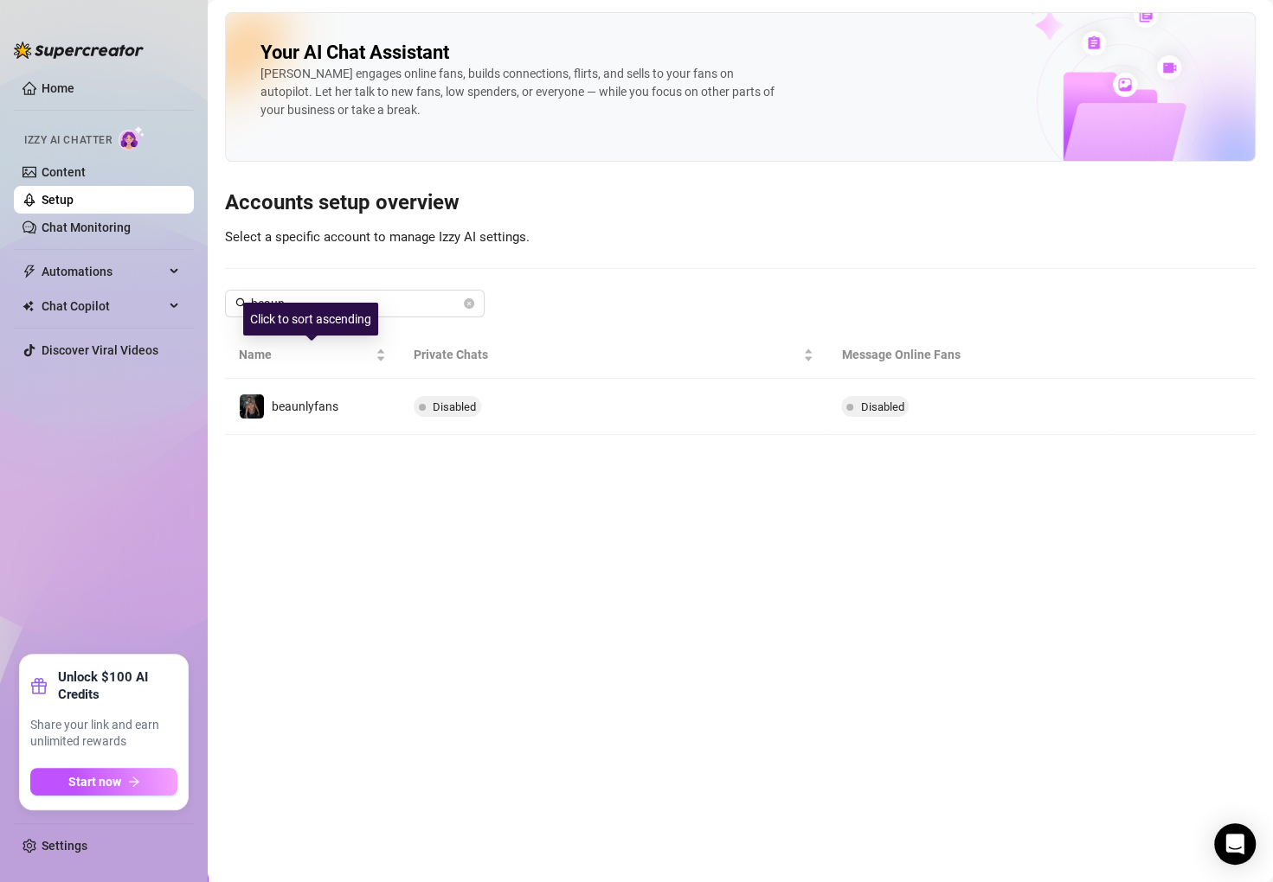
click at [336, 397] on div "beaunlyfans" at bounding box center [305, 406] width 67 height 19
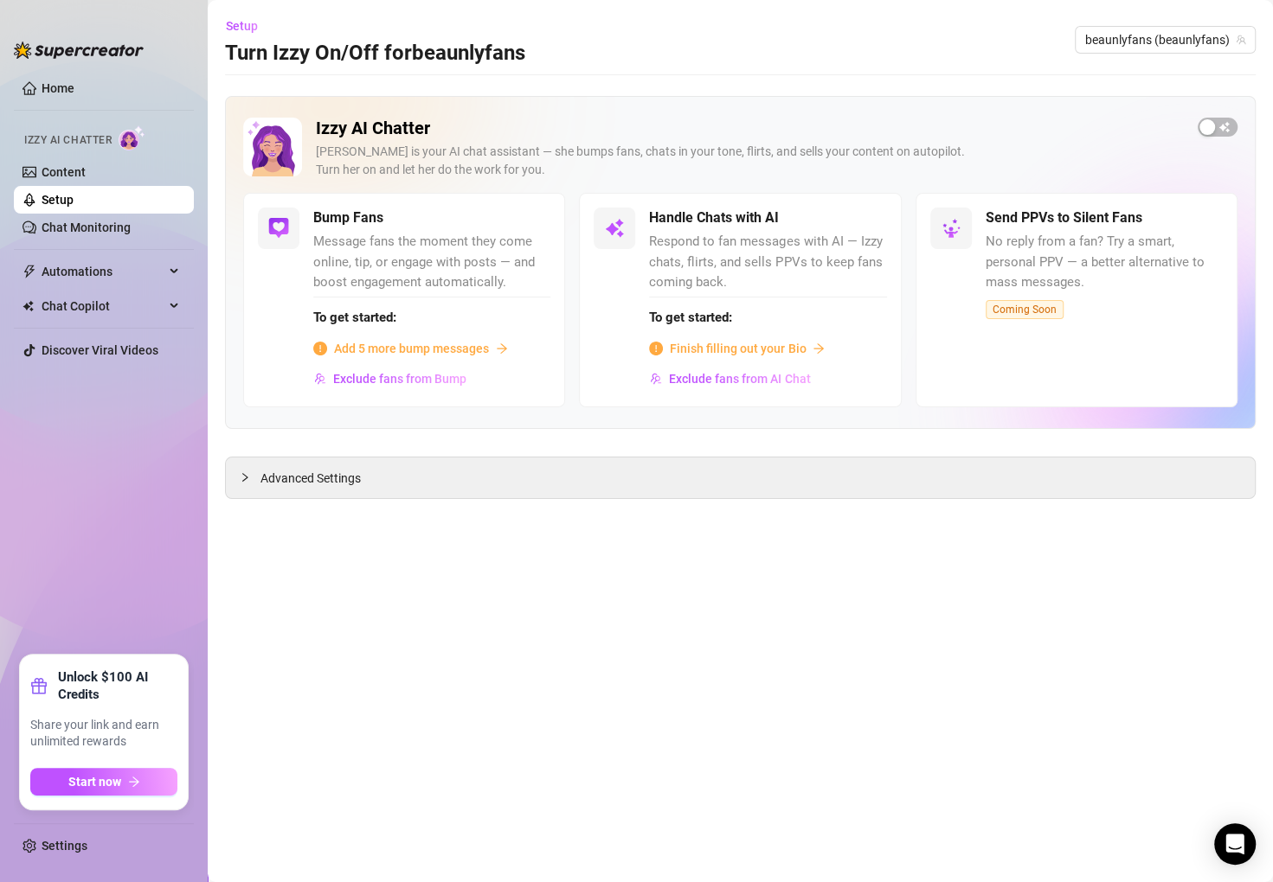
click at [725, 350] on span "Finish filling out your Bio" at bounding box center [738, 348] width 136 height 19
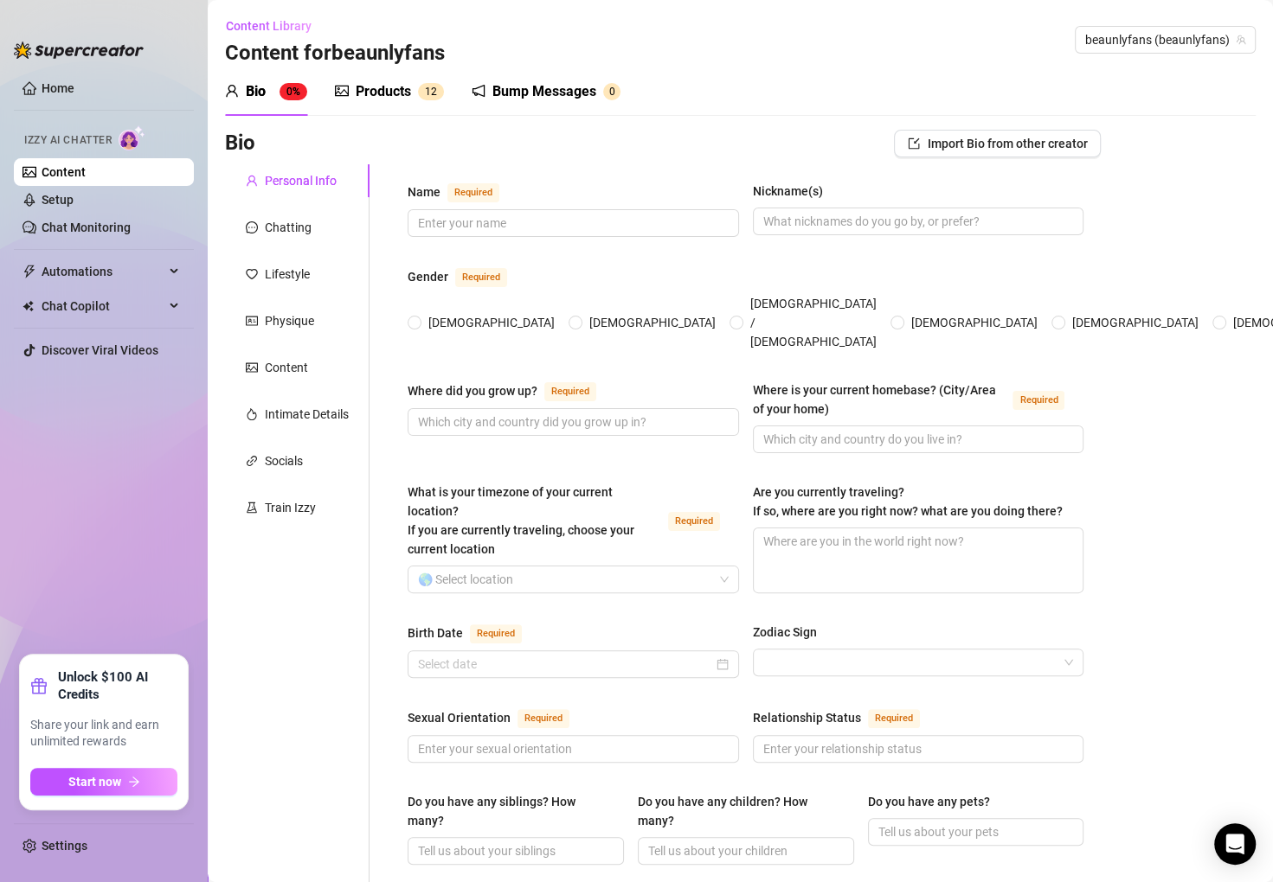
click at [489, 260] on div "Name Required Nickname(s) Gender Required [DEMOGRAPHIC_DATA] [DEMOGRAPHIC_DATA]…" at bounding box center [745, 899] width 676 height 1434
click at [528, 221] on input "Name Required" at bounding box center [571, 223] width 307 height 19
paste input "[PERSON_NAME]"
click at [857, 241] on div "Name Required [PERSON_NAME] Nickname(s)" at bounding box center [745, 217] width 676 height 71
click at [866, 232] on span at bounding box center [918, 222] width 331 height 28
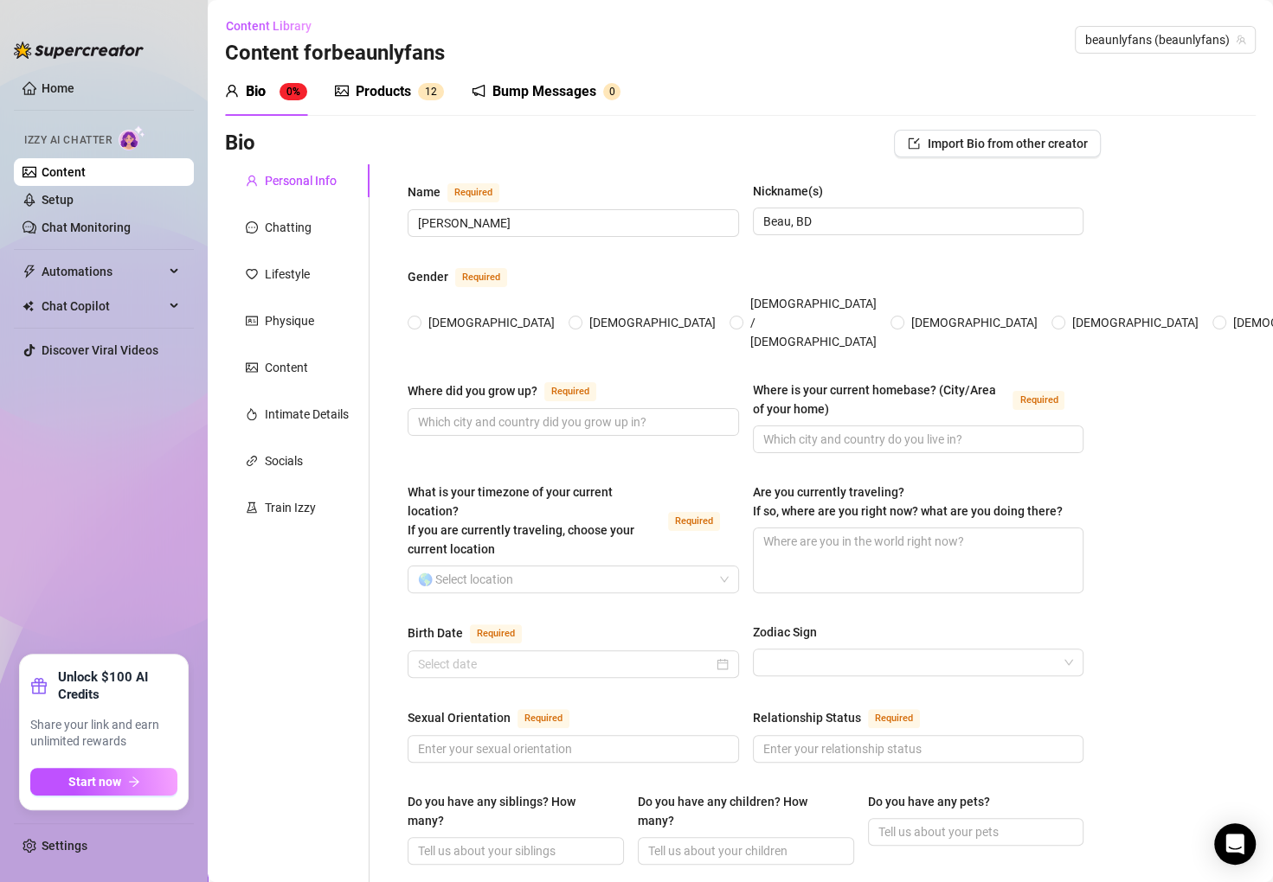
click at [568, 316] on span at bounding box center [575, 323] width 14 height 14
click at [573, 318] on input "[DEMOGRAPHIC_DATA]" at bounding box center [576, 323] width 7 height 11
click at [569, 413] on input "Where did you grow up? Required" at bounding box center [571, 422] width 307 height 19
click at [525, 413] on input "Where did you grow up? Required" at bounding box center [571, 422] width 307 height 19
paste input "[GEOGRAPHIC_DATA], [GEOGRAPHIC_DATA]"
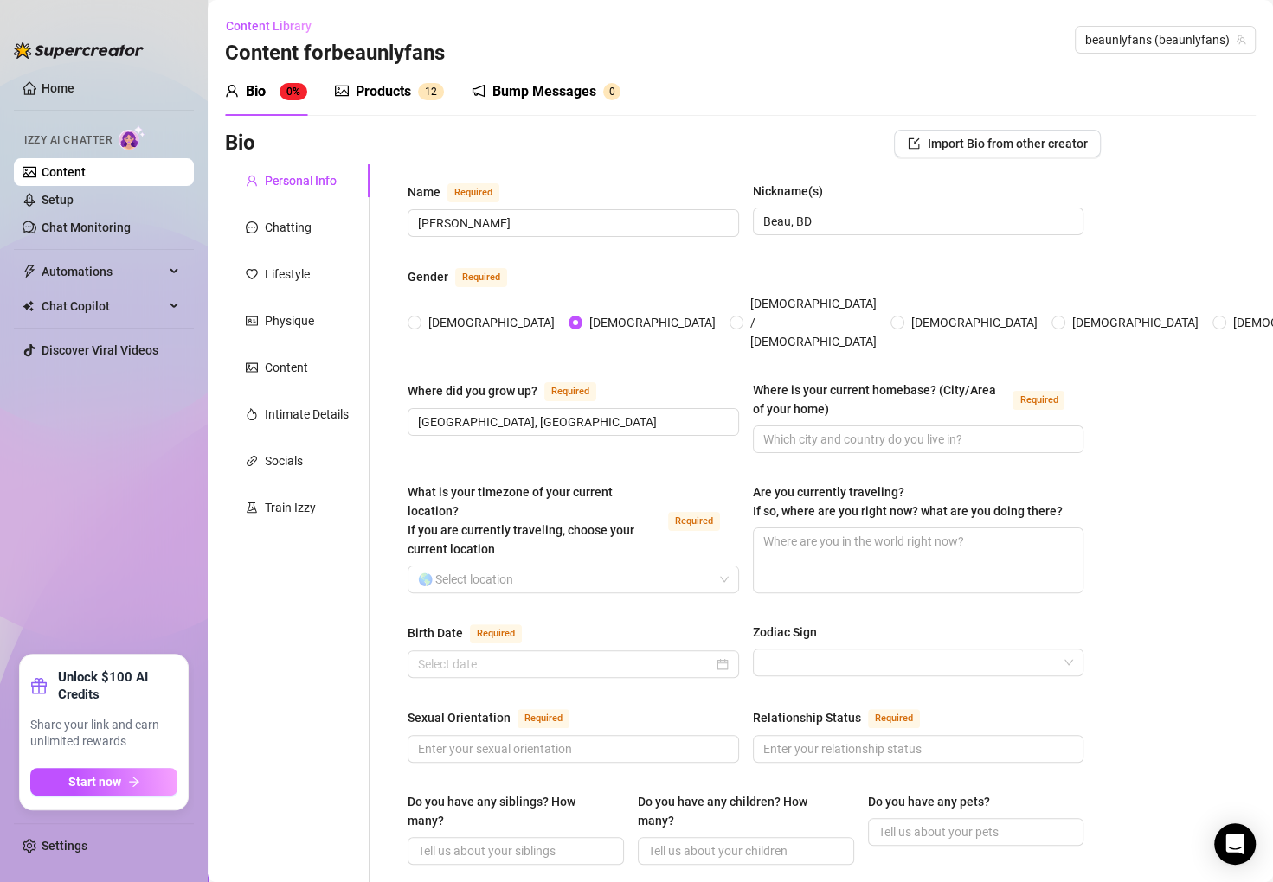
click at [547, 445] on div "Name Required [PERSON_NAME] Nickname(s) [PERSON_NAME], BD Gender Required [DEMO…" at bounding box center [745, 899] width 676 height 1434
click at [797, 430] on input "Where is your current homebase? (City/Area of your home) Required" at bounding box center [916, 439] width 307 height 19
paste input "[GEOGRAPHIC_DATA], [GEOGRAPHIC_DATA]"
click at [655, 567] on input "What is your timezone of your current location? If you are currently traveling,…" at bounding box center [565, 580] width 295 height 26
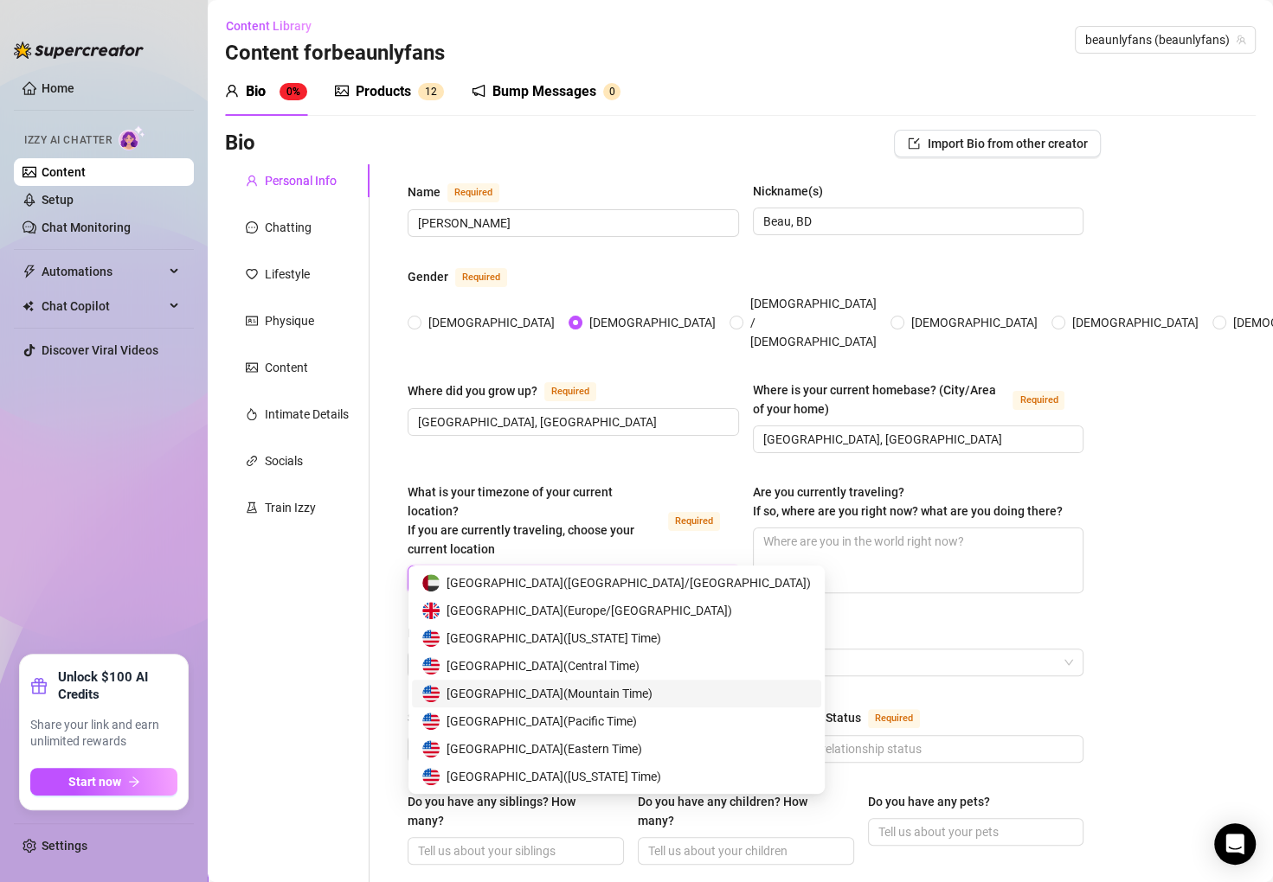
scroll to position [27, 0]
click at [637, 697] on span "United States of America ( Pacific Time )" at bounding box center [541, 694] width 190 height 19
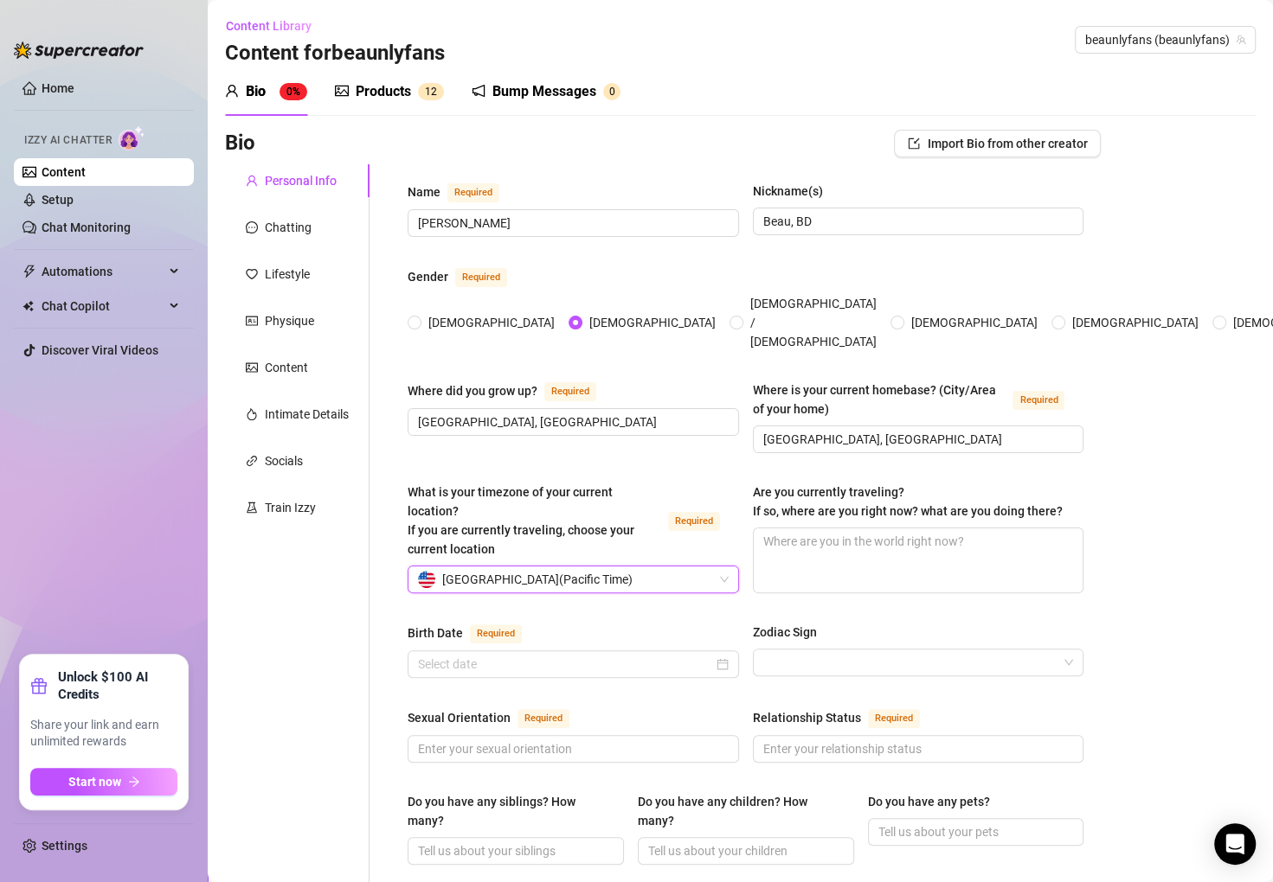
click at [1048, 563] on div "What is your timezone of your current location? If you are currently traveling,…" at bounding box center [745, 546] width 676 height 126
click at [629, 655] on input "Birth Date Required" at bounding box center [565, 664] width 295 height 19
click at [483, 590] on div "Name Required [PERSON_NAME] Nickname(s) [PERSON_NAME], BD Gender Required [DEMO…" at bounding box center [745, 899] width 676 height 1434
click at [544, 655] on input "Birth Date Required" at bounding box center [565, 664] width 295 height 19
click at [529, 505] on span "What is your timezone of your current location? If you are currently traveling,…" at bounding box center [520, 520] width 227 height 71
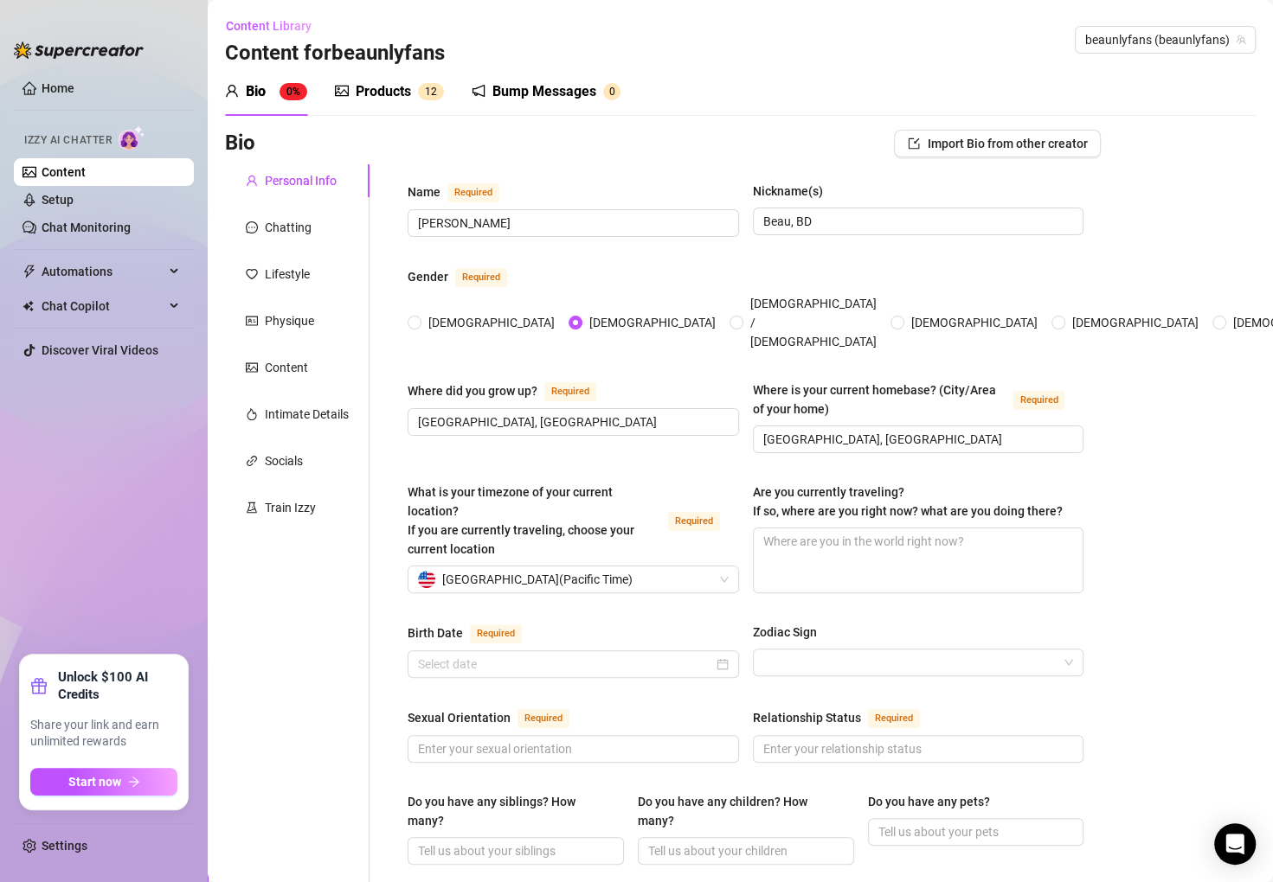
click at [529, 567] on input "What is your timezone of your current location? If you are currently traveling,…" at bounding box center [565, 580] width 295 height 26
click at [587, 655] on input "Birth Date Required" at bounding box center [565, 664] width 295 height 19
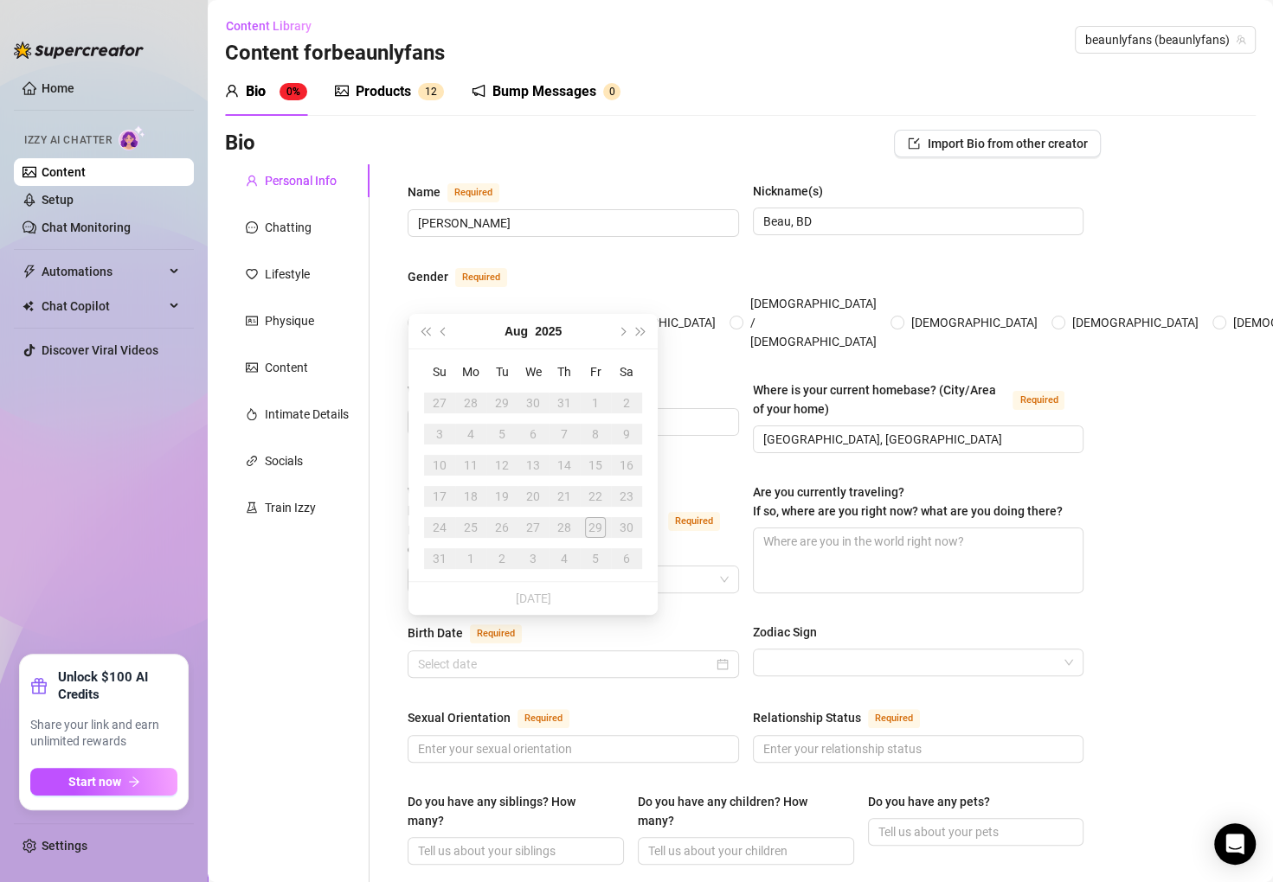
click at [504, 333] on button "Aug" at bounding box center [515, 331] width 23 height 35
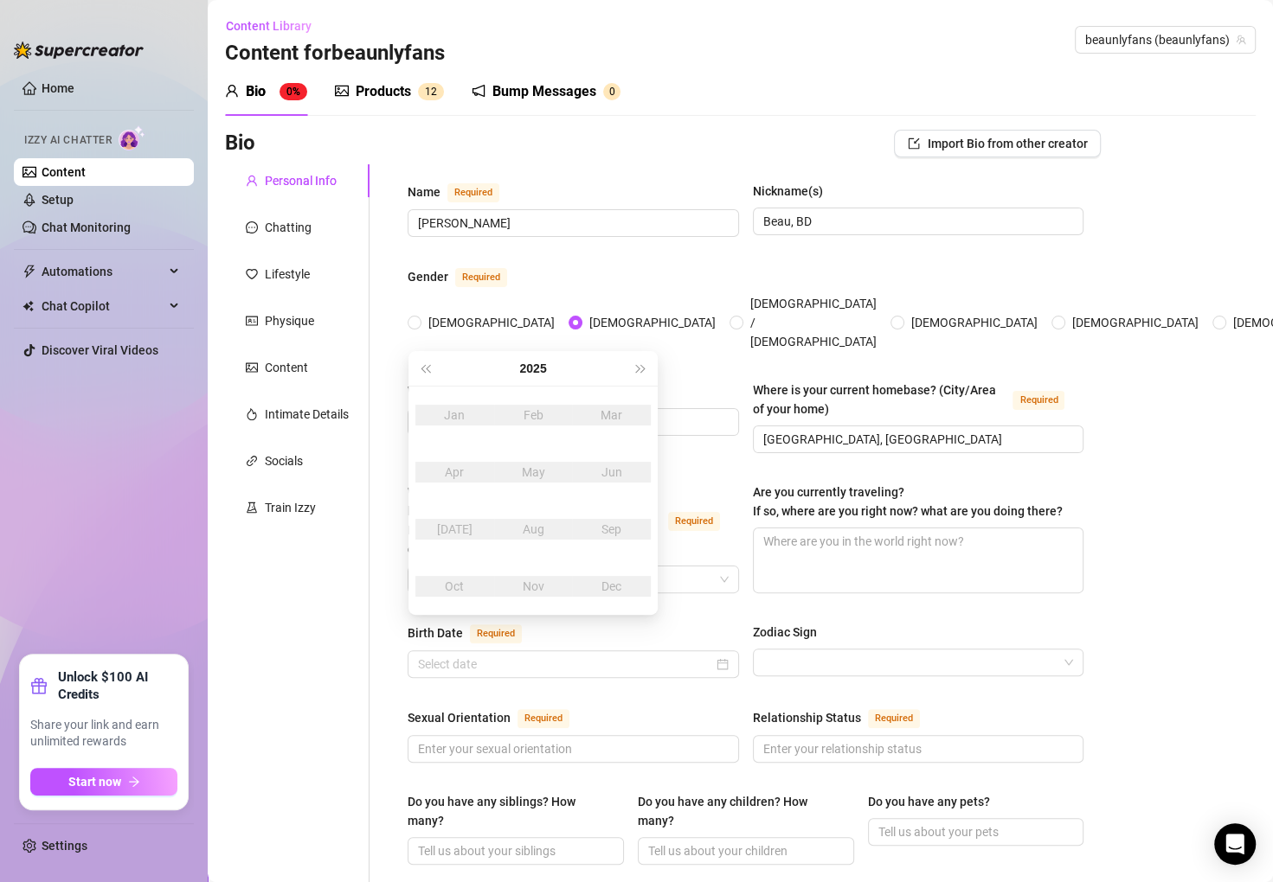
click at [429, 369] on span "Last year (Control + left)" at bounding box center [424, 368] width 9 height 9
click at [557, 394] on td "Feb" at bounding box center [533, 415] width 79 height 57
click at [528, 373] on button "2022" at bounding box center [532, 368] width 27 height 35
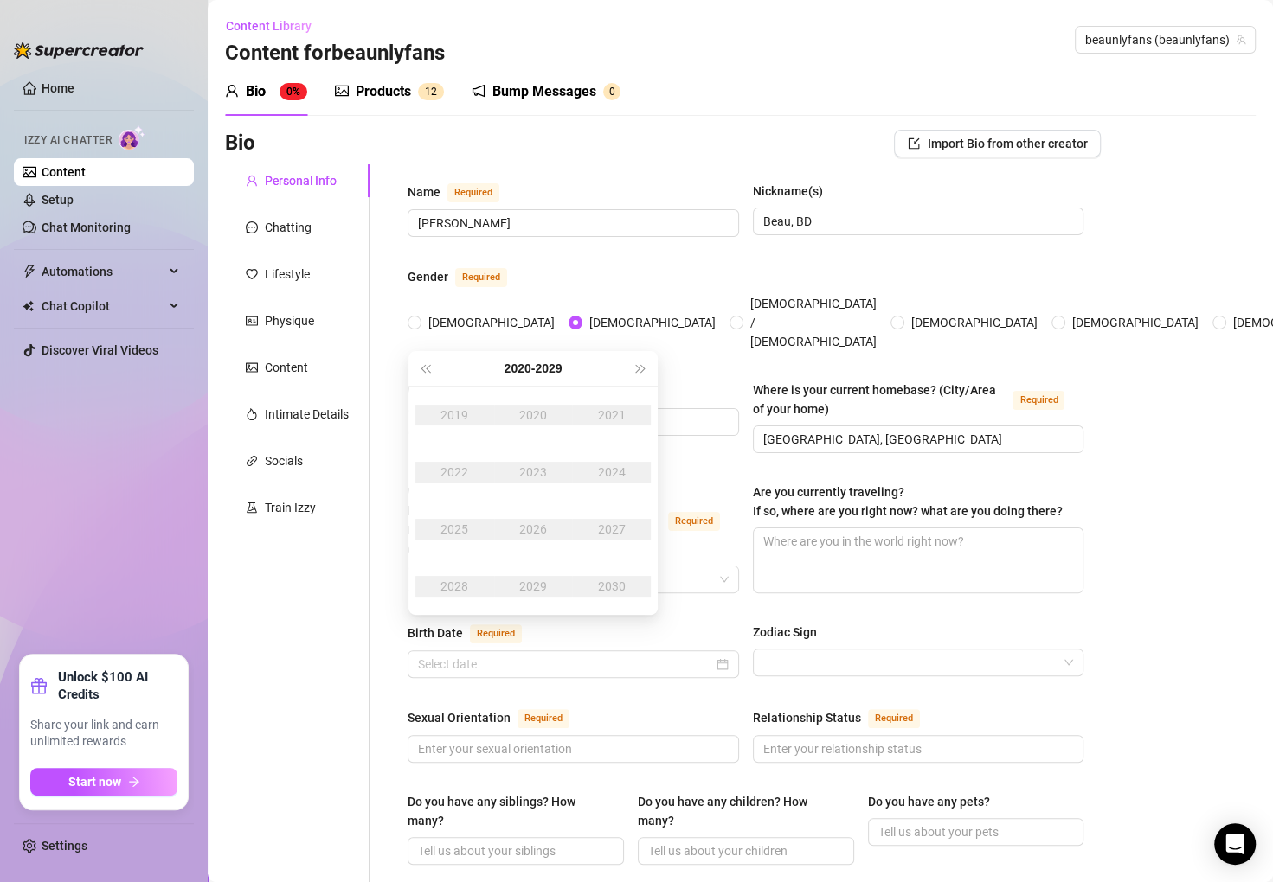
click at [528, 372] on button "[DATE] - [DATE]" at bounding box center [533, 368] width 58 height 35
click at [471, 416] on div "[DATE]-[DATE]" at bounding box center [449, 415] width 81 height 21
click at [459, 410] on div "1989" at bounding box center [454, 415] width 52 height 21
click at [522, 368] on button "1989" at bounding box center [532, 368] width 27 height 35
click at [466, 472] on div "1982" at bounding box center [454, 472] width 52 height 21
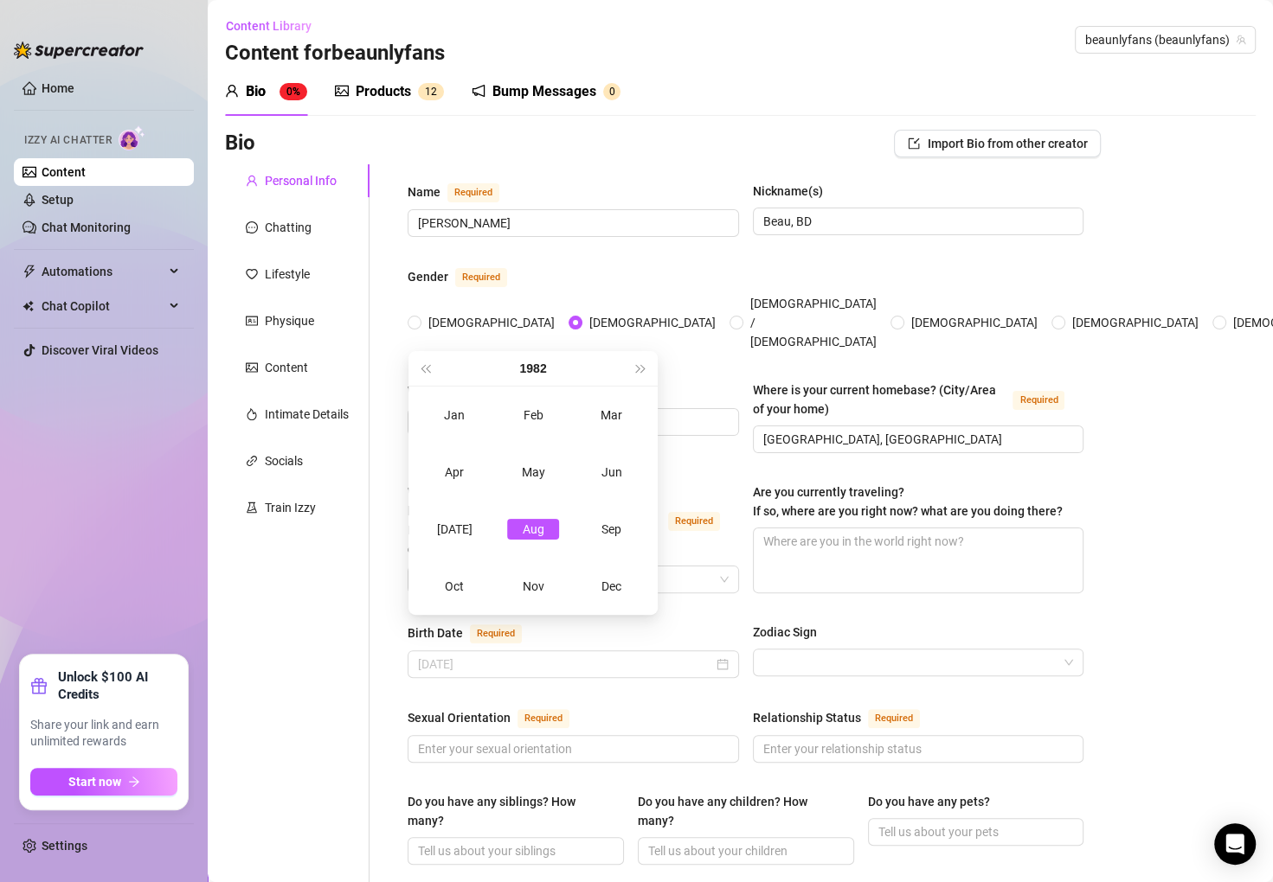
click at [498, 566] on td "Nov" at bounding box center [533, 586] width 79 height 57
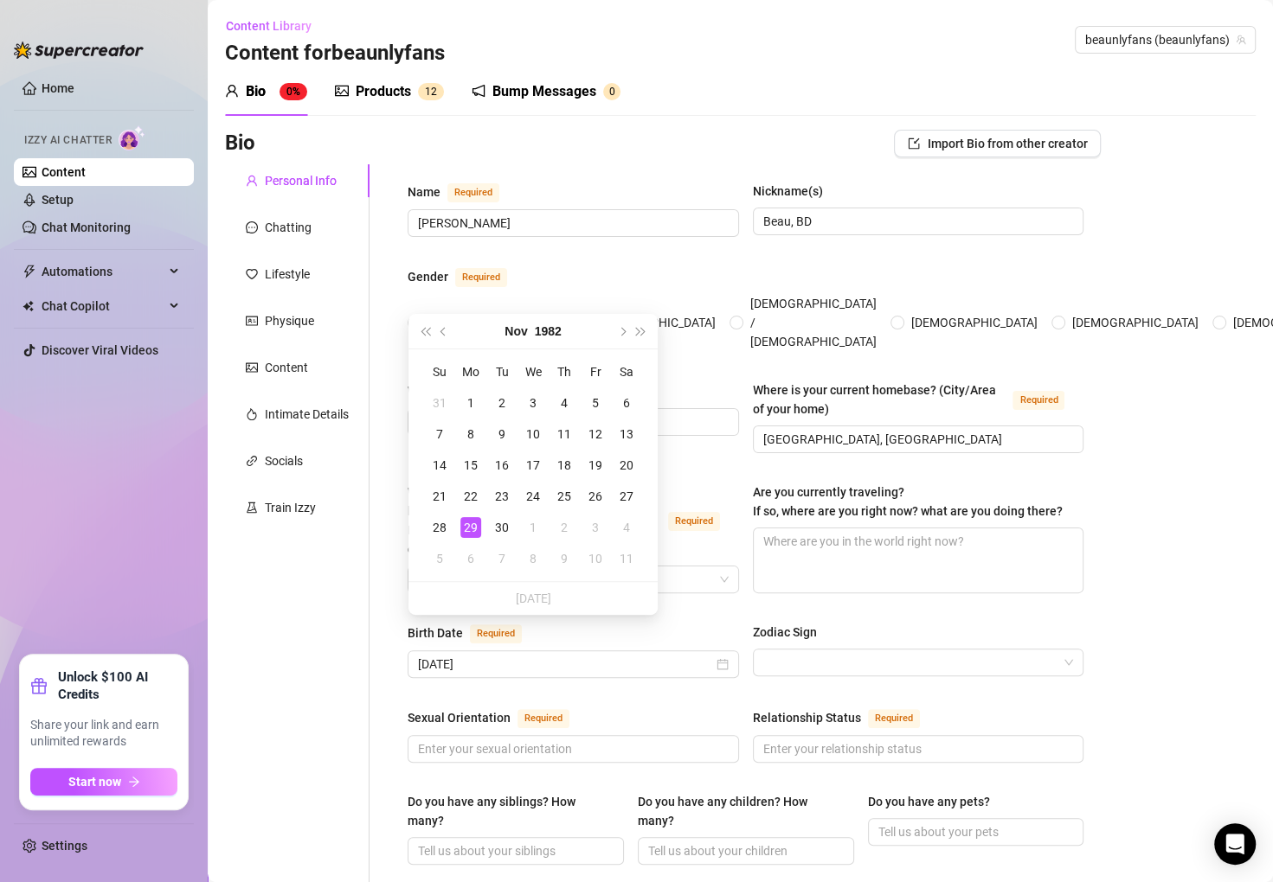
click at [528, 324] on div "[DATE]" at bounding box center [532, 331] width 157 height 35
click at [523, 330] on button "Nov" at bounding box center [515, 331] width 22 height 35
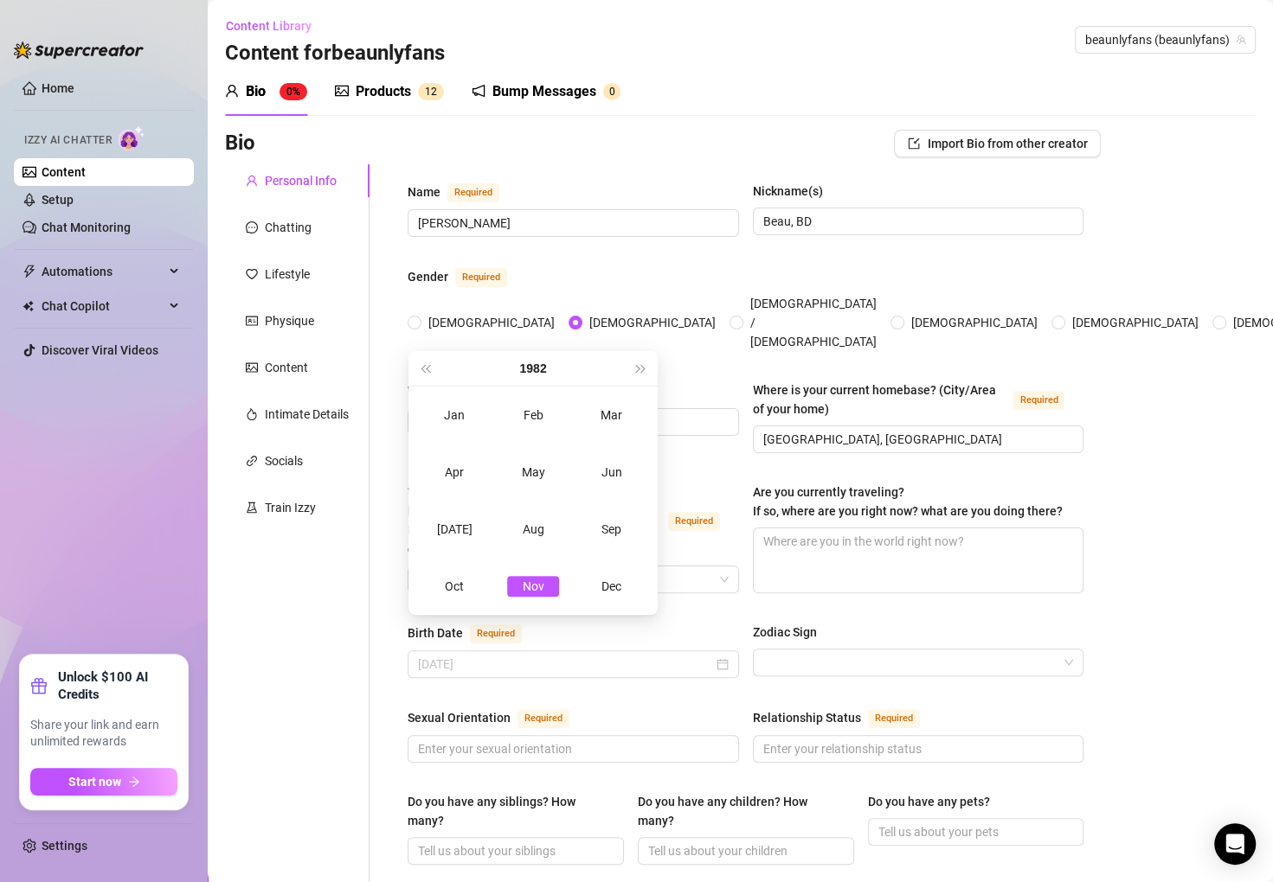
click at [611, 515] on td "Sep" at bounding box center [611, 529] width 79 height 57
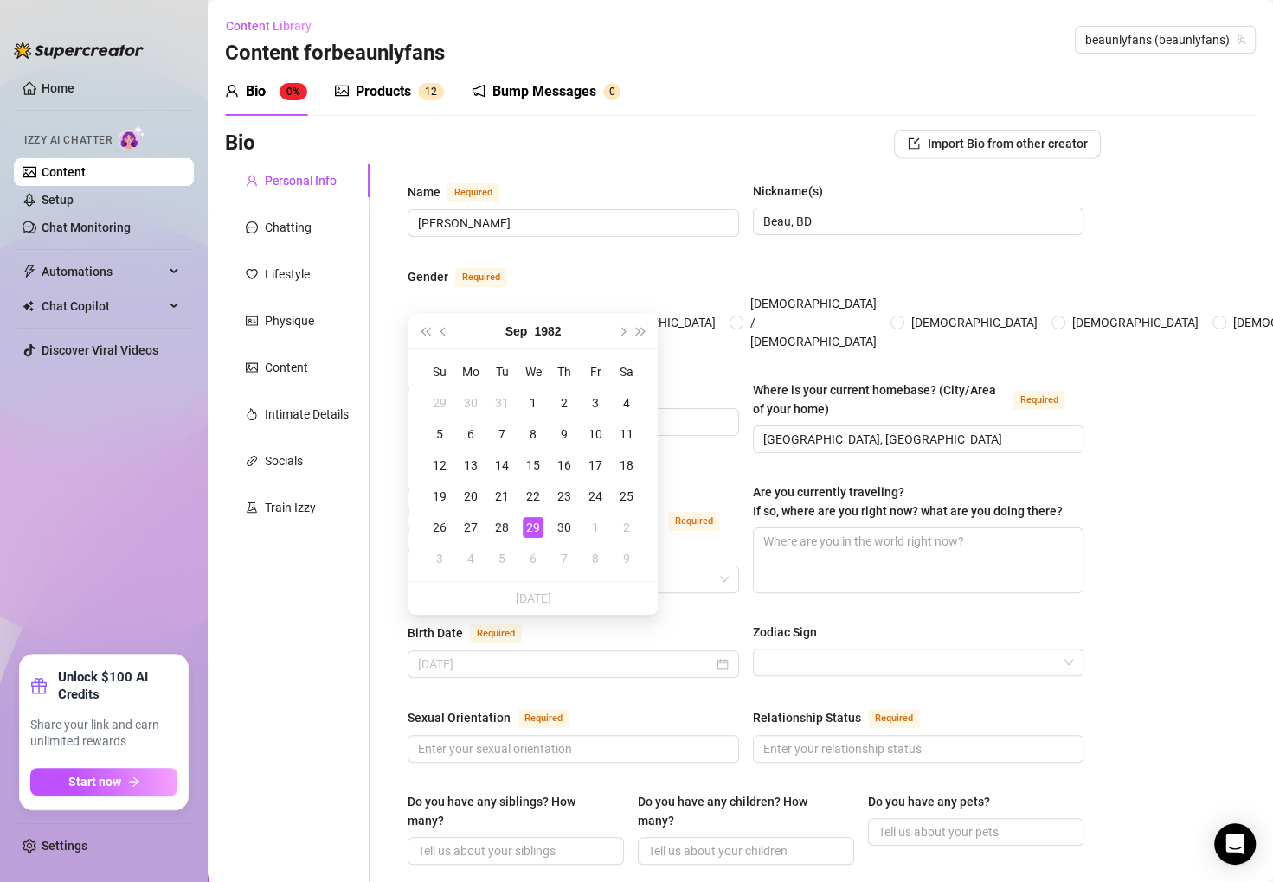
click at [504, 441] on div "7" at bounding box center [501, 434] width 21 height 21
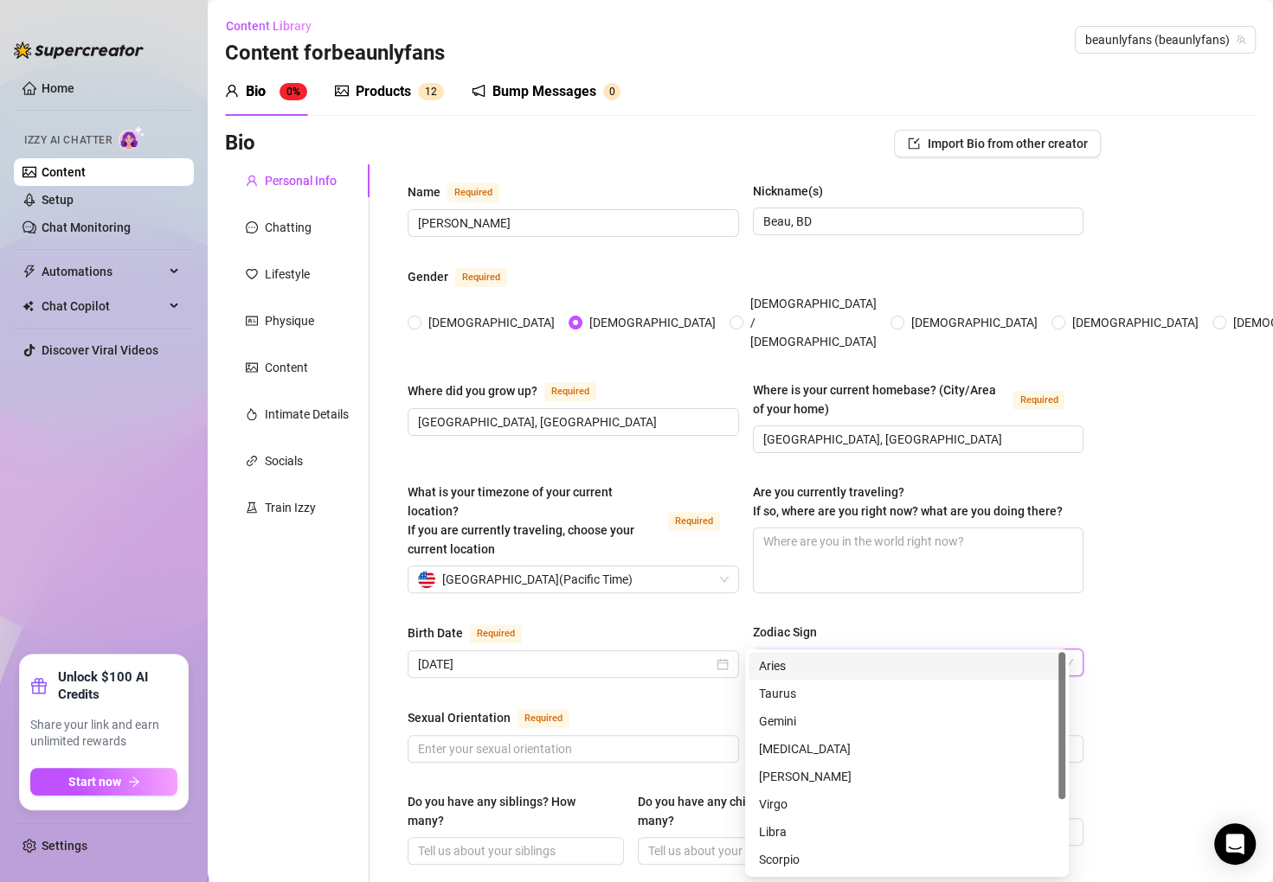
click at [945, 650] on input "Zodiac Sign" at bounding box center [910, 663] width 295 height 26
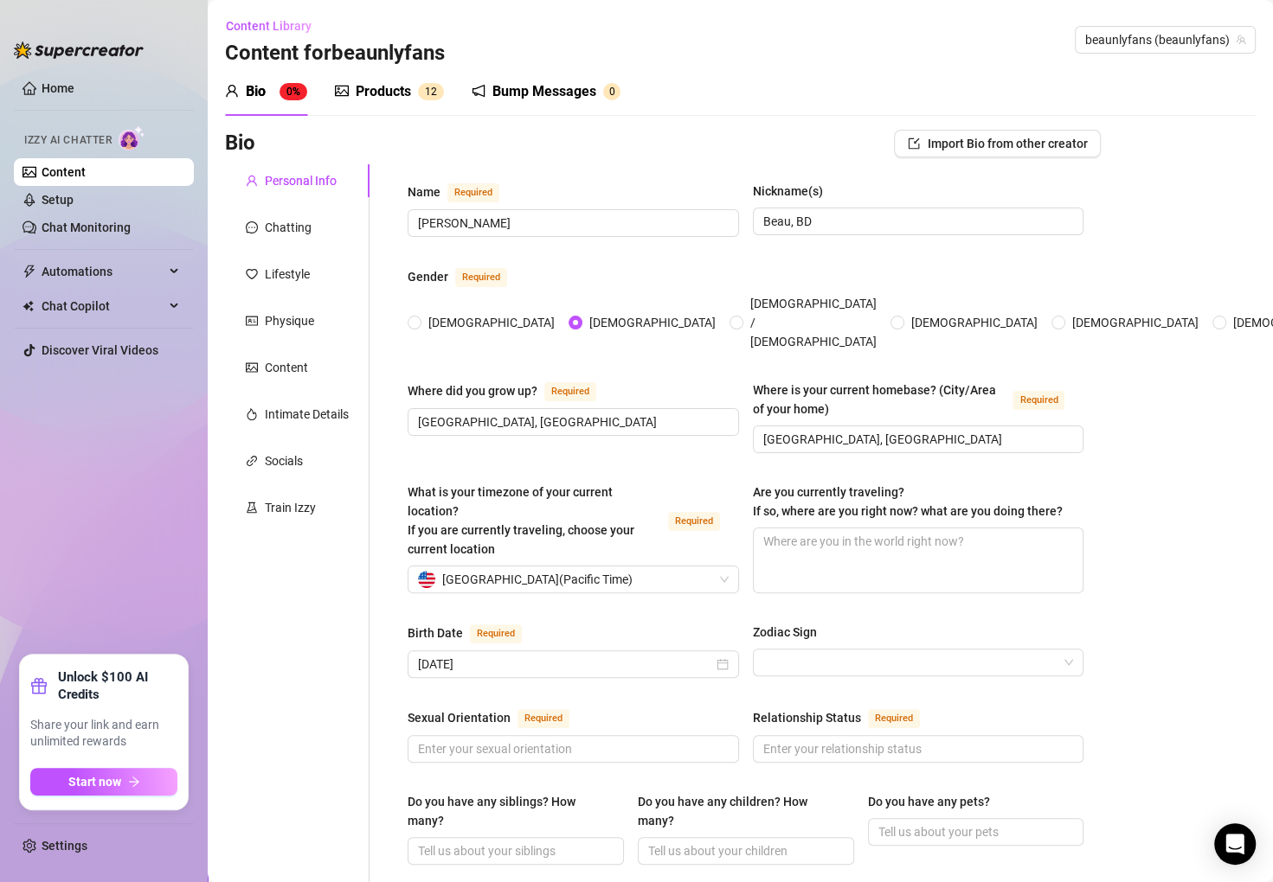
click at [349, 533] on div "Personal Info Chatting Lifestyle Physique Content Intimate Details Socials Trai…" at bounding box center [297, 898] width 144 height 1469
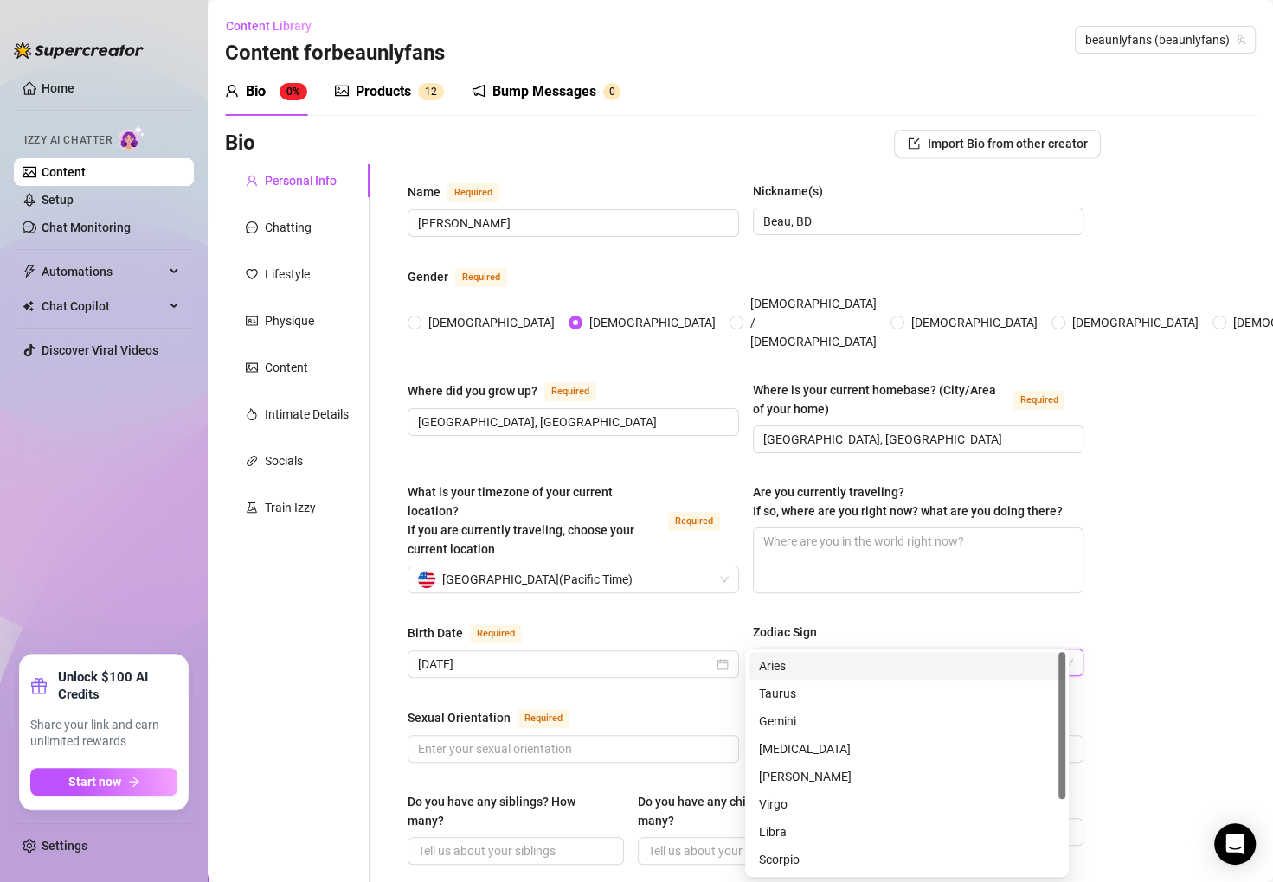
click at [819, 650] on input "Zodiac Sign" at bounding box center [910, 663] width 295 height 26
click at [842, 690] on div "Taurus" at bounding box center [907, 693] width 296 height 19
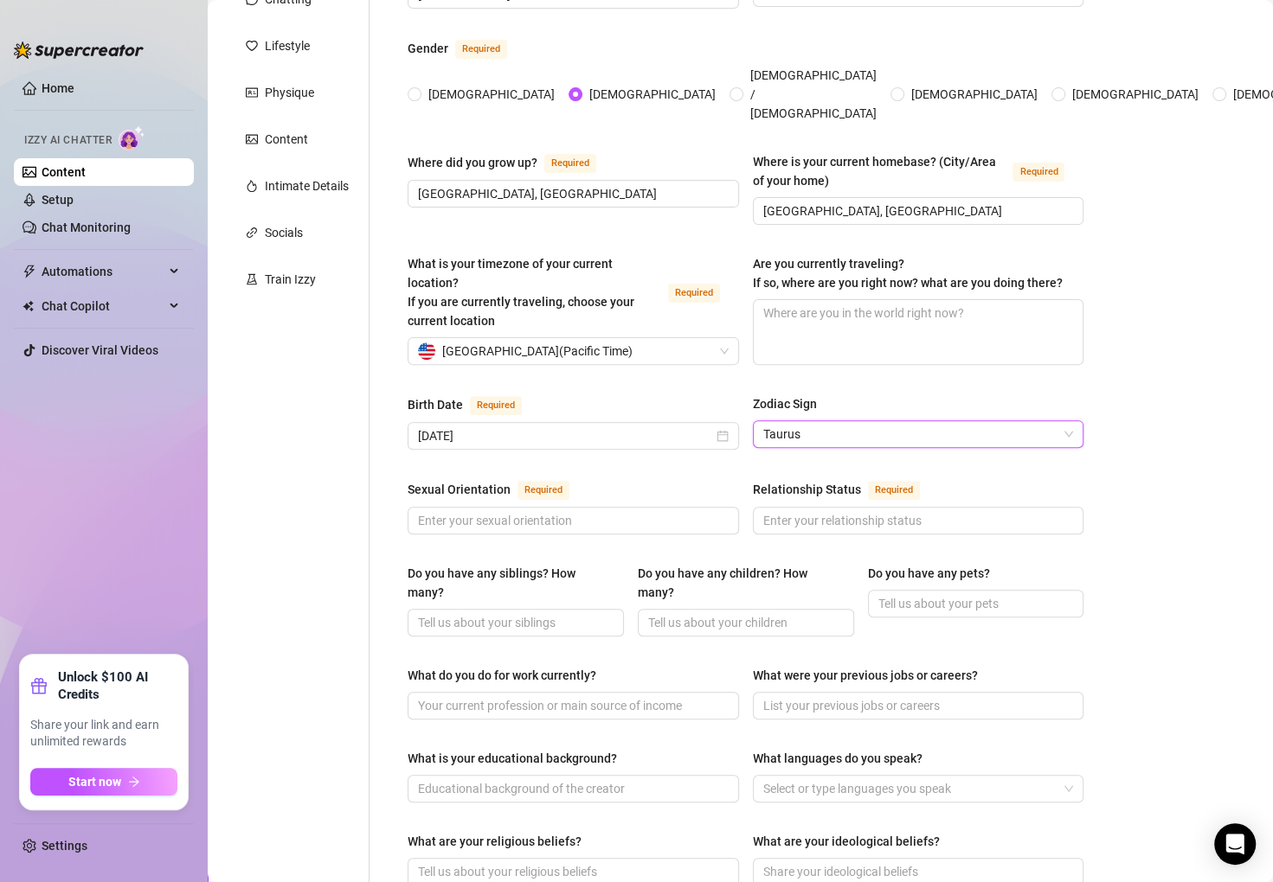
scroll to position [311, 0]
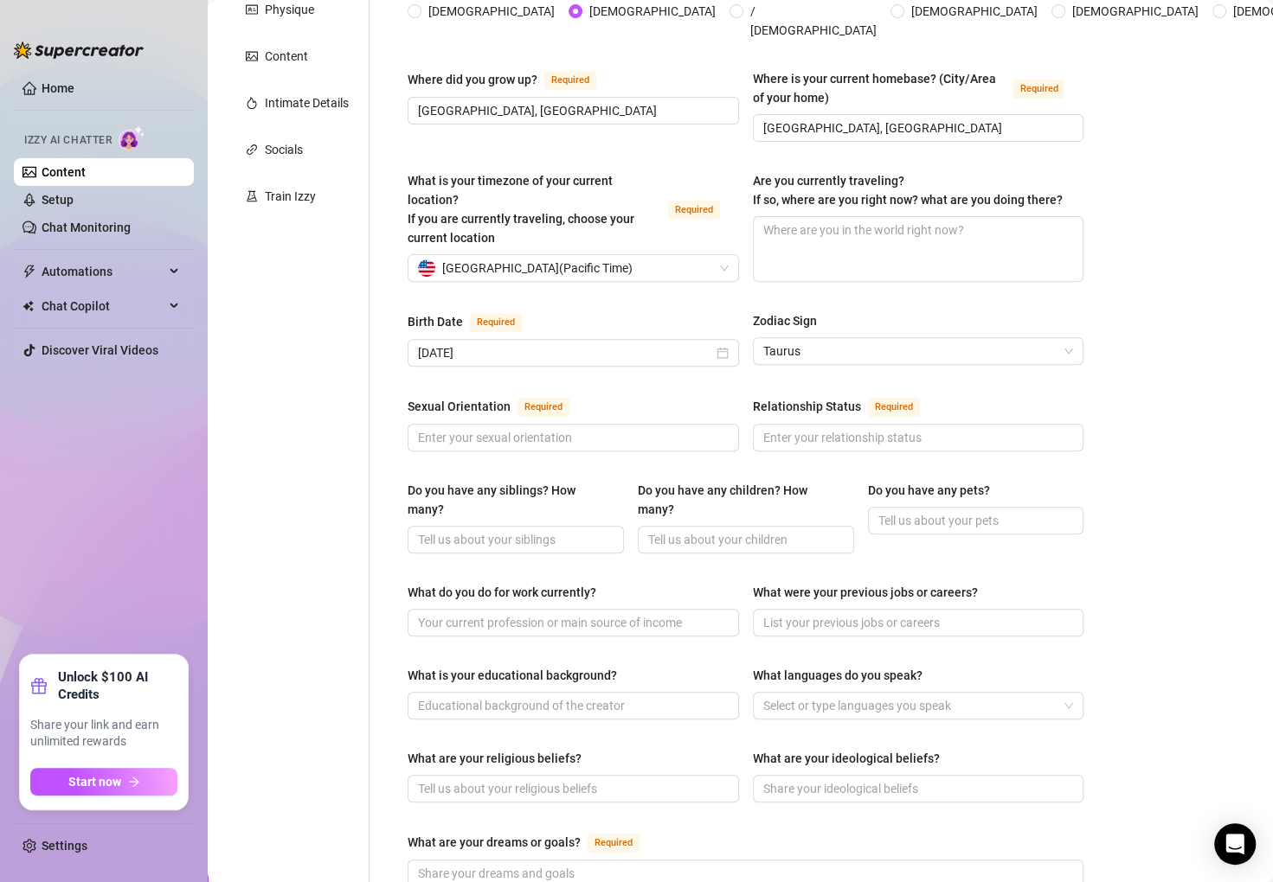
click at [841, 337] on div "Birth Date Required [DEMOGRAPHIC_DATA] Zodiac Sign Taurus" at bounding box center [745, 346] width 676 height 71
click at [842, 338] on span "Taurus" at bounding box center [918, 351] width 311 height 26
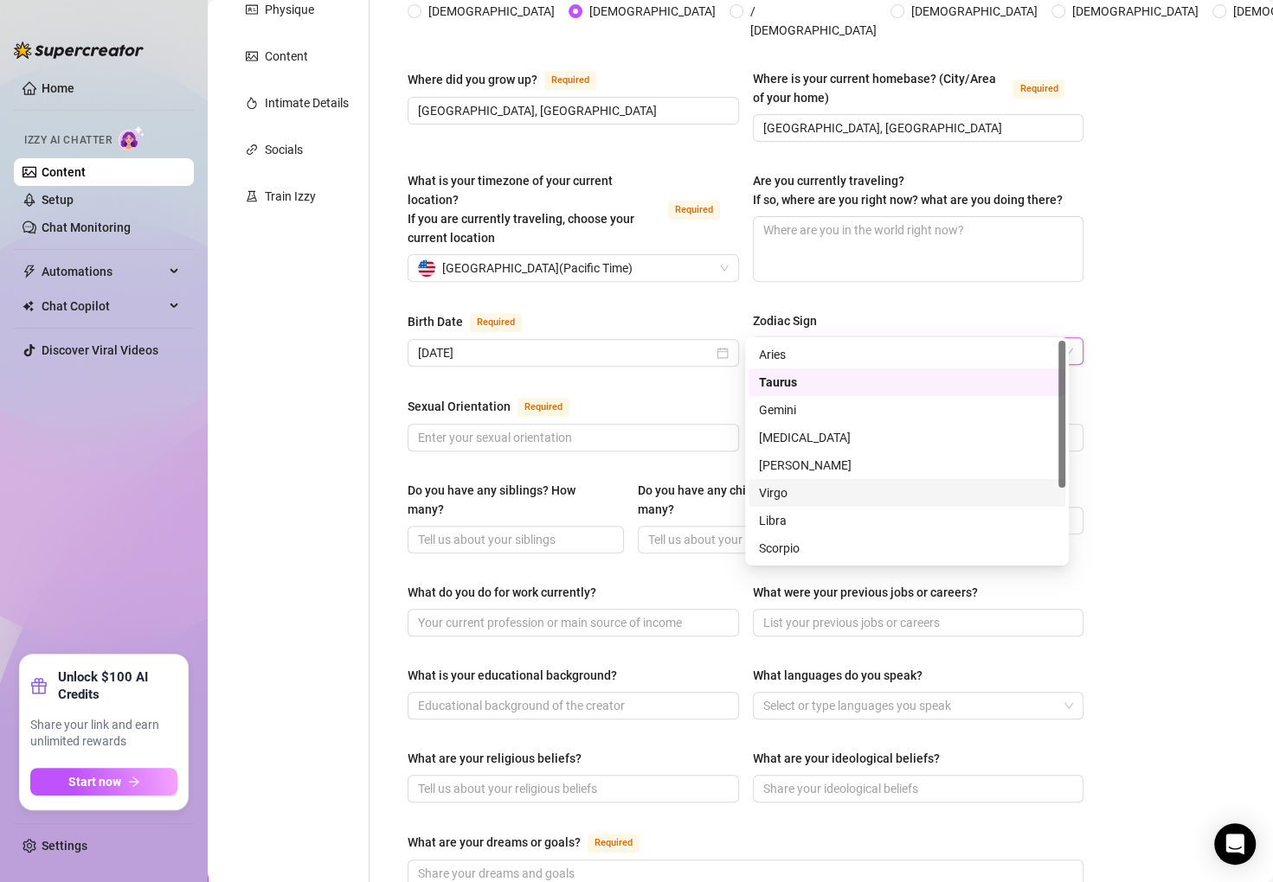
click at [791, 487] on div "Virgo" at bounding box center [907, 493] width 296 height 19
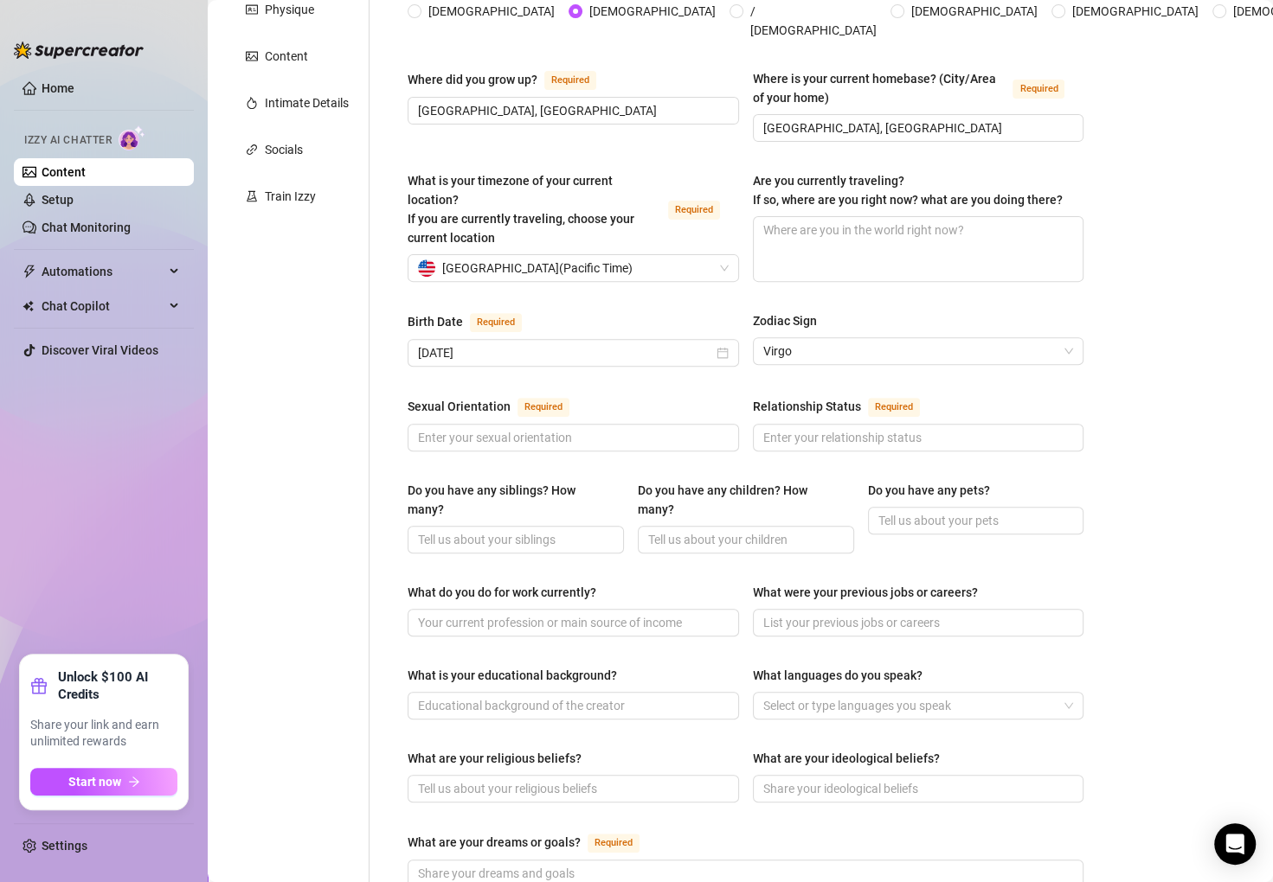
click at [952, 311] on div "Zodiac Sign" at bounding box center [918, 324] width 331 height 26
click at [596, 428] on input "Sexual Orientation Required" at bounding box center [571, 437] width 307 height 19
click at [805, 428] on input "Relationship Status Required" at bounding box center [916, 437] width 307 height 19
click at [339, 450] on div "Personal Info Chatting Lifestyle Physique Content Intimate Details Socials Trai…" at bounding box center [297, 587] width 144 height 1469
click at [890, 424] on span at bounding box center [918, 438] width 331 height 28
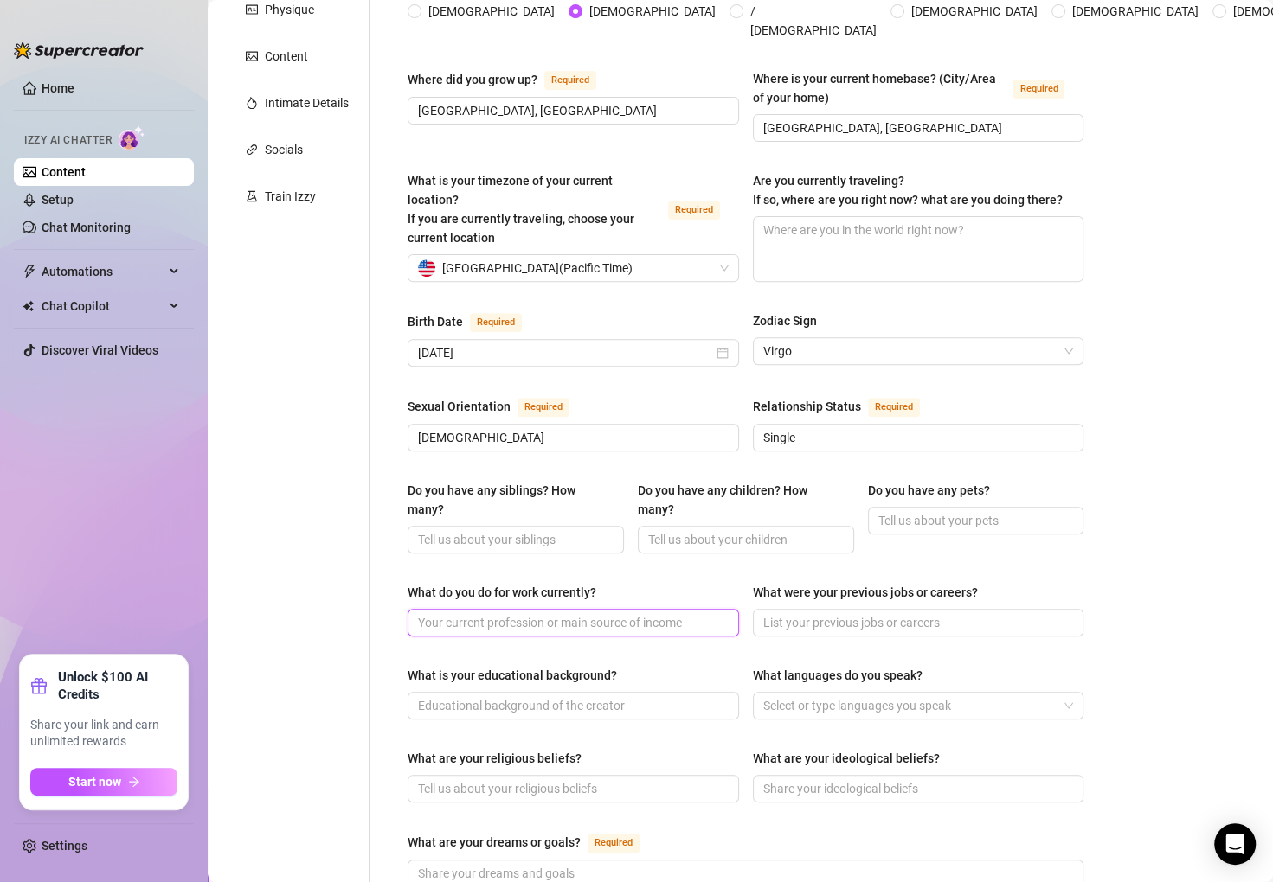
click at [597, 613] on input "What do you do for work currently?" at bounding box center [571, 622] width 307 height 19
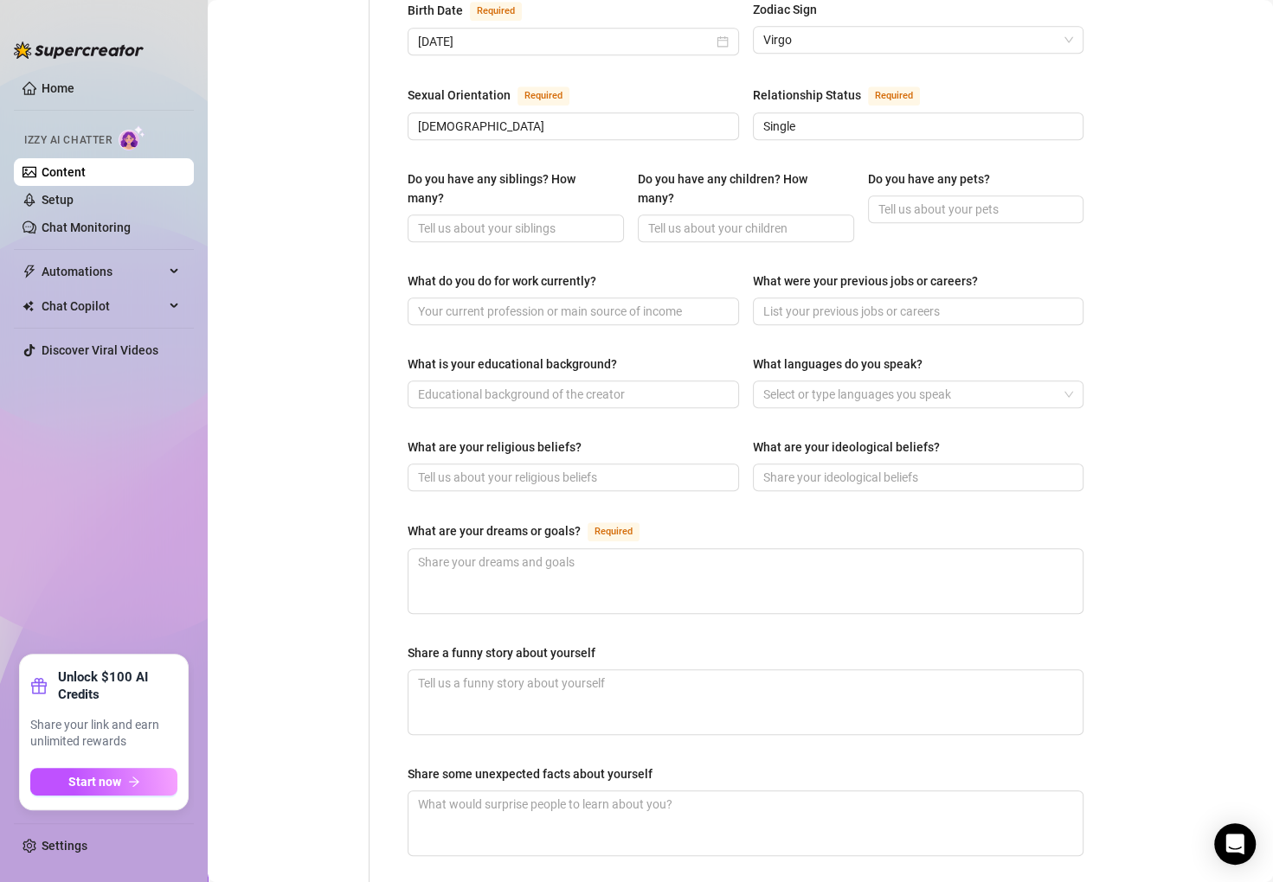
drag, startPoint x: 537, startPoint y: 319, endPoint x: 540, endPoint y: 337, distance: 18.4
click at [538, 322] on div "Name Required [PERSON_NAME] Nickname(s) [PERSON_NAME], BD Gender Required [DEMO…" at bounding box center [745, 276] width 676 height 1434
click at [549, 385] on input "What is your educational background?" at bounding box center [571, 394] width 307 height 19
click at [611, 302] on input "What do you do for work currently?" at bounding box center [571, 311] width 307 height 19
paste input "Content creator, writer, producer"
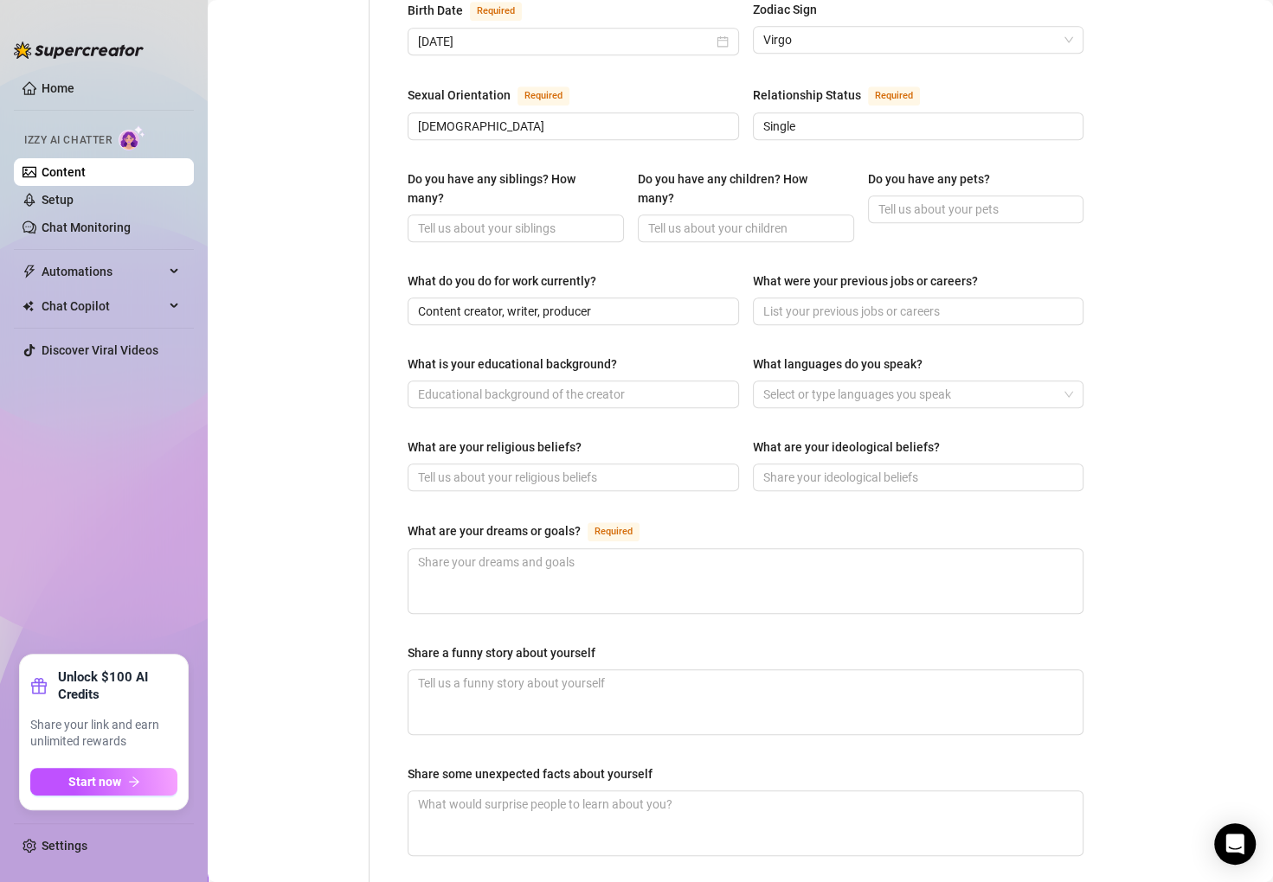
click at [559, 438] on div "What are your religious beliefs?" at bounding box center [572, 451] width 331 height 26
click at [856, 309] on div "Name Required [PERSON_NAME] Nickname(s) [PERSON_NAME], BD Gender Required [DEMO…" at bounding box center [745, 276] width 676 height 1434
click at [897, 302] on input "What were your previous jobs or careers?" at bounding box center [916, 311] width 307 height 19
paste input "Marvel writer/producer, animator, voice actor"
click at [657, 355] on div "What is your educational background?" at bounding box center [572, 368] width 331 height 26
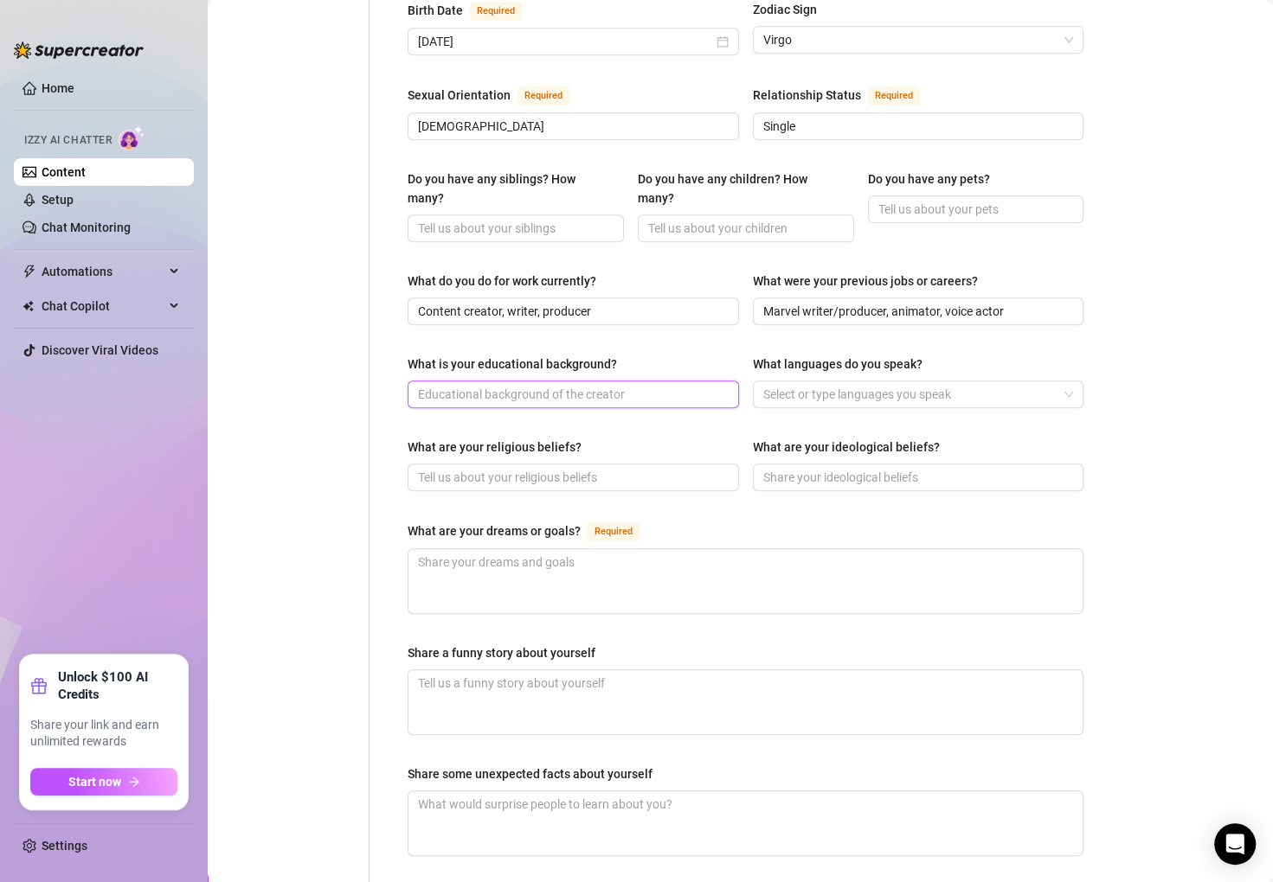
click at [662, 385] on input "What is your educational background?" at bounding box center [571, 394] width 307 height 19
click at [455, 302] on input "Content creator, writer, producer" at bounding box center [571, 311] width 307 height 19
click at [535, 385] on input "What is your educational background?" at bounding box center [571, 394] width 307 height 19
paste input "Degree in Film and Media Production"
click at [974, 382] on div at bounding box center [909, 394] width 306 height 24
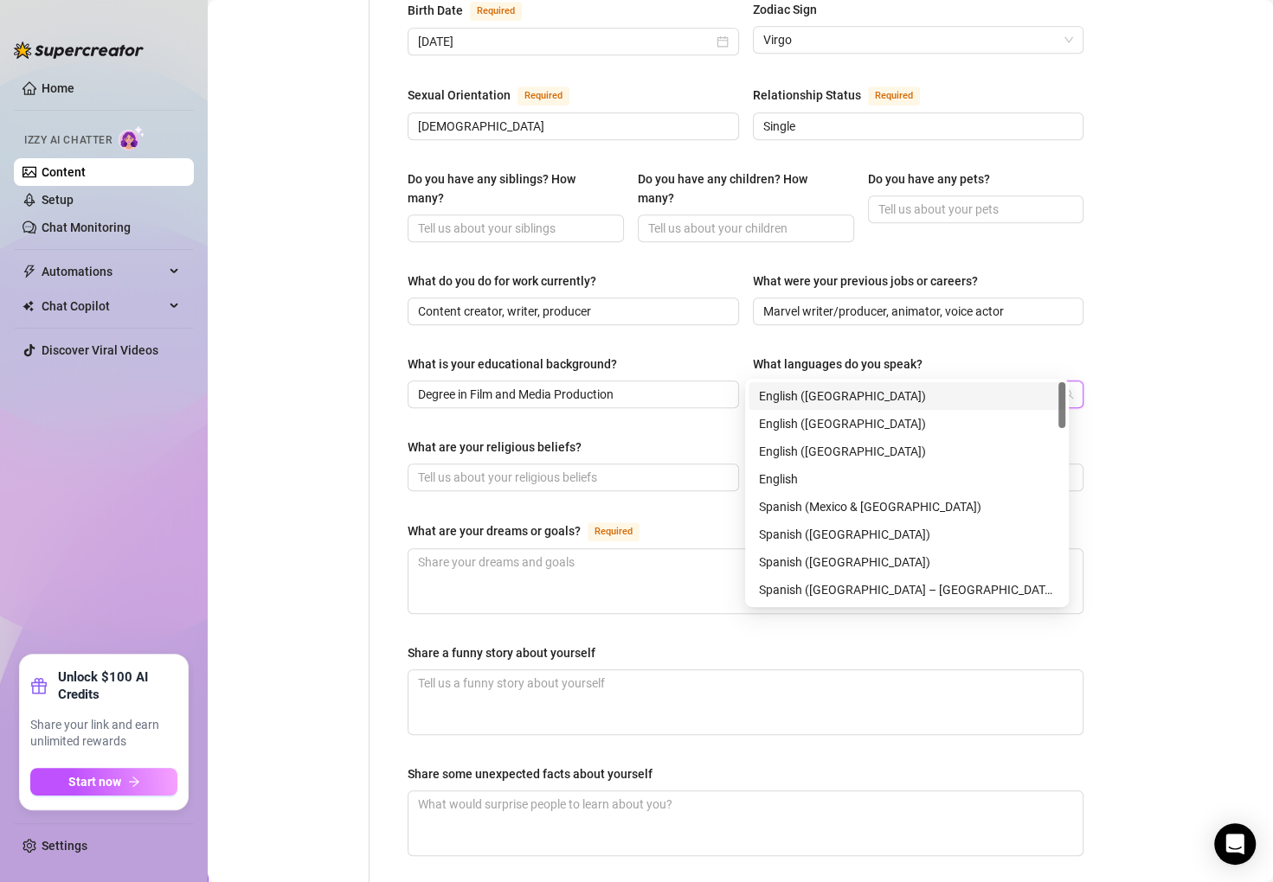
click at [889, 399] on div "English ([GEOGRAPHIC_DATA])" at bounding box center [907, 396] width 296 height 19
click at [630, 464] on div "What are your religious beliefs? What are your ideological beliefs?" at bounding box center [745, 472] width 676 height 69
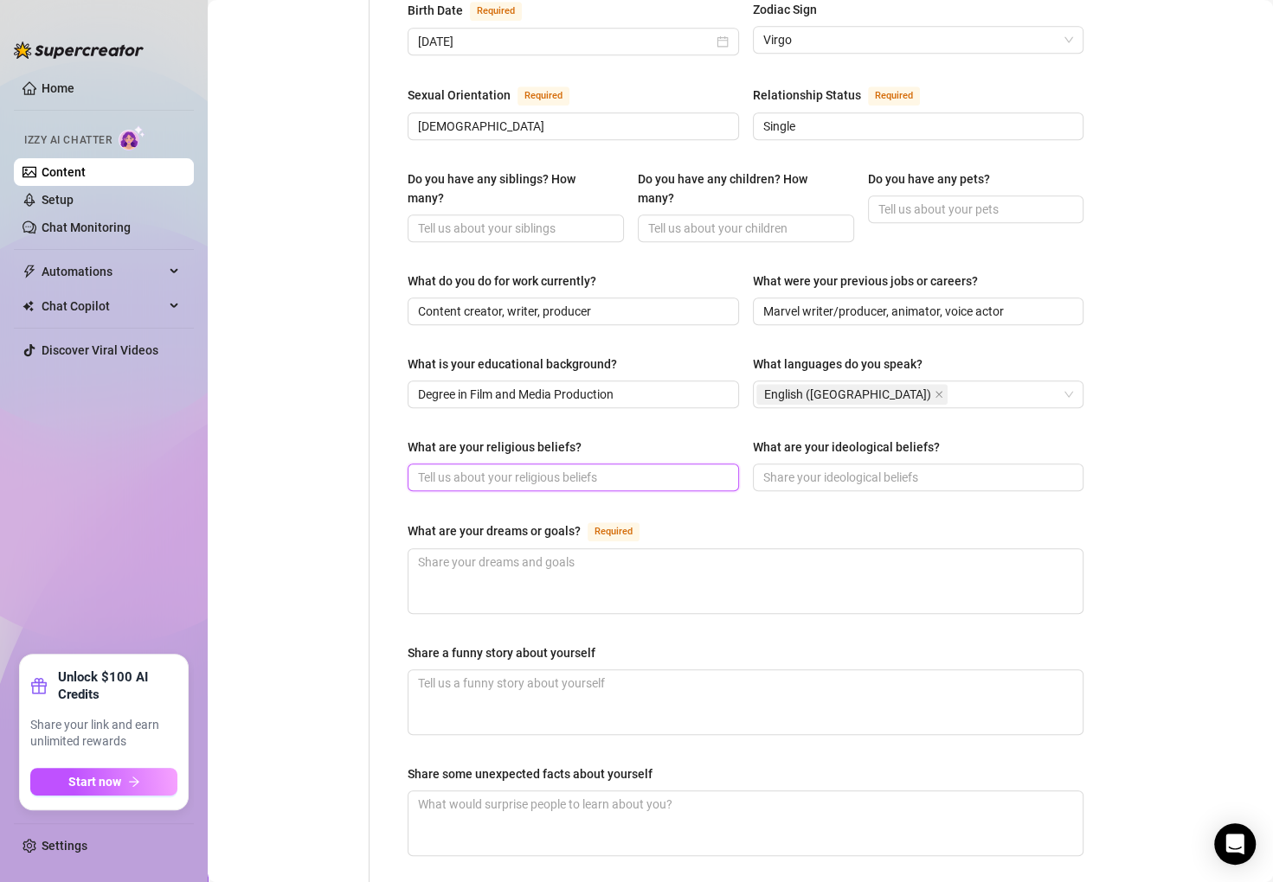
click at [628, 468] on input "What are your religious beliefs?" at bounding box center [571, 477] width 307 height 19
click at [833, 469] on div "What are your religious beliefs? What are your ideological beliefs?" at bounding box center [745, 472] width 676 height 69
click at [564, 398] on div "Name Required [PERSON_NAME] Nickname(s) [PERSON_NAME], BD Gender Required [DEMO…" at bounding box center [745, 276] width 676 height 1434
click at [846, 468] on input "What are your ideological beliefs?" at bounding box center [916, 477] width 307 height 19
paste input "Open-minded, supportive of [DEMOGRAPHIC_DATA] community, creative freedom advoc…"
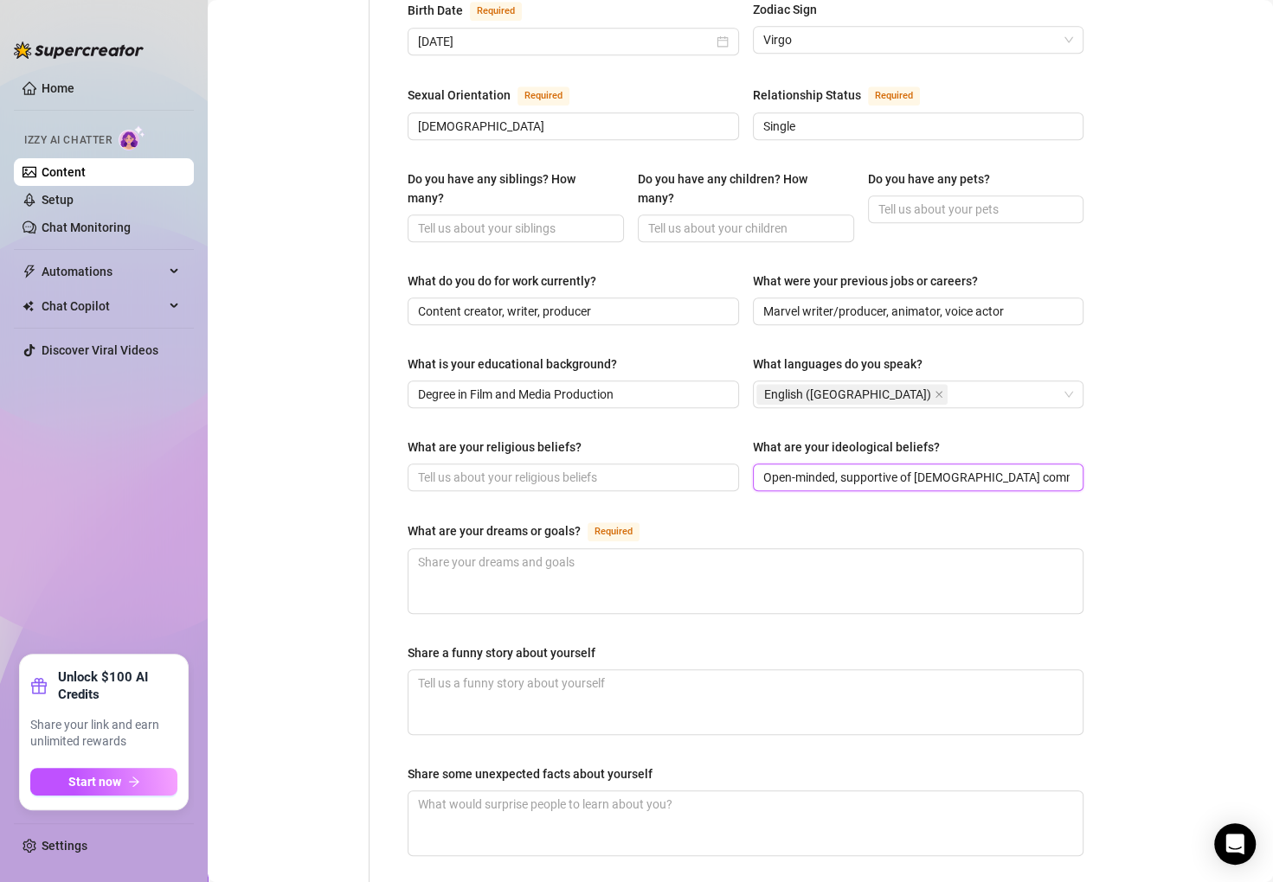
scroll to position [0, 106]
click at [912, 521] on div "What are your dreams or goals? Required" at bounding box center [745, 535] width 676 height 28
drag, startPoint x: 512, startPoint y: 458, endPoint x: 520, endPoint y: 475, distance: 19.0
click at [512, 458] on div "What are your religious beliefs? What are your ideological beliefs? Open-minded…" at bounding box center [745, 472] width 676 height 69
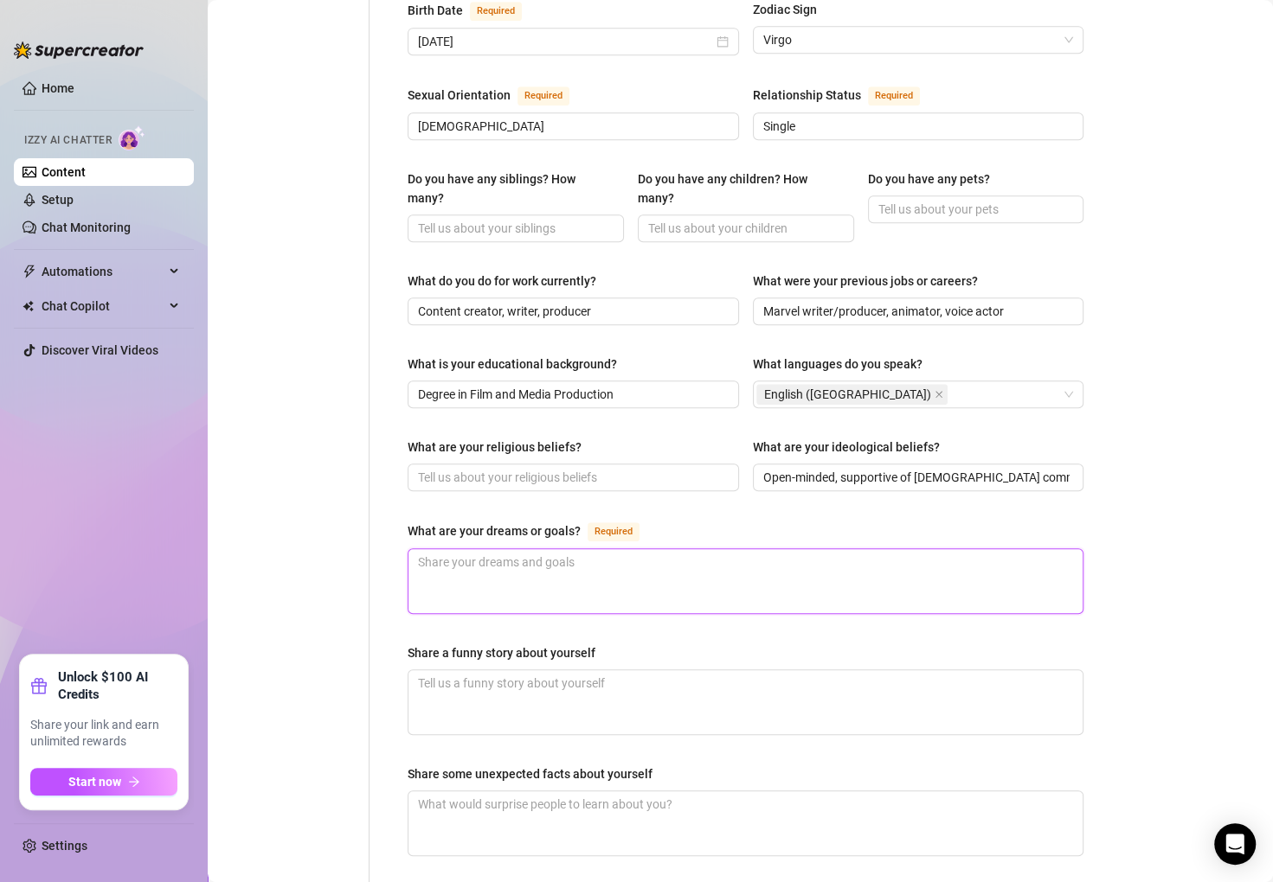
click at [553, 549] on textarea "What are your dreams or goals? Required" at bounding box center [745, 581] width 674 height 64
paste textarea "Continue creating engaging stories, grow fan connection, explore new creative p…"
click at [476, 549] on textarea "Continue creating engaging stories, grow fan connection, explore new creative p…" at bounding box center [745, 581] width 674 height 64
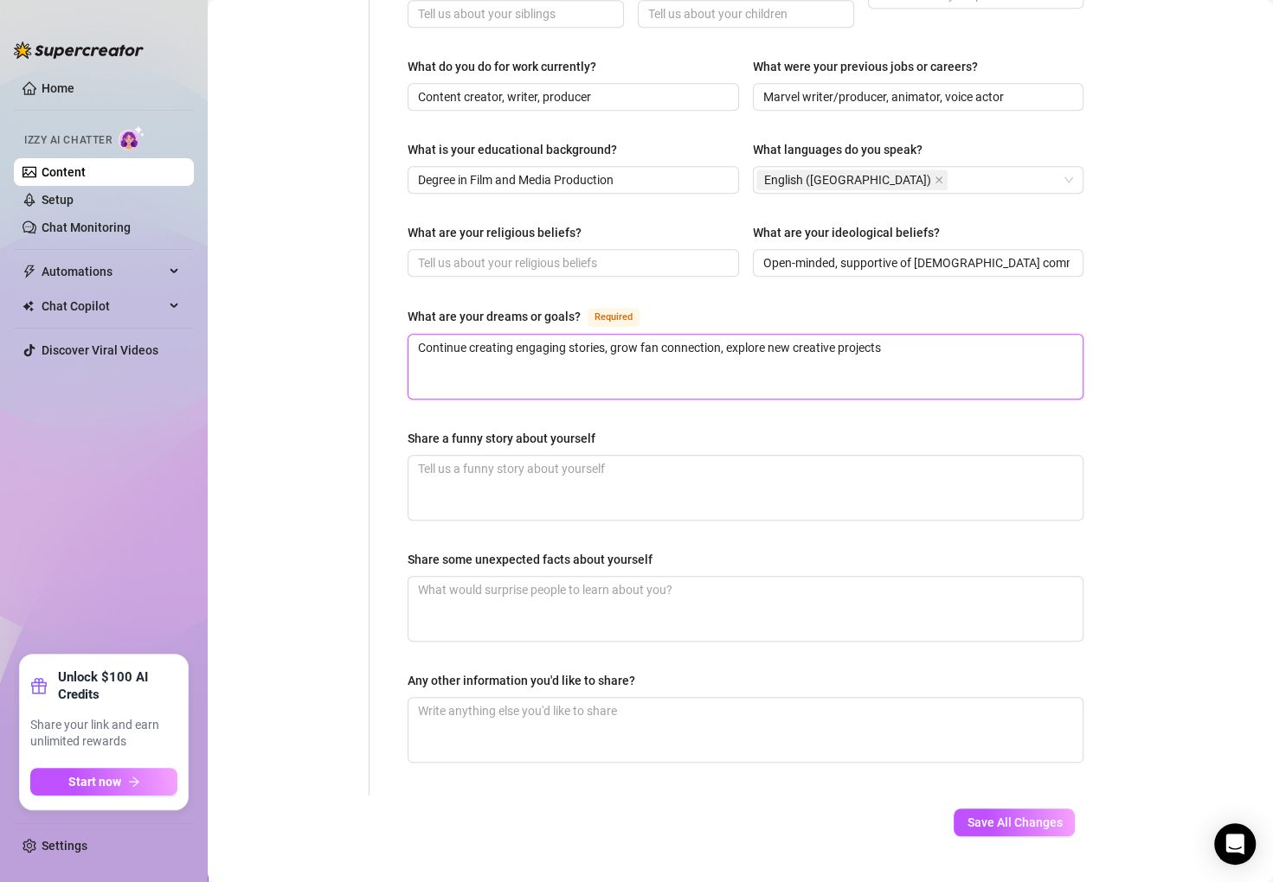
scroll to position [839, 0]
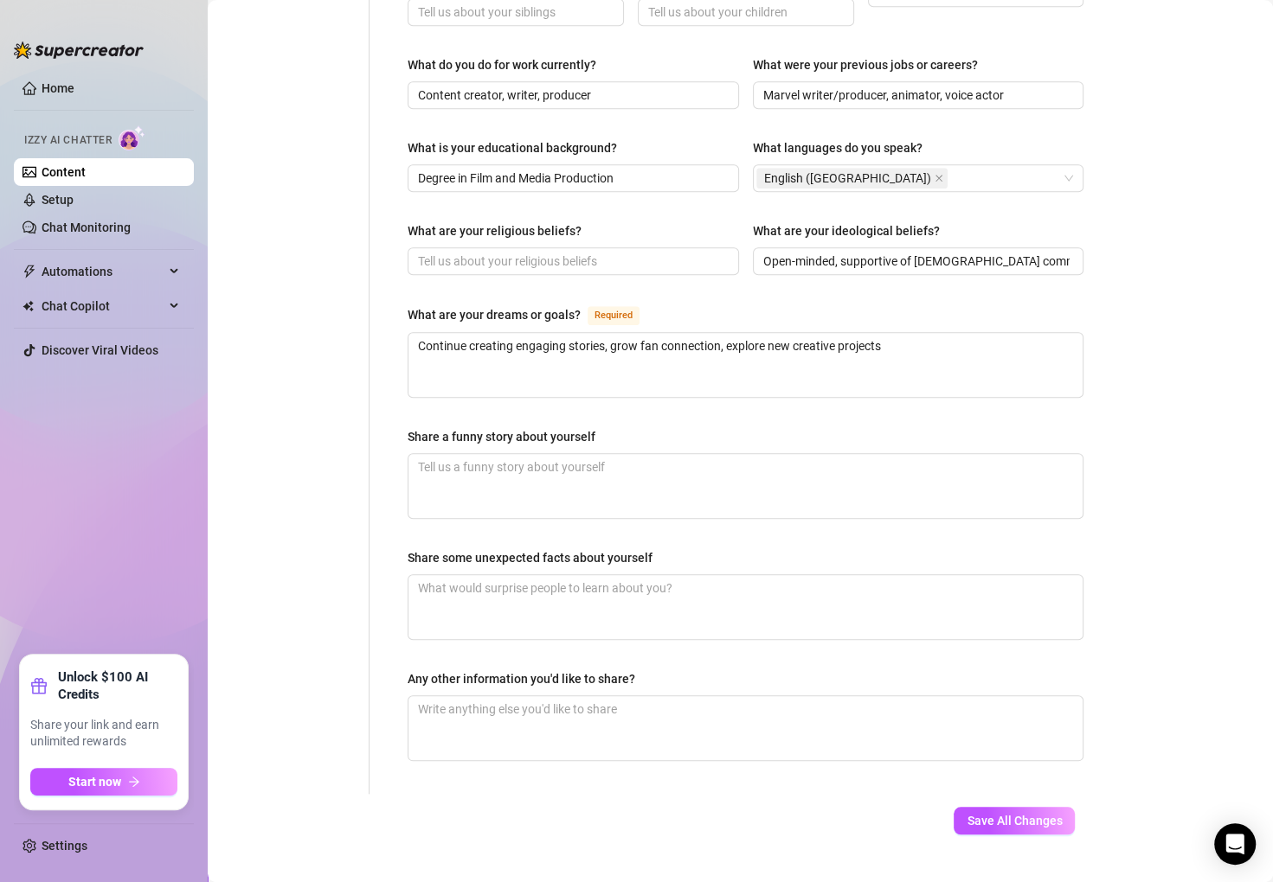
click at [577, 484] on div "Name Required [PERSON_NAME] Nickname(s) [PERSON_NAME], BD Gender Required [DEMO…" at bounding box center [745, 60] width 676 height 1434
click at [635, 469] on textarea "Share a funny story about yourself" at bounding box center [745, 486] width 674 height 64
paste textarea "Once accidentally walked into the wrong panel at a comic convention and ended u…"
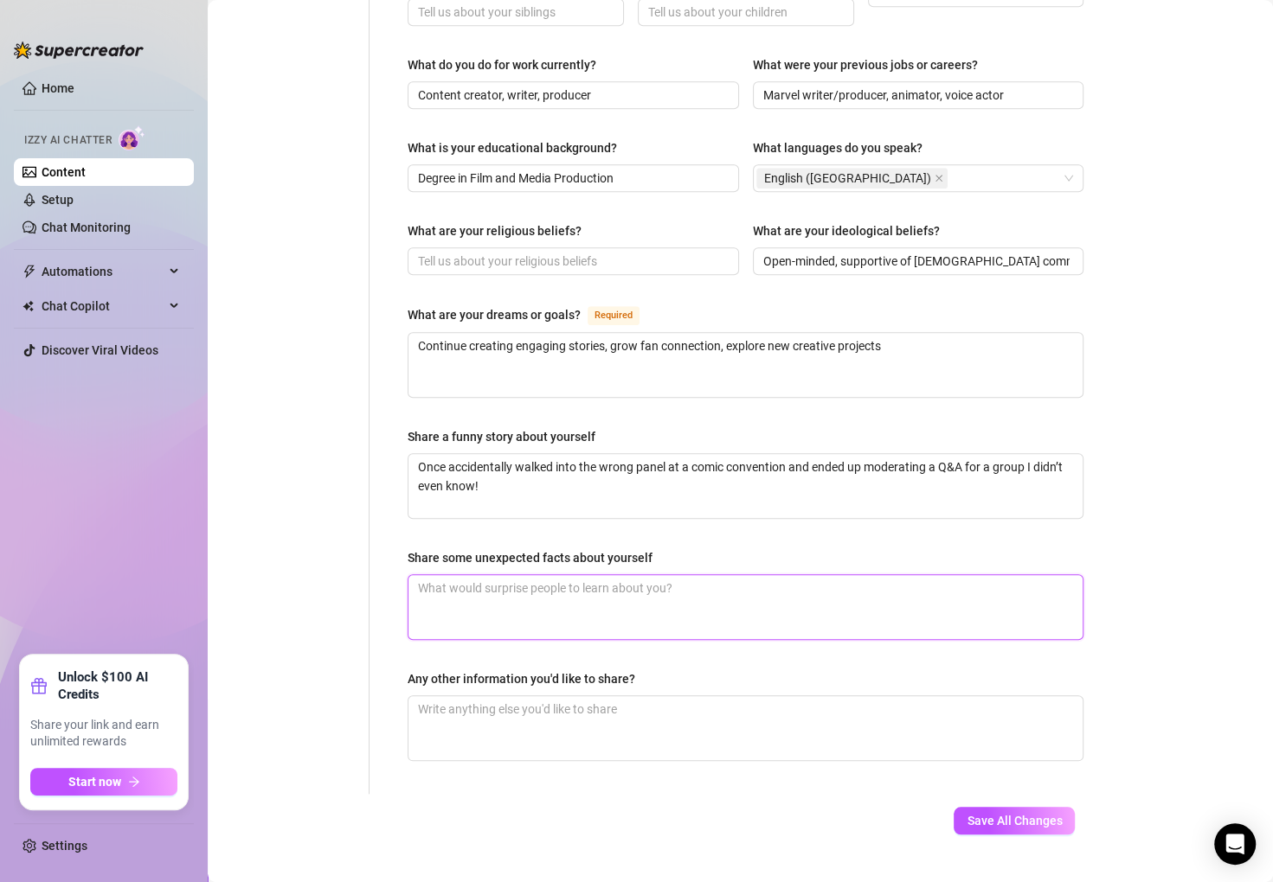
click at [856, 575] on textarea "Share some unexpected facts about yourself" at bounding box center [745, 607] width 674 height 64
click at [427, 575] on textarea "Share some unexpected facts about yourself" at bounding box center [745, 607] width 674 height 64
paste textarea "Can do a perfect Wolverine impression, has a collection of vintage action figur…"
click at [520, 584] on textarea "Can do a perfect Wolverine impression, has a collection of vintage action figur…" at bounding box center [745, 607] width 674 height 64
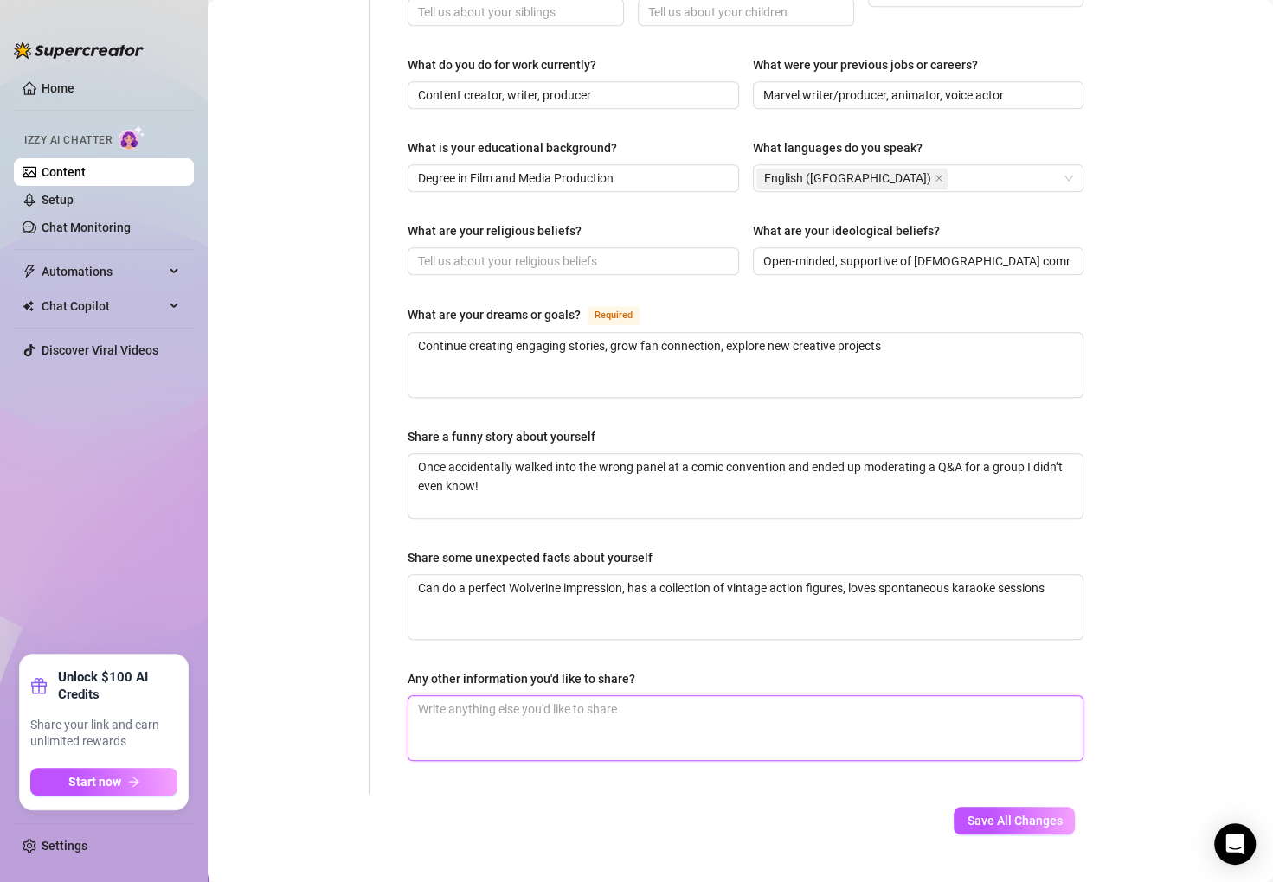
click at [527, 696] on textarea "Any other information you'd like to share?" at bounding box center [745, 728] width 674 height 64
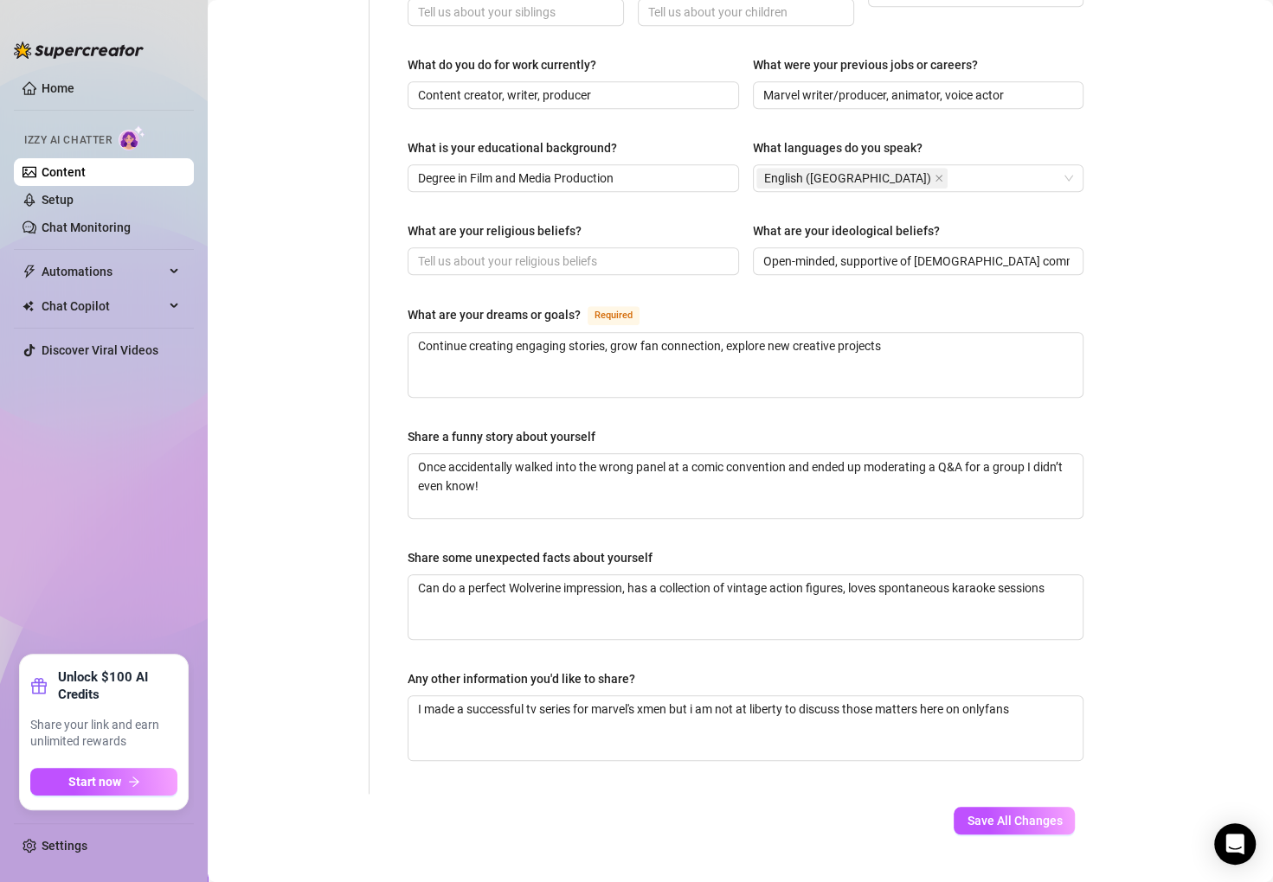
click at [991, 814] on span "Save All Changes" at bounding box center [1013, 821] width 95 height 14
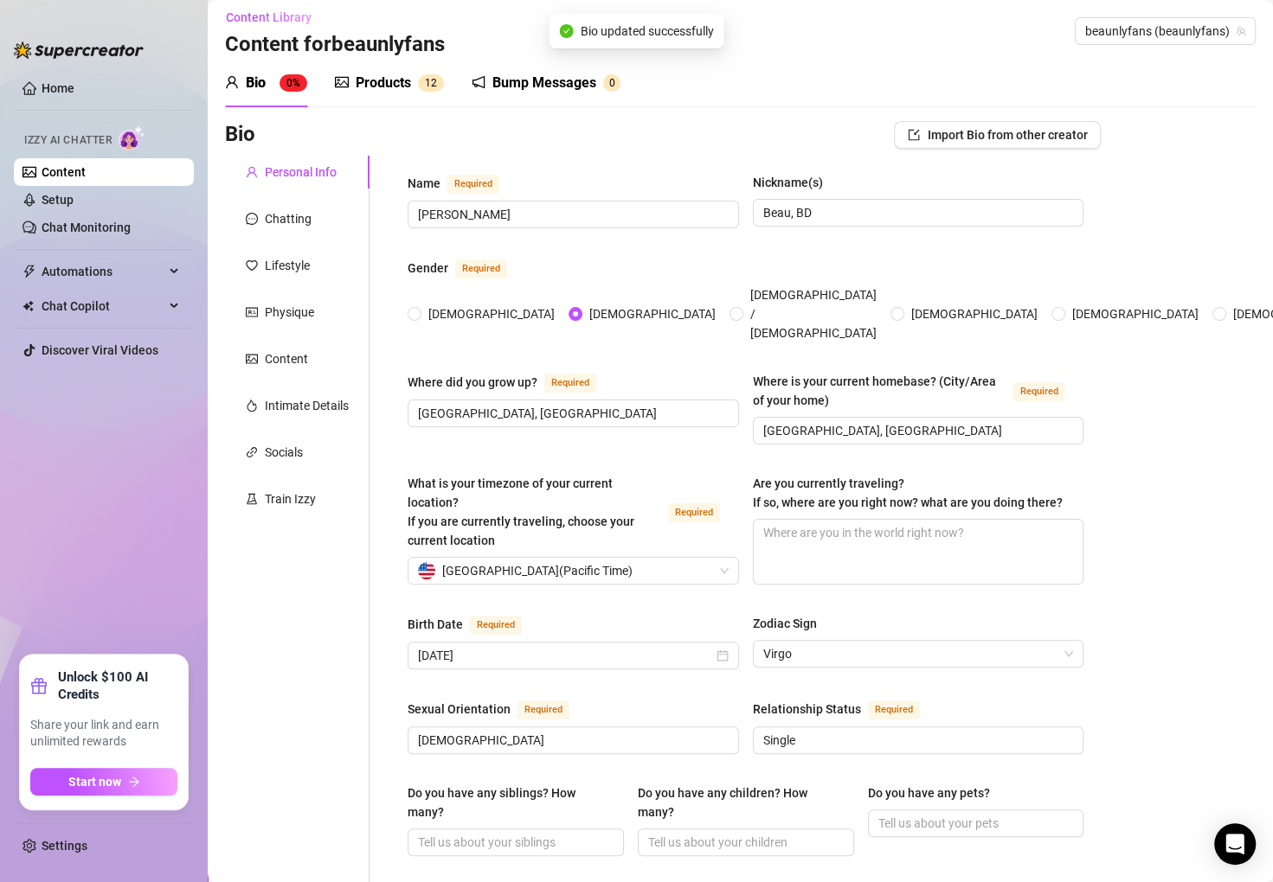
click at [329, 225] on div "Chatting" at bounding box center [297, 218] width 144 height 33
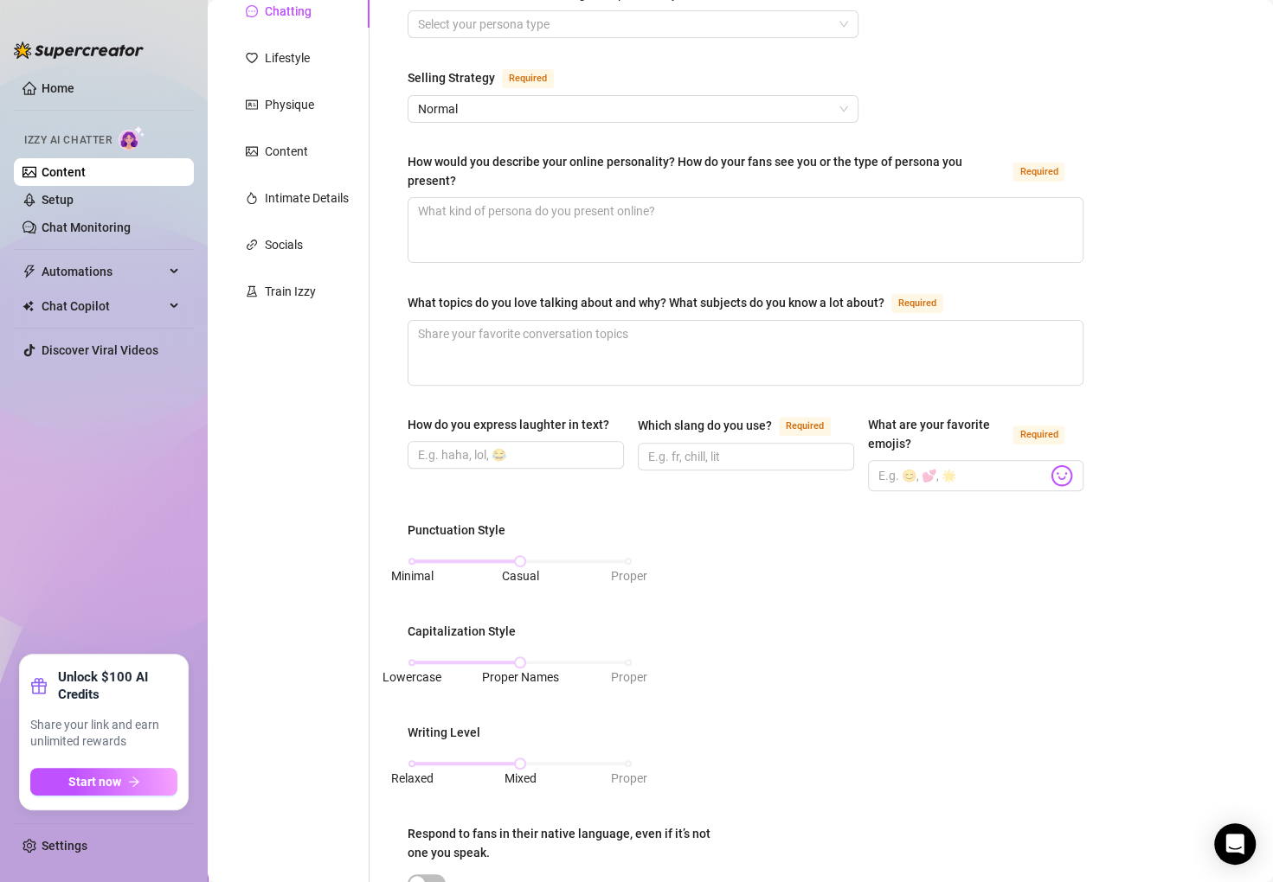
scroll to position [0, 0]
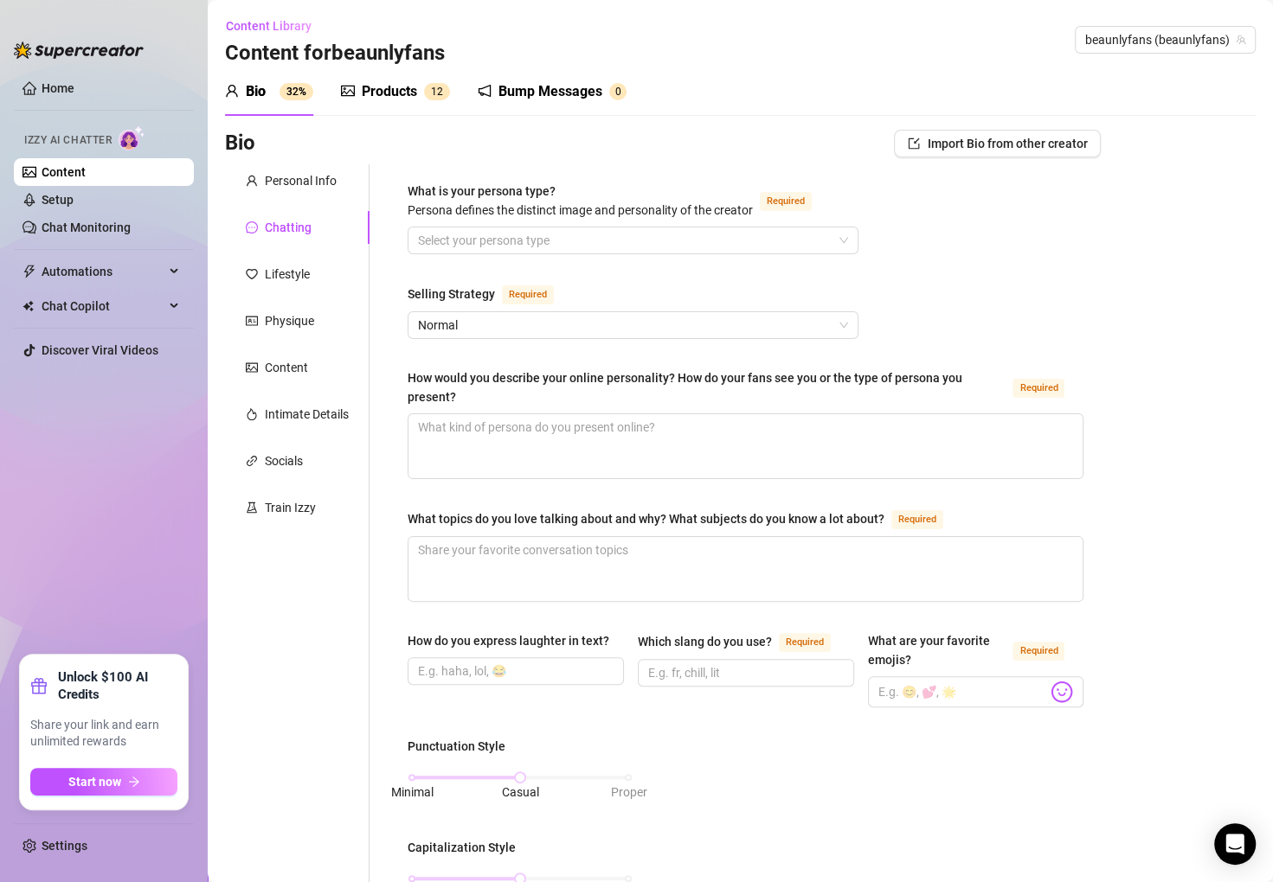
click at [632, 235] on input "What is your persona type? [PERSON_NAME] defines the distinct image and persona…" at bounding box center [625, 241] width 414 height 26
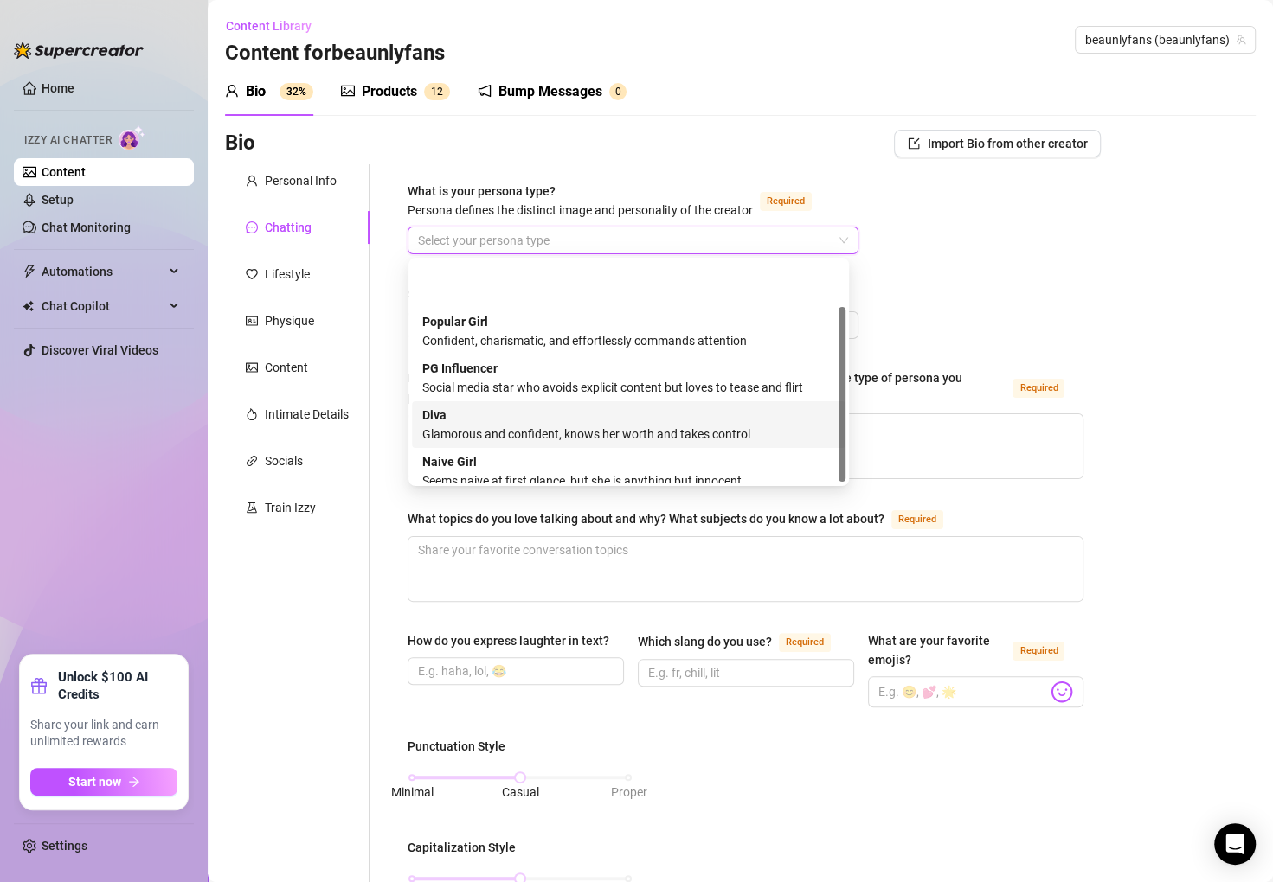
scroll to position [58, 0]
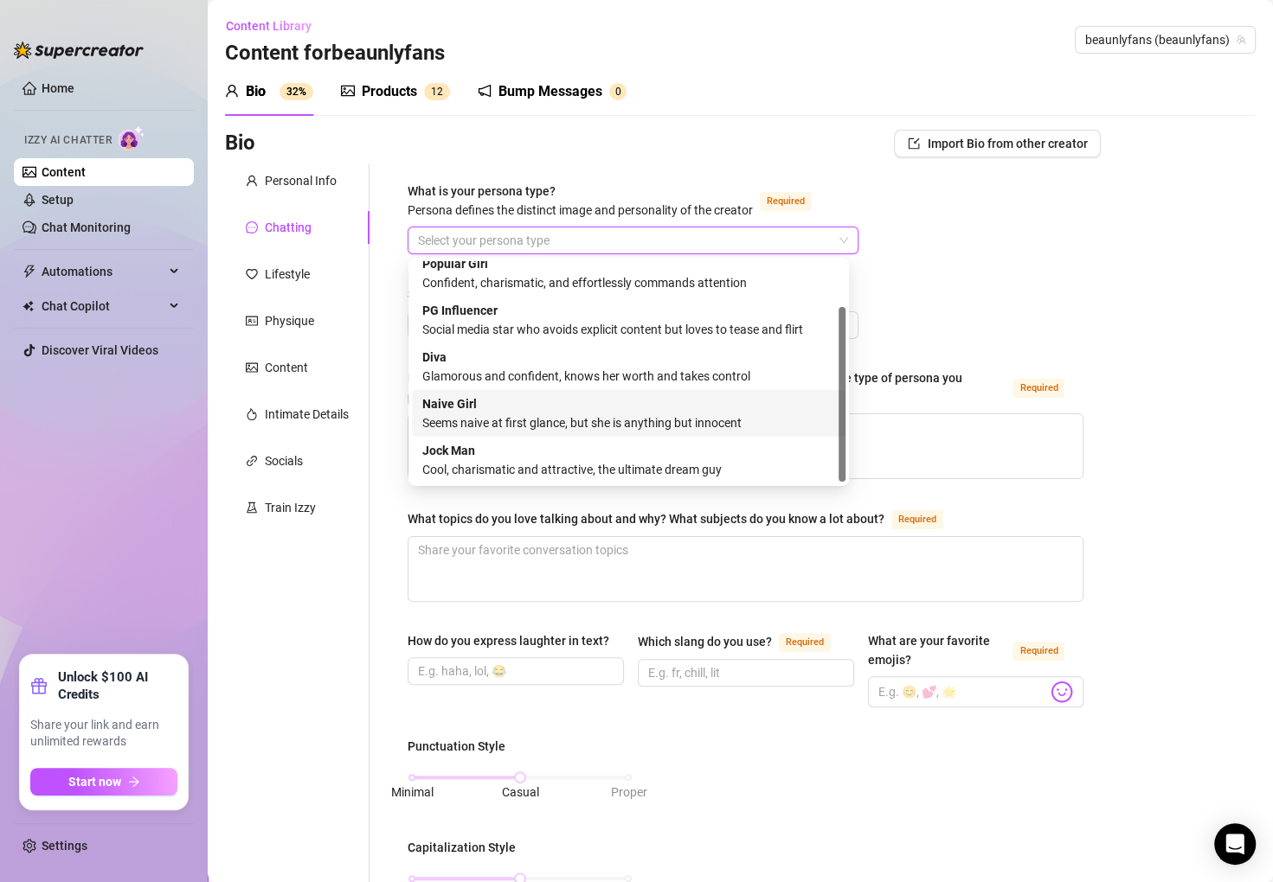
click at [500, 452] on div "Jock Man Cool, charismatic and attractive, the ultimate dream guy" at bounding box center [628, 460] width 413 height 38
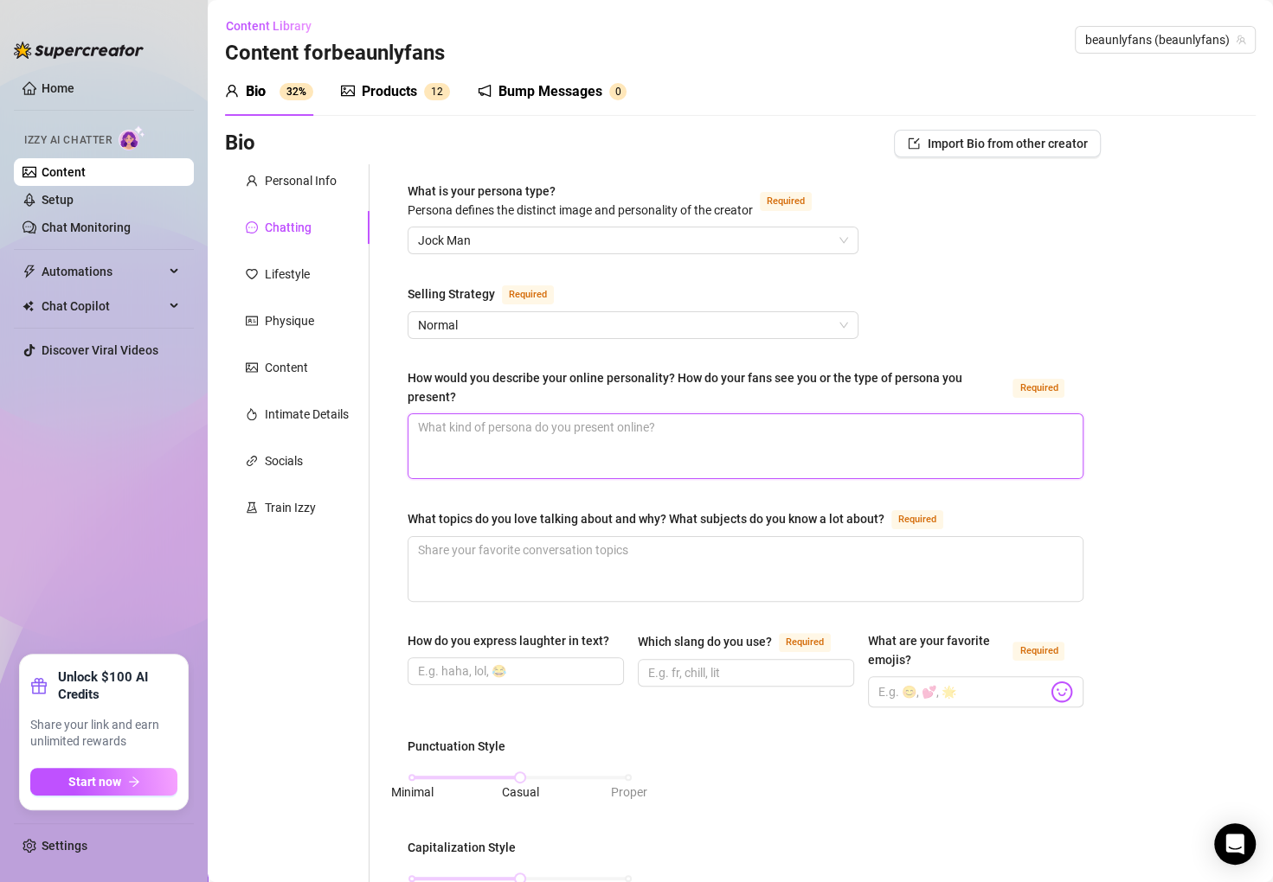
click at [559, 451] on textarea "How would you describe your online personality? How do your fans see you or the…" at bounding box center [745, 446] width 674 height 64
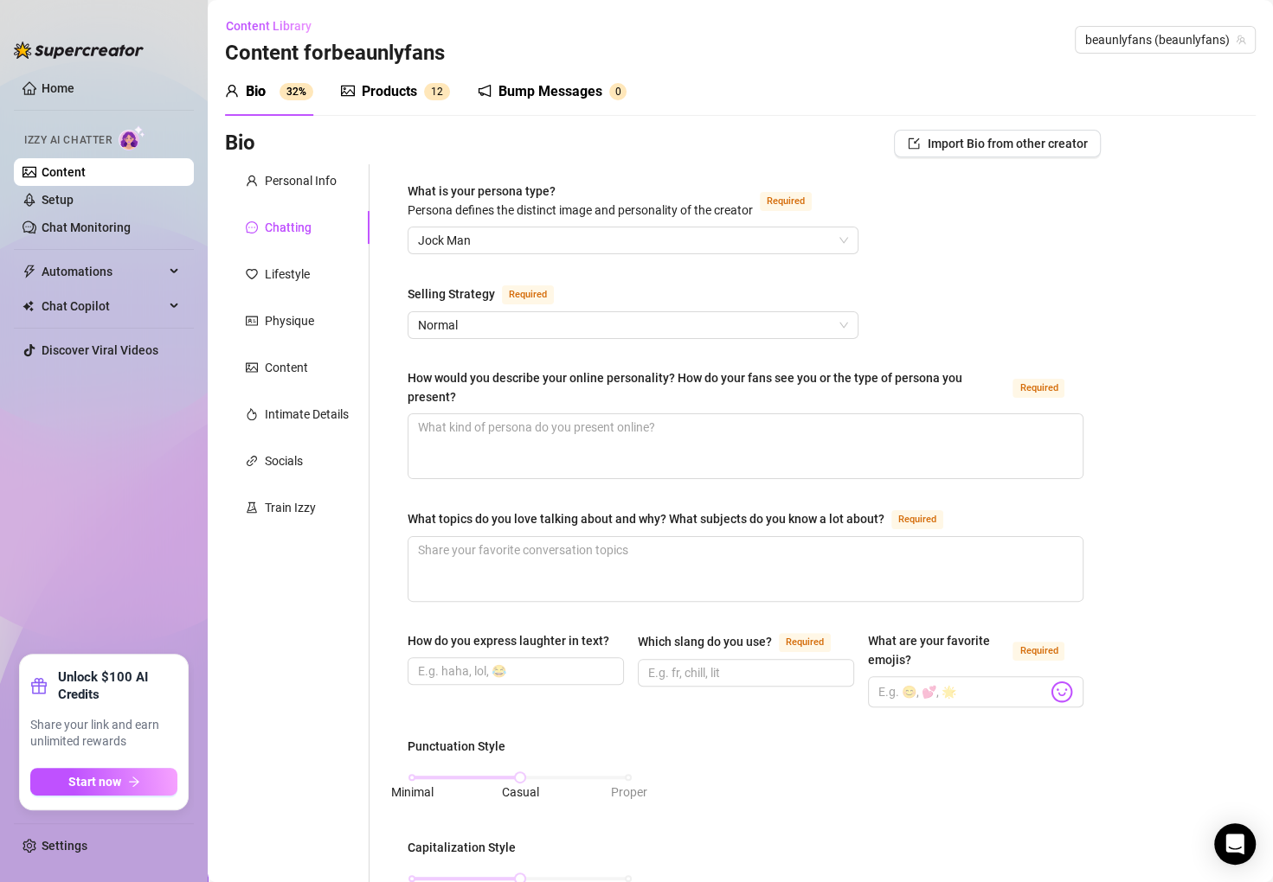
drag, startPoint x: 394, startPoint y: 347, endPoint x: 431, endPoint y: 335, distance: 38.3
click at [394, 347] on div "What is your persona type? [PERSON_NAME] defines the distinct image and persona…" at bounding box center [745, 836] width 710 height 1345
click at [507, 321] on span "Normal" at bounding box center [633, 325] width 430 height 26
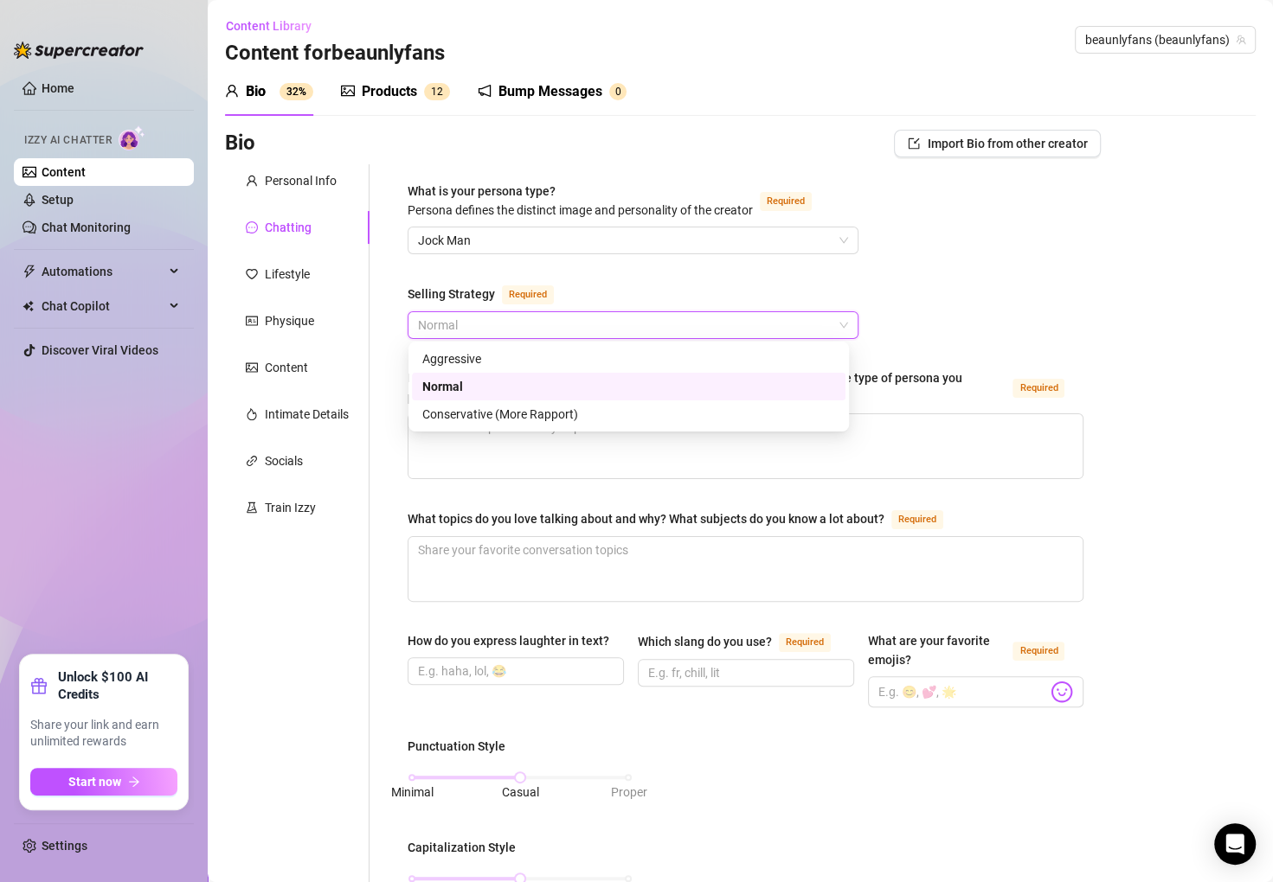
click at [475, 414] on div "Conservative (More Rapport)" at bounding box center [628, 414] width 413 height 19
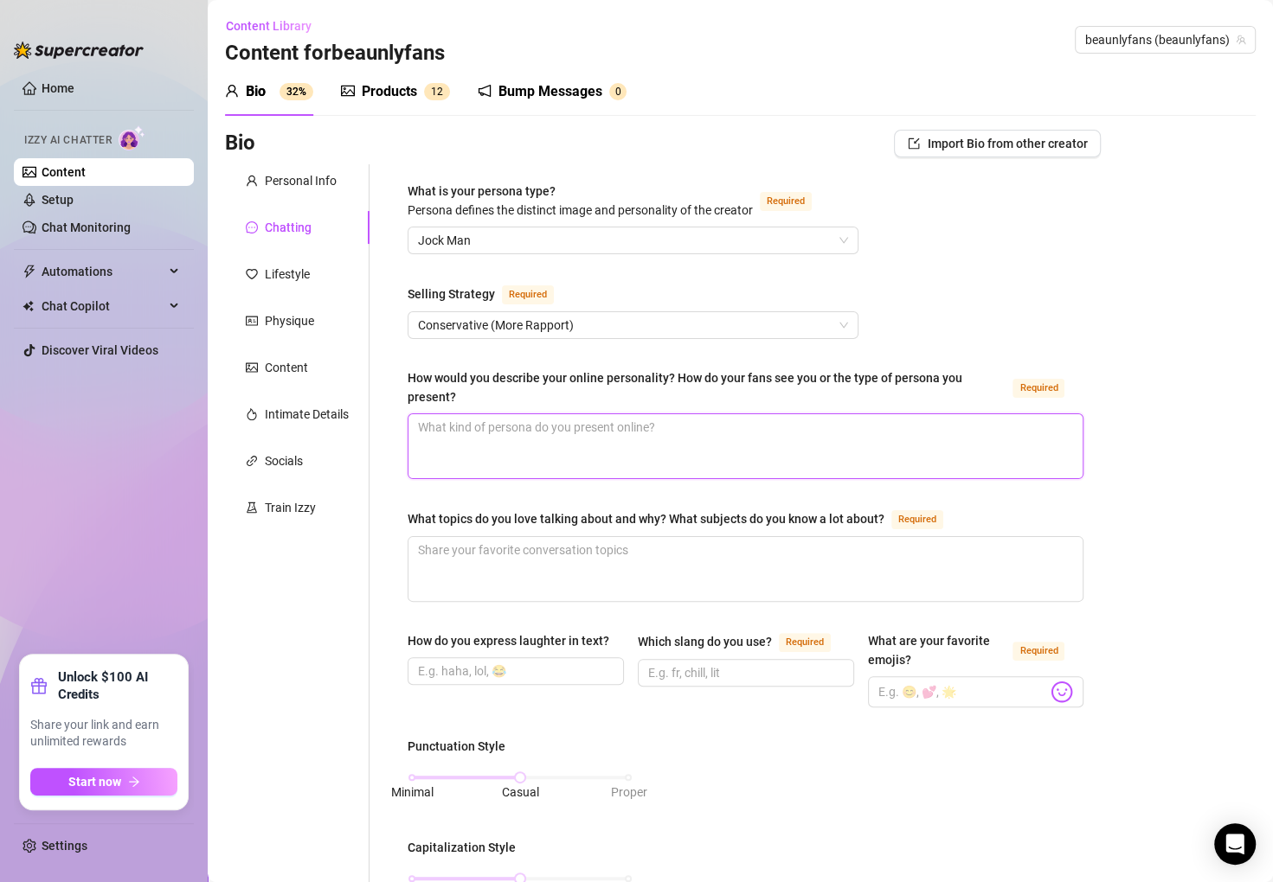
click at [587, 425] on textarea "How would you describe your online personality? How do your fans see you or the…" at bounding box center [745, 446] width 674 height 64
paste textarea "Fans see [PERSON_NAME] as charming, funny, and playful with a subtle flirty edge"
click at [499, 471] on textarea "Fans see [PERSON_NAME] as charming, funny, and playful with a subtle flirty edge" at bounding box center [745, 446] width 674 height 64
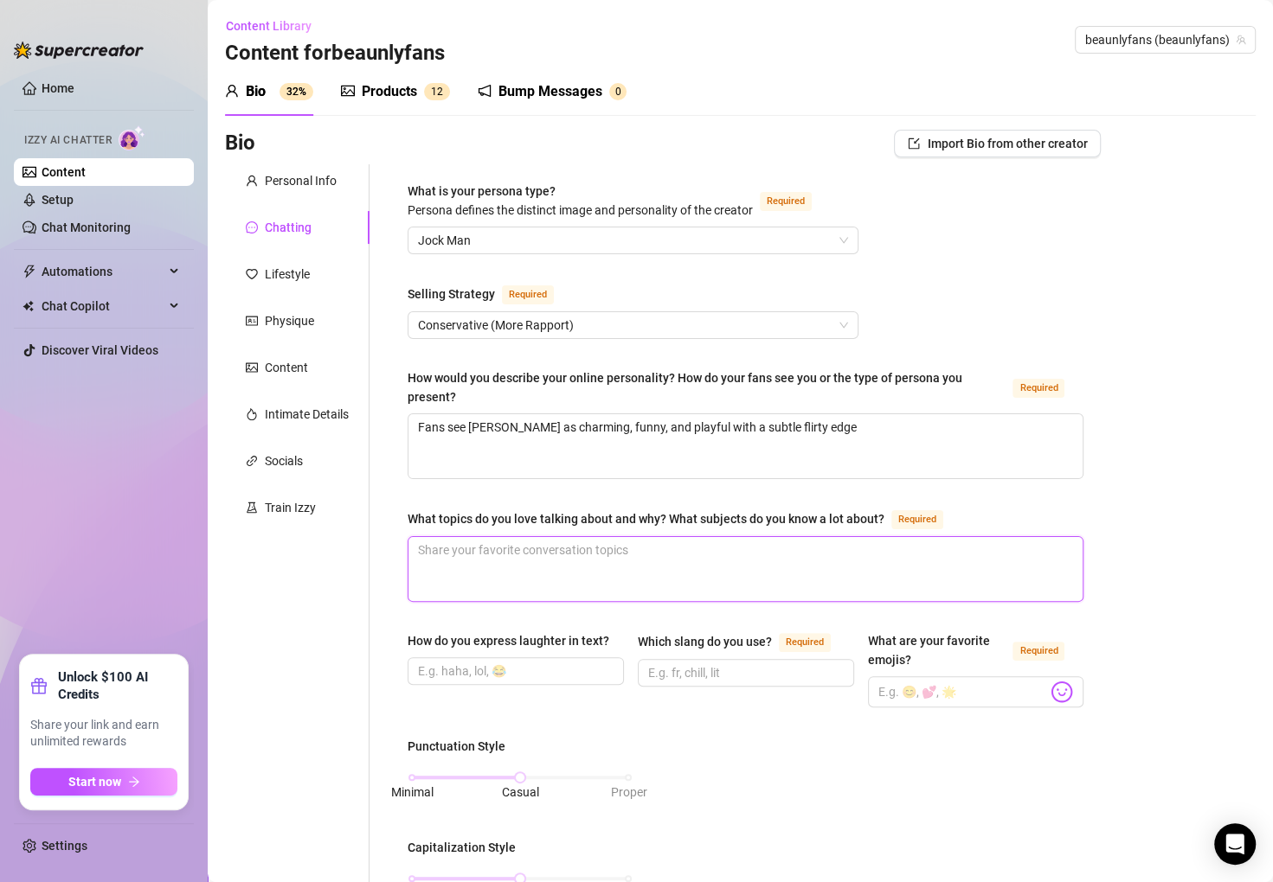
click at [518, 547] on textarea "What topics do you love talking about and why? What subjects do you know a lot …" at bounding box center [745, 569] width 674 height 64
paste textarea "imation, pop culture, movies, creative processes"
click at [420, 547] on textarea "imation, pop culture, movies, creative processes" at bounding box center [745, 569] width 674 height 64
click at [522, 574] on textarea "animation, pop culture, movies, creative processes" at bounding box center [745, 569] width 674 height 64
click at [722, 674] on input "Which slang do you use? Required" at bounding box center [744, 673] width 192 height 19
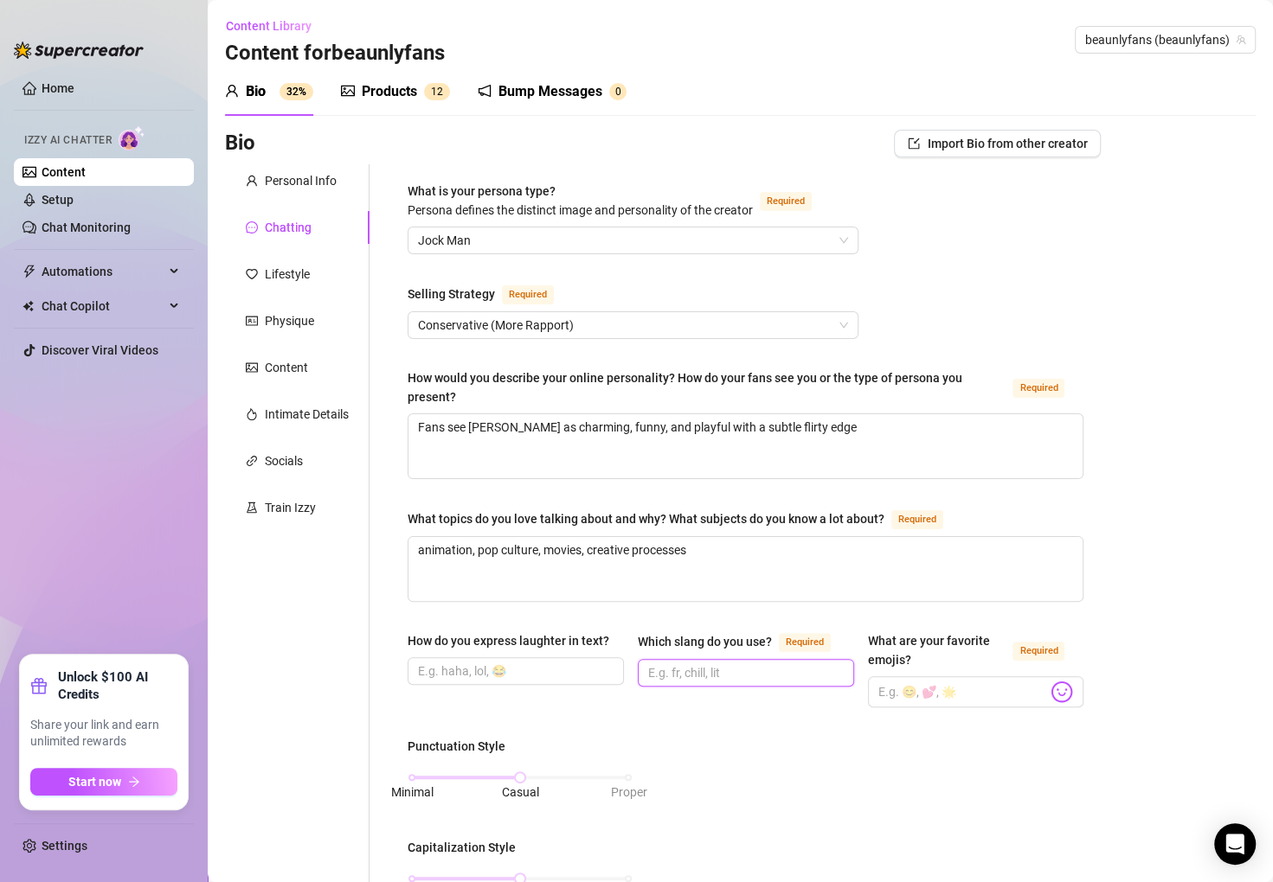
paste input "fam”, “lol”, “btw”, “wtf”, “omg”"
click at [1222, 593] on div "Bio Import Bio from other creator Personal Info Chatting Lifestyle Physique Con…" at bounding box center [740, 869] width 1030 height 1479
click at [556, 568] on textarea "animation, pop culture, movies, creative processes" at bounding box center [745, 569] width 674 height 64
click at [912, 687] on input "What are your favorite emojis? Required" at bounding box center [963, 692] width 170 height 22
paste input "😏, 😎, ❤️, 🎬, 🎥"
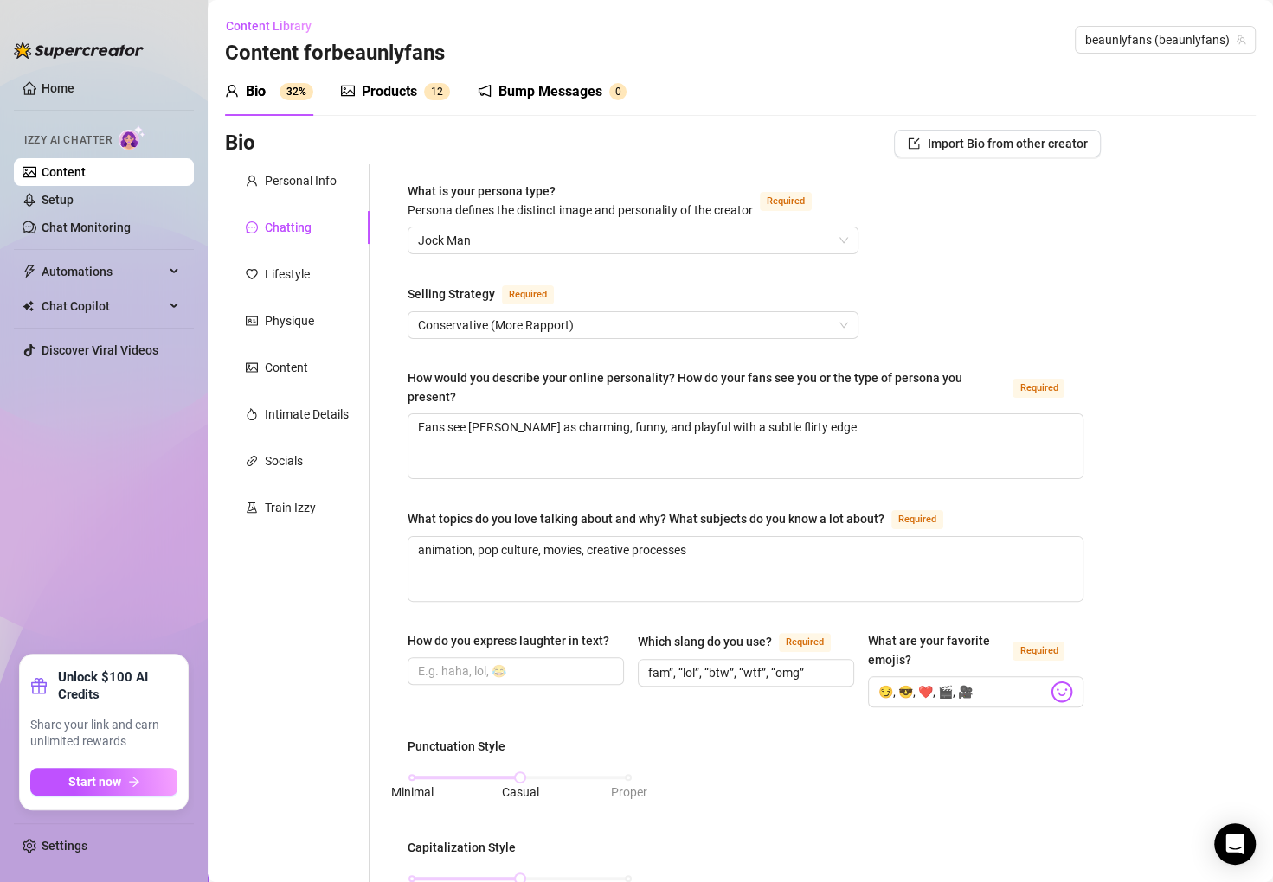
drag, startPoint x: 515, startPoint y: 668, endPoint x: 522, endPoint y: 687, distance: 20.3
click at [516, 657] on div "How do you express laughter in text?" at bounding box center [515, 645] width 216 height 26
click at [523, 681] on input "How do you express laughter in text?" at bounding box center [514, 671] width 192 height 19
paste input "“haha”, “hehe”, “lol”"
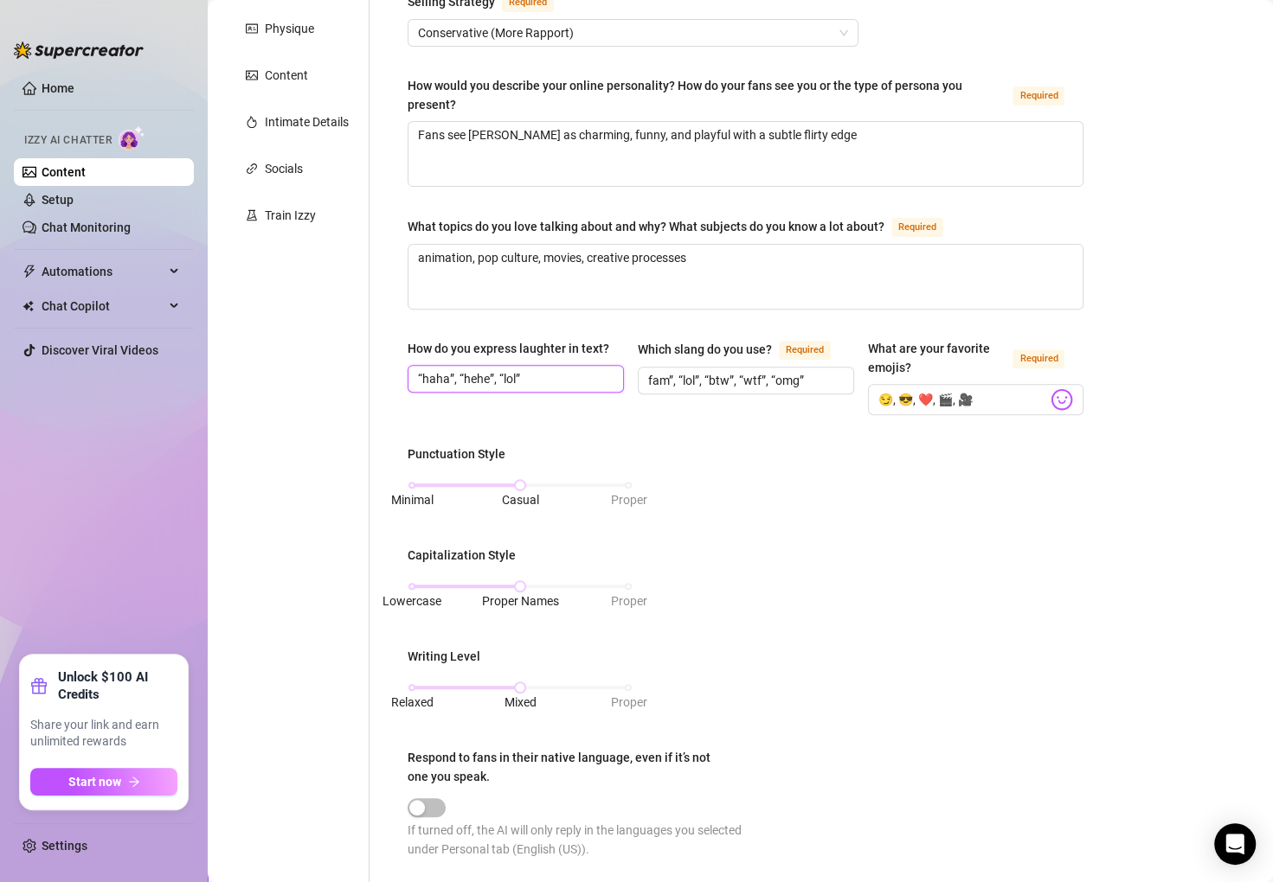
scroll to position [415, 0]
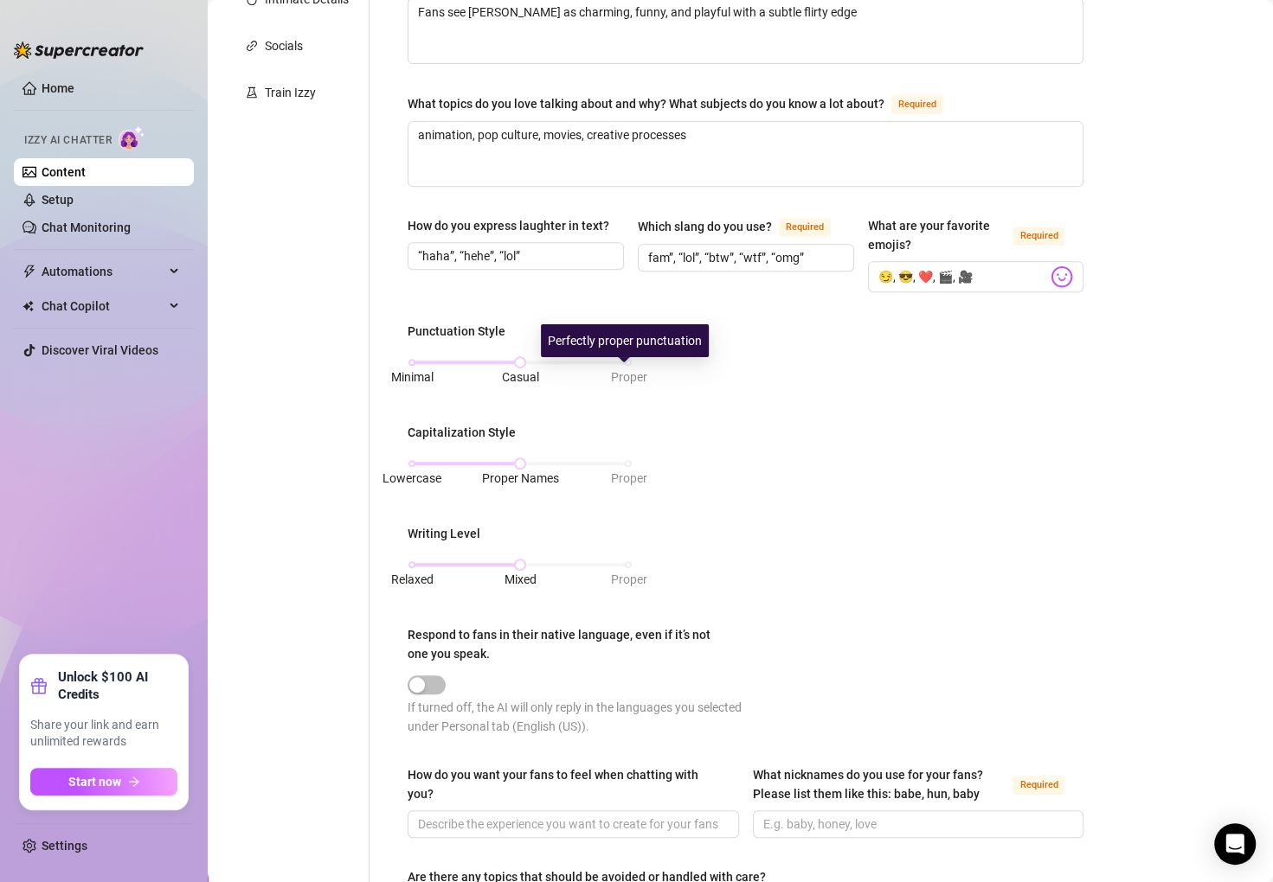
click at [621, 375] on span "Proper" at bounding box center [628, 377] width 36 height 14
click at [566, 474] on div "Lowercase Proper Names Proper" at bounding box center [519, 472] width 225 height 46
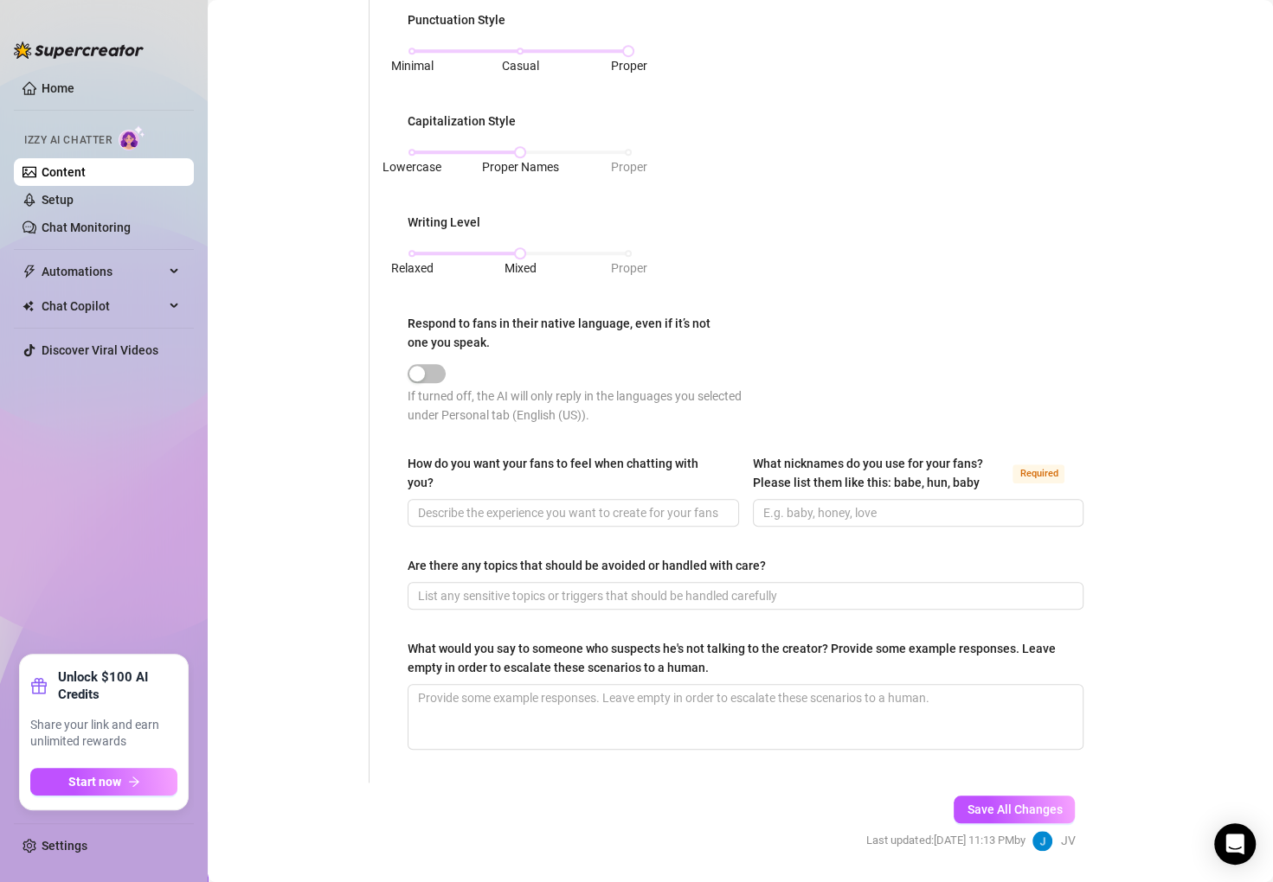
scroll to position [776, 0]
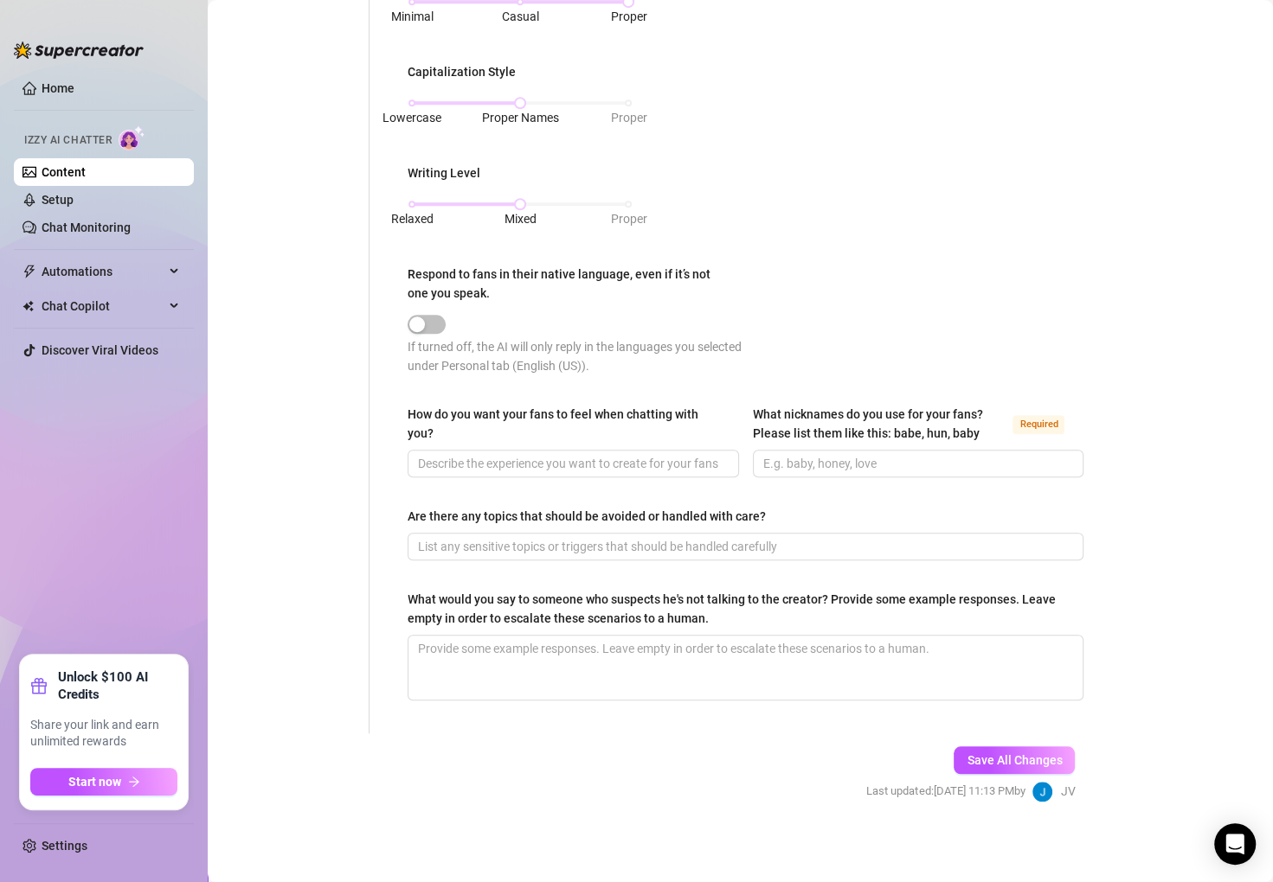
click at [444, 520] on div "Are there any topics that should be avoided or handled with care?" at bounding box center [586, 516] width 358 height 19
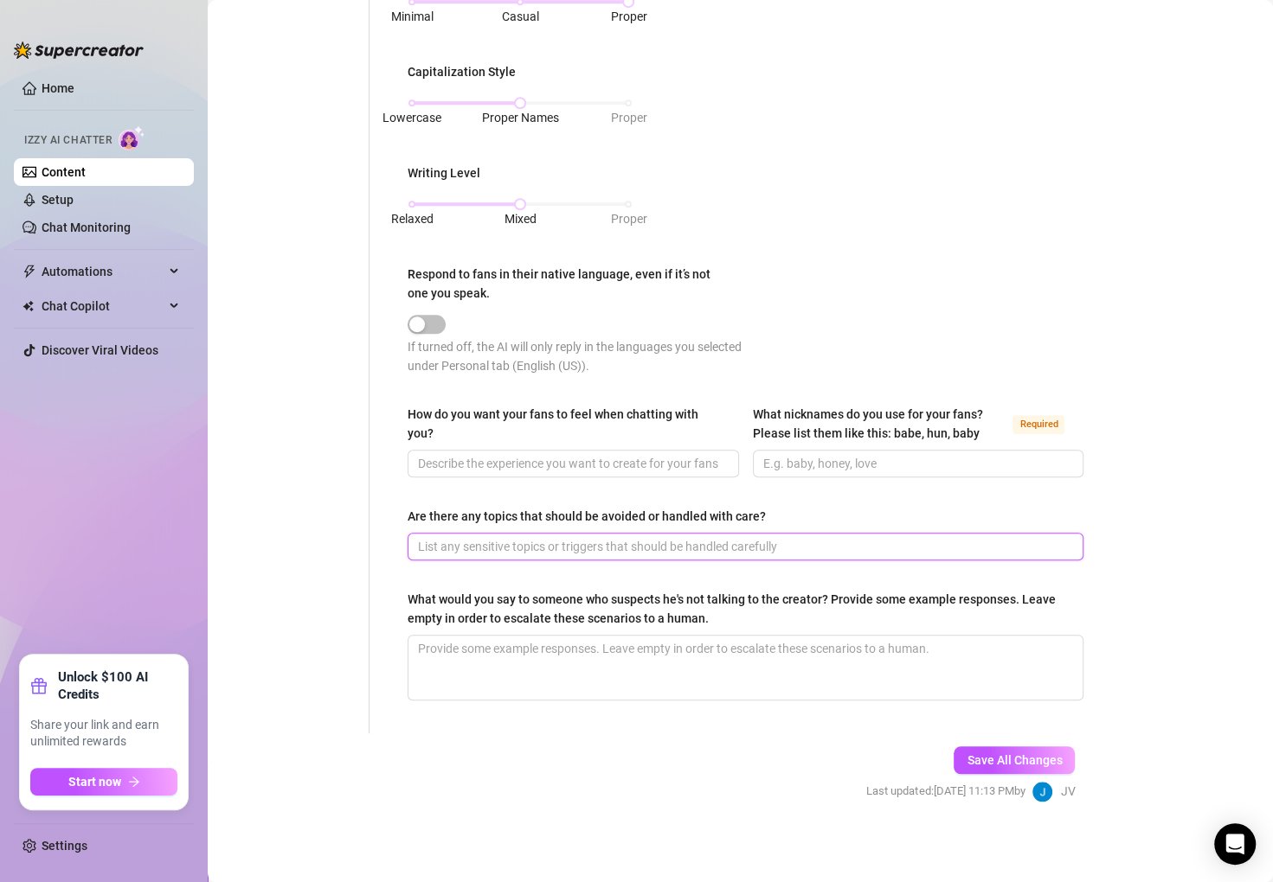
click at [444, 537] on input "Are there any topics that should be avoided or handled with care?" at bounding box center [743, 546] width 651 height 19
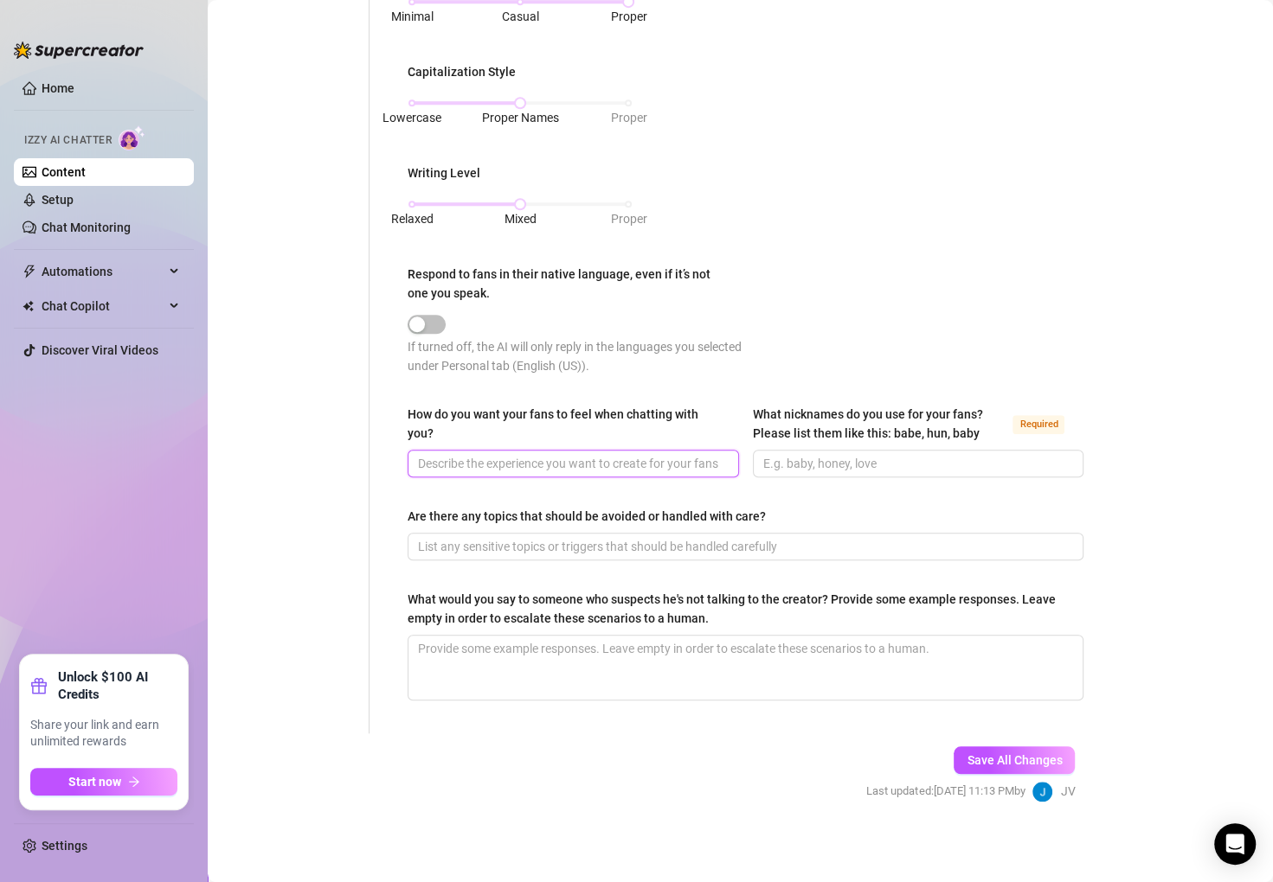
click at [501, 464] on input "How do you want your fans to feel when chatting with you?" at bounding box center [571, 463] width 307 height 19
click at [467, 445] on div "How do you want your fans to feel when chatting with you?" at bounding box center [572, 427] width 331 height 45
click at [537, 465] on input "How do you want your fans to feel when chatting with you?" at bounding box center [571, 463] width 307 height 19
paste input "Fans should feel welcomed, excited, and appreciated"
click at [491, 457] on input "Fans should feel welcomed, excited, and appreciated" at bounding box center [571, 463] width 307 height 19
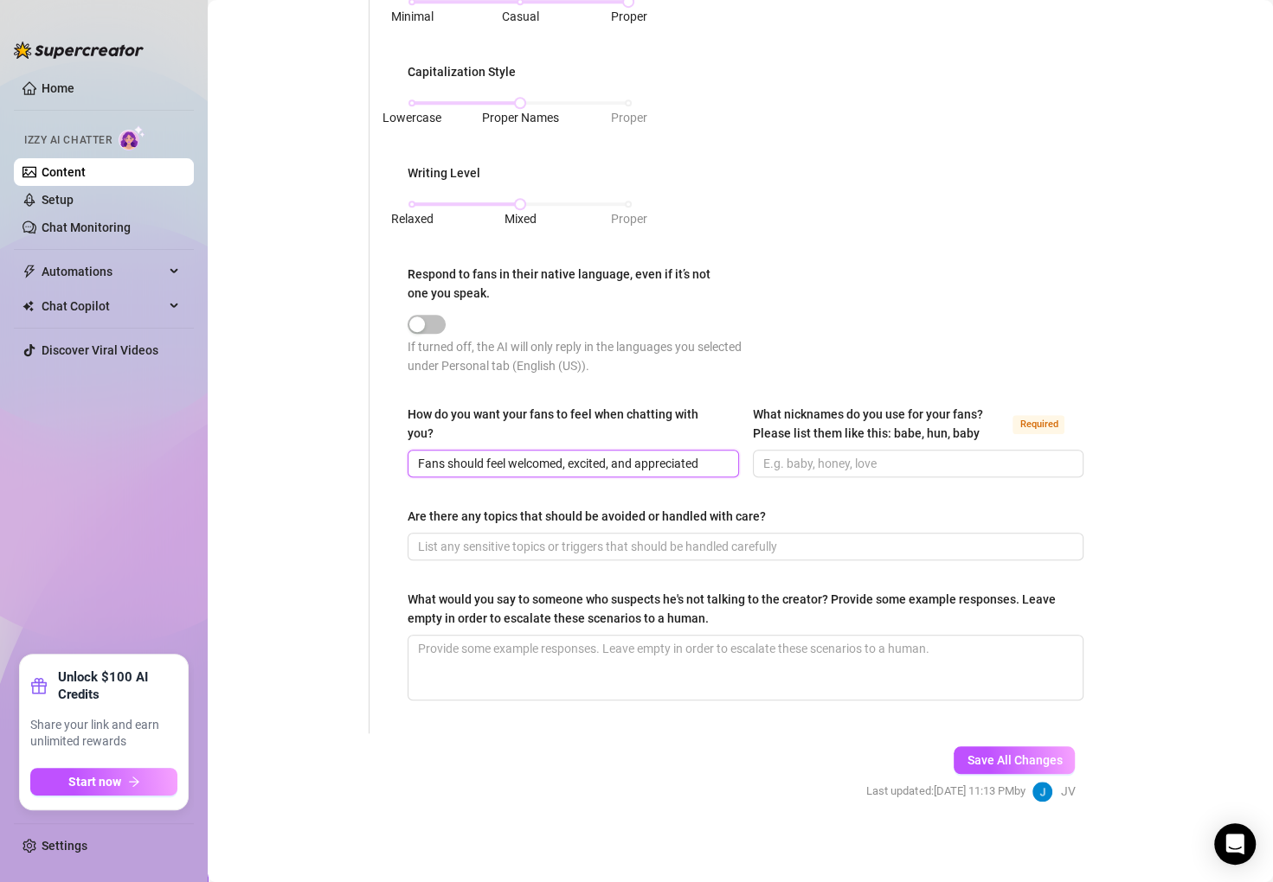
drag, startPoint x: 517, startPoint y: 453, endPoint x: 404, endPoint y: 452, distance: 113.3
click at [404, 452] on div "What is your persona type? [PERSON_NAME] defines the distinct image and persona…" at bounding box center [745, 60] width 710 height 1345
click at [850, 474] on span at bounding box center [918, 464] width 331 height 28
click at [492, 567] on div "What is your persona type? [PERSON_NAME] defines the distinct image and persona…" at bounding box center [745, 61] width 676 height 1311
click at [824, 464] on input "What nicknames do you use for your fans? Please list them like this: babe, hun,…" at bounding box center [916, 463] width 307 height 19
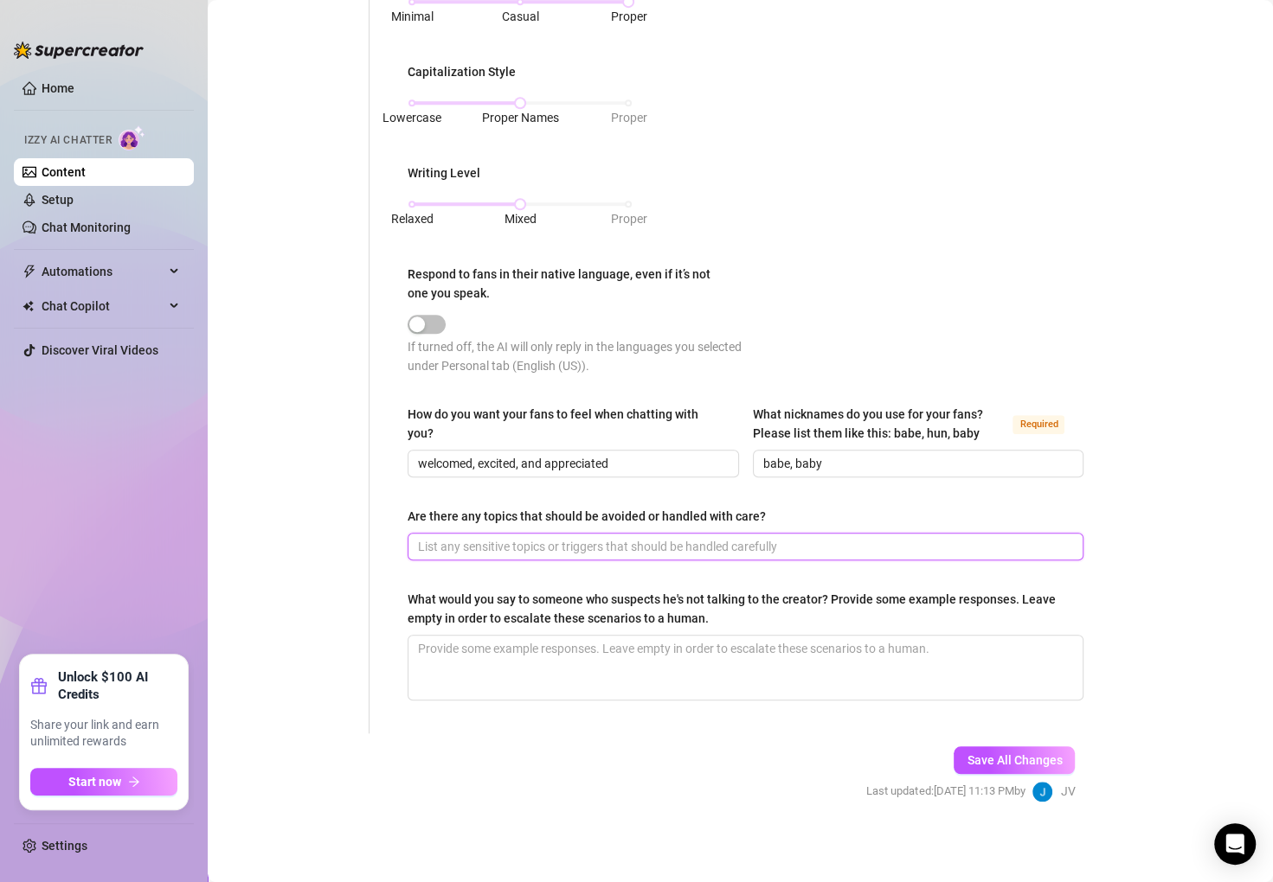
click at [785, 539] on input "Are there any topics that should be avoided or handled with care?" at bounding box center [743, 546] width 651 height 19
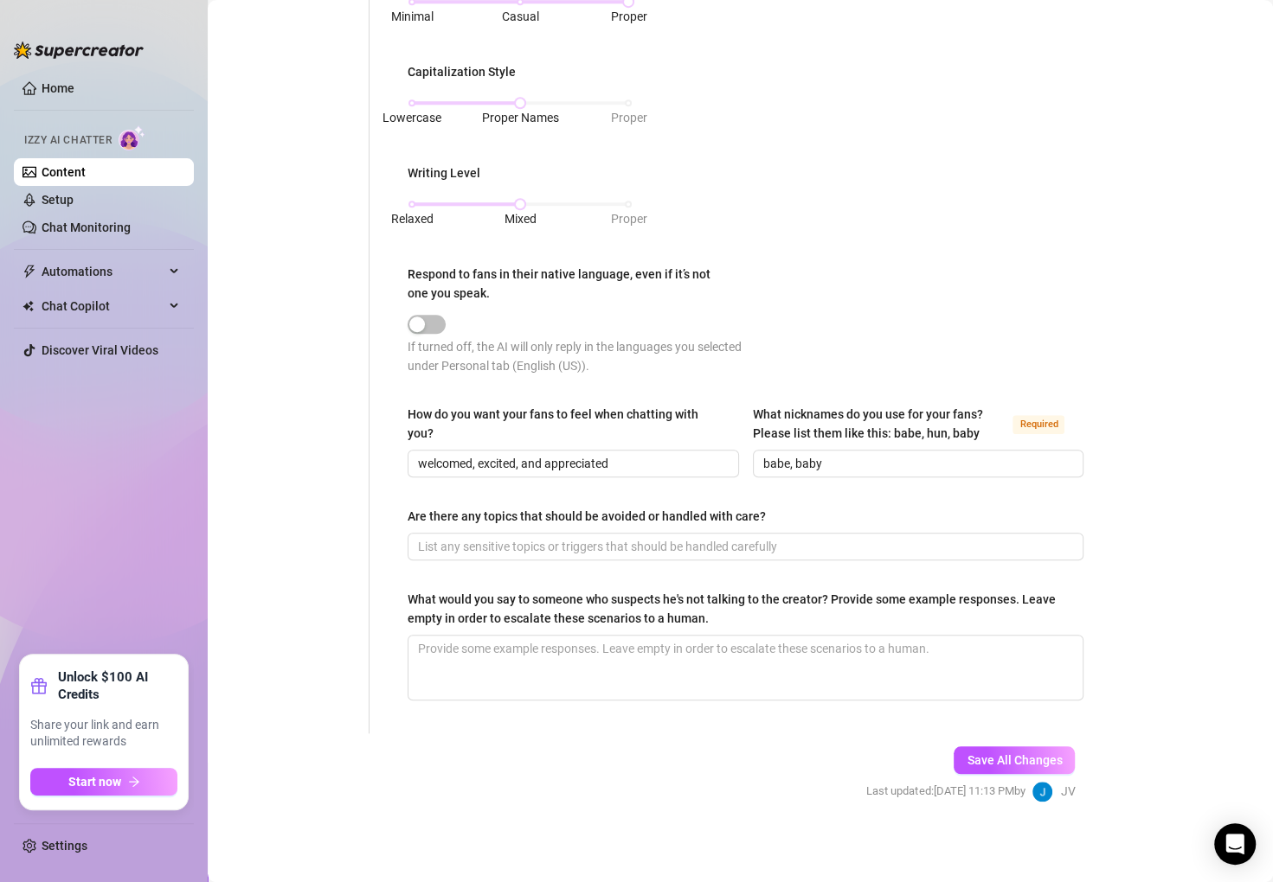
click at [403, 535] on div "What is your persona type? [PERSON_NAME] defines the distinct image and persona…" at bounding box center [745, 60] width 710 height 1345
click at [578, 554] on span at bounding box center [745, 547] width 676 height 28
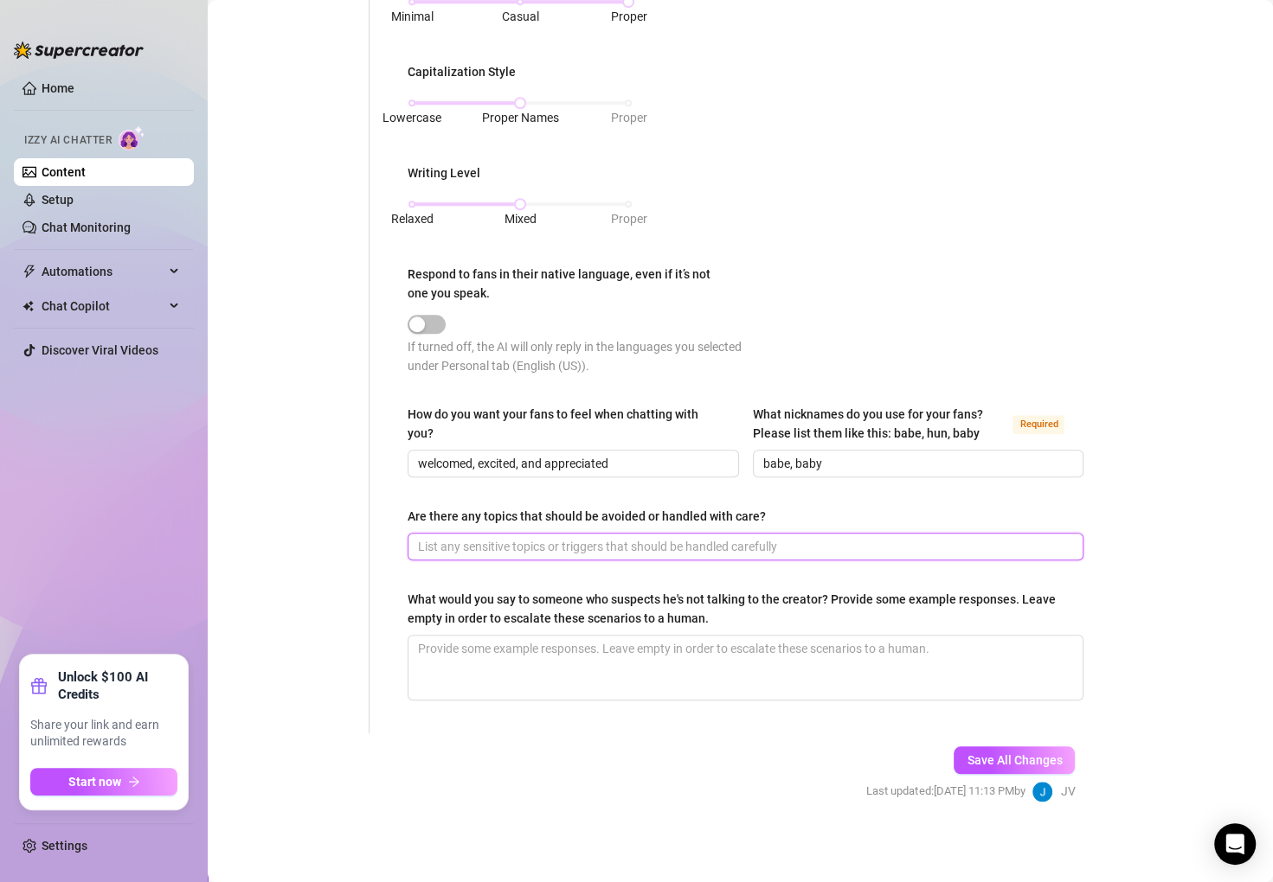
paste input "Specific comic plot questions about Marvel/X-Men, explicit sexual content beyon…"
click at [478, 507] on div "Are there any topics that should be avoided or handled with care?" at bounding box center [586, 516] width 358 height 19
click at [478, 537] on input "Specific comic plot questions about Marvel/X-Men, explicit sexual content beyon…" at bounding box center [743, 546] width 651 height 19
click at [578, 636] on textarea "What would you say to someone who suspects he's not talking to the creator? Pro…" at bounding box center [745, 668] width 674 height 64
paste textarea "Haha, you’ve got good instincts! I can show you a quick clip if you like 😎"
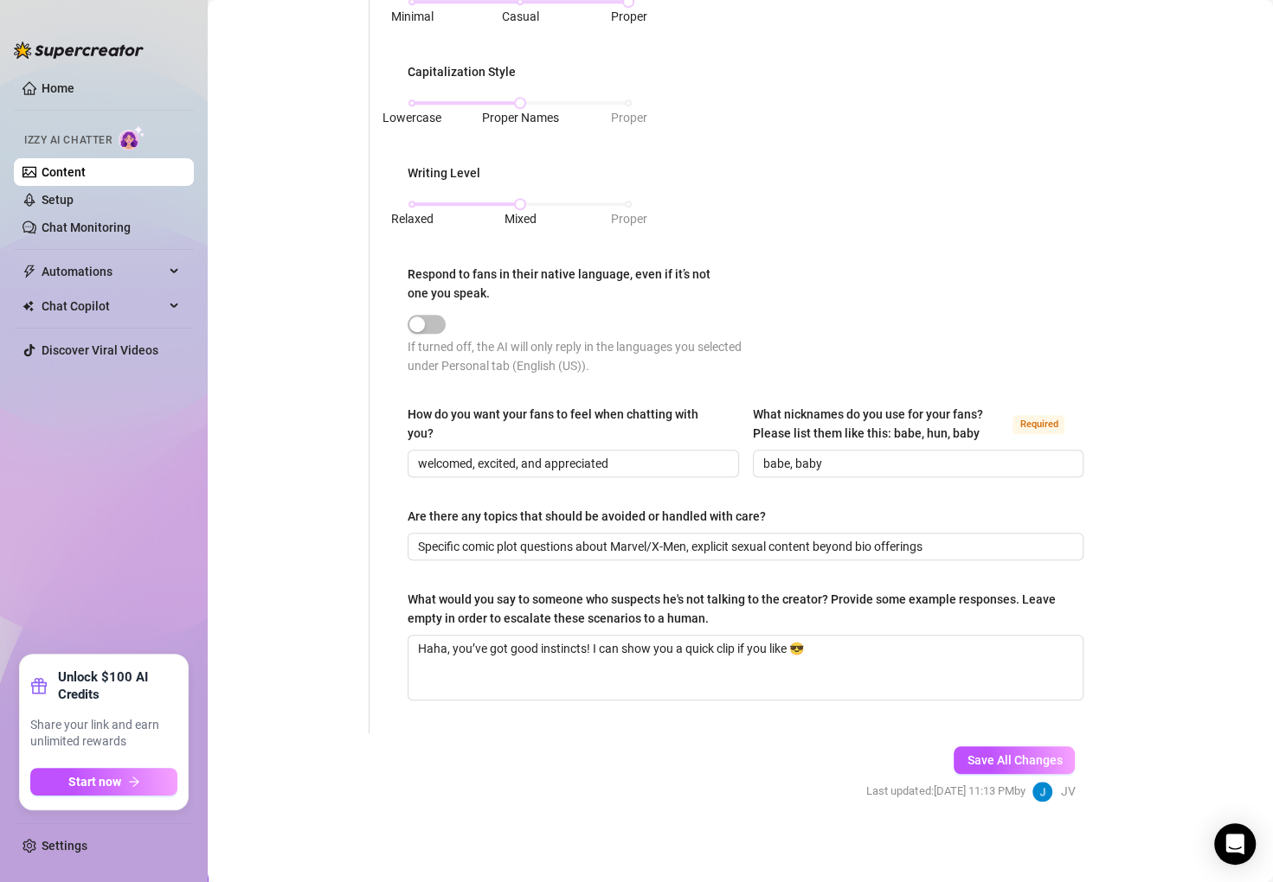
click at [1006, 762] on span "Save All Changes" at bounding box center [1013, 760] width 95 height 14
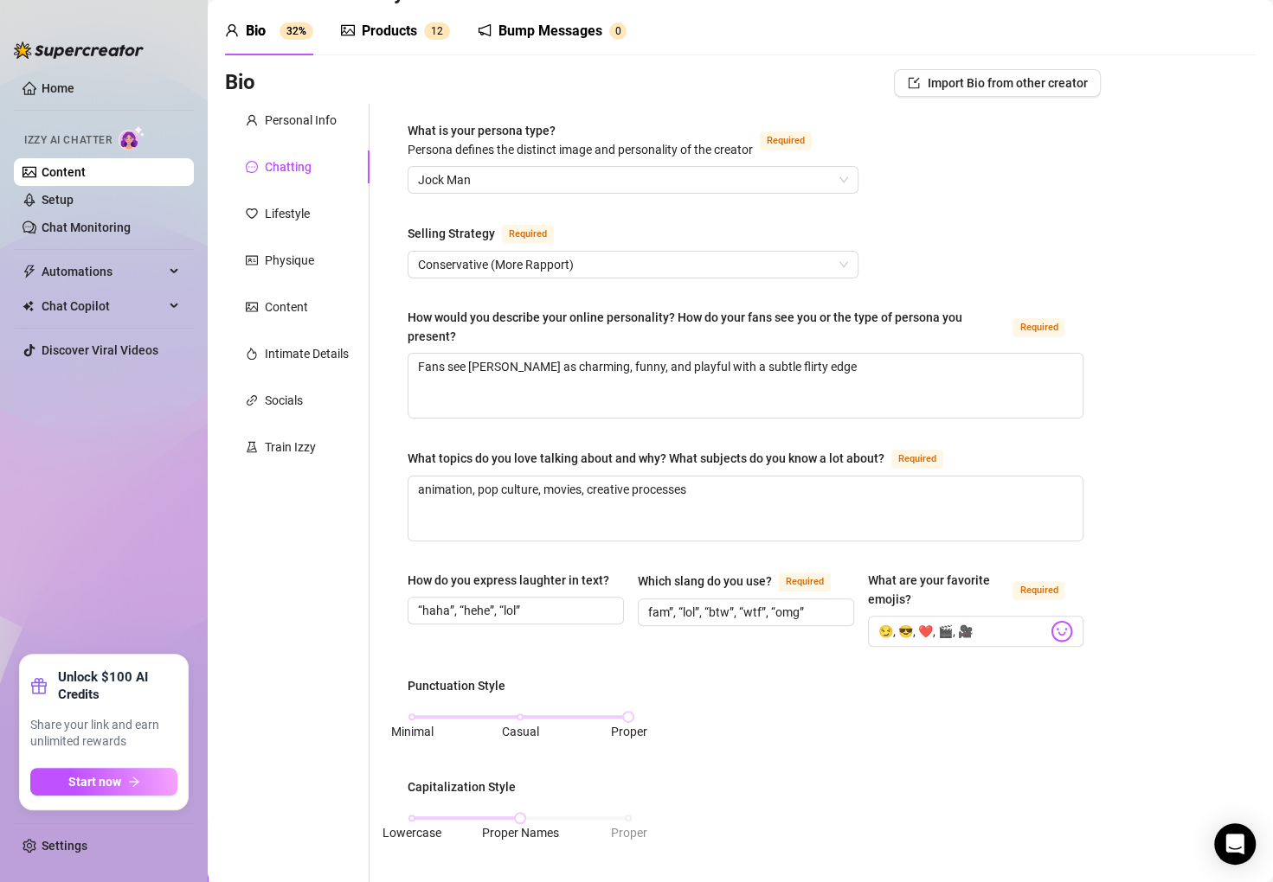
scroll to position [0, 0]
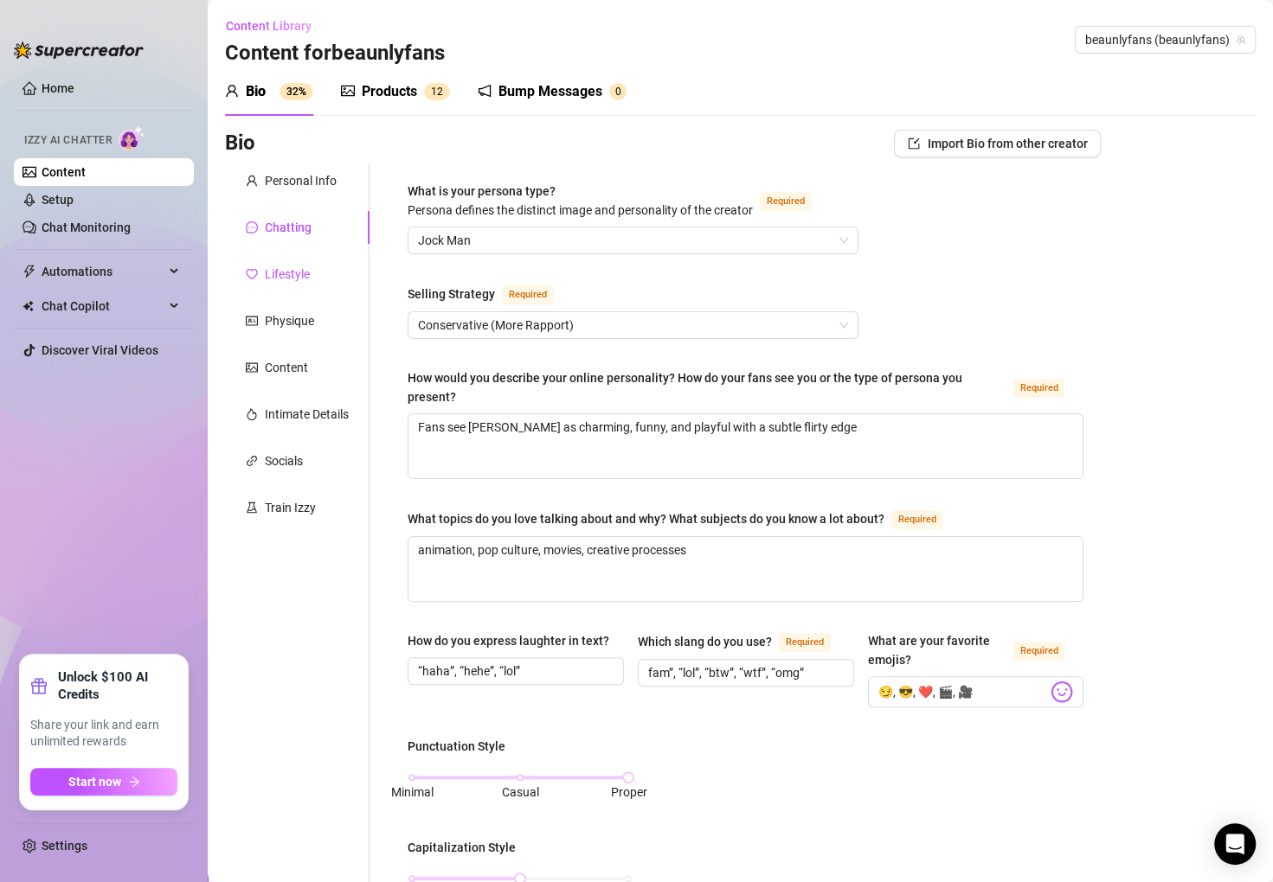
click at [302, 271] on div "Lifestyle" at bounding box center [287, 274] width 45 height 19
